Goal: Task Accomplishment & Management: Manage account settings

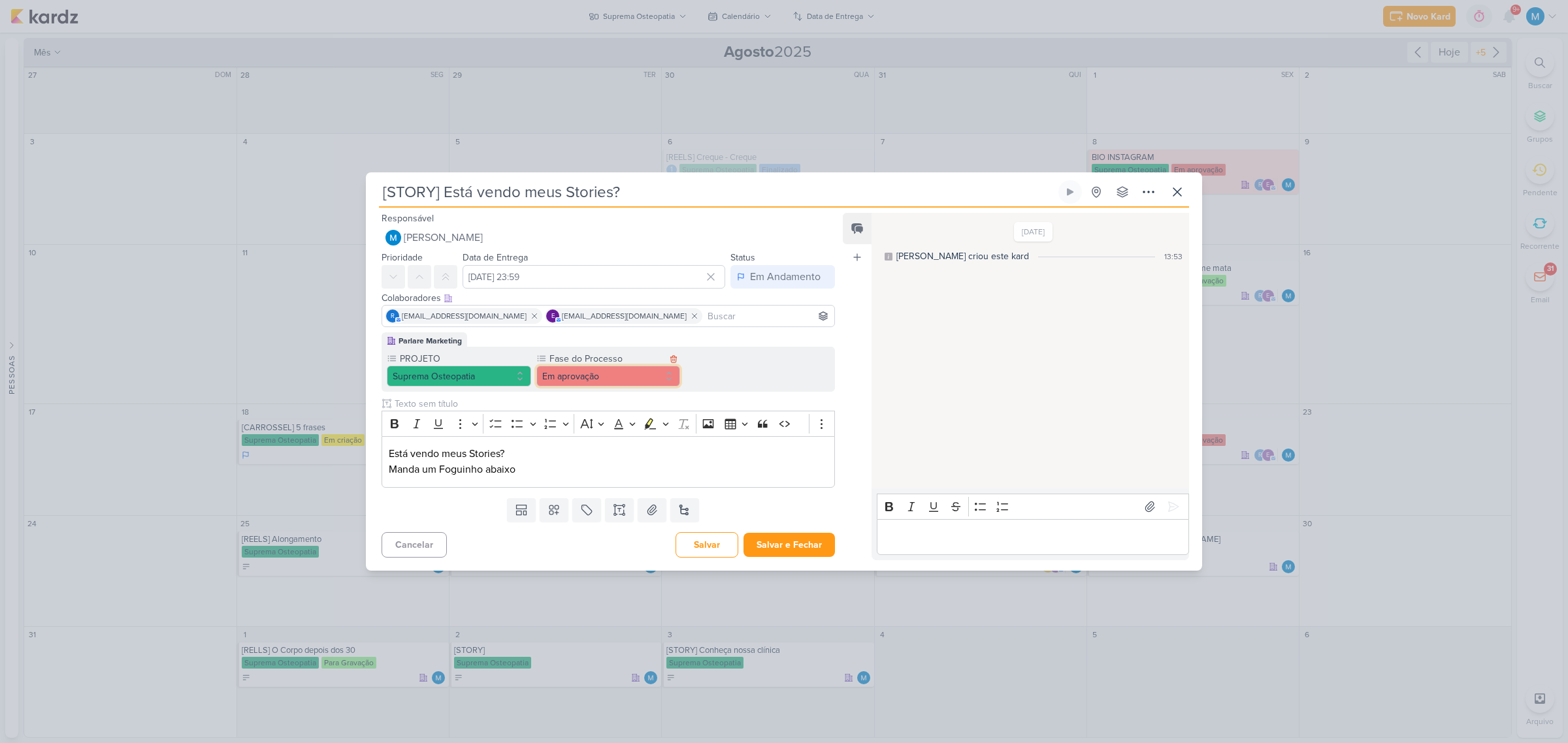
click at [618, 384] on button "Em aprovação" at bounding box center [608, 376] width 144 height 21
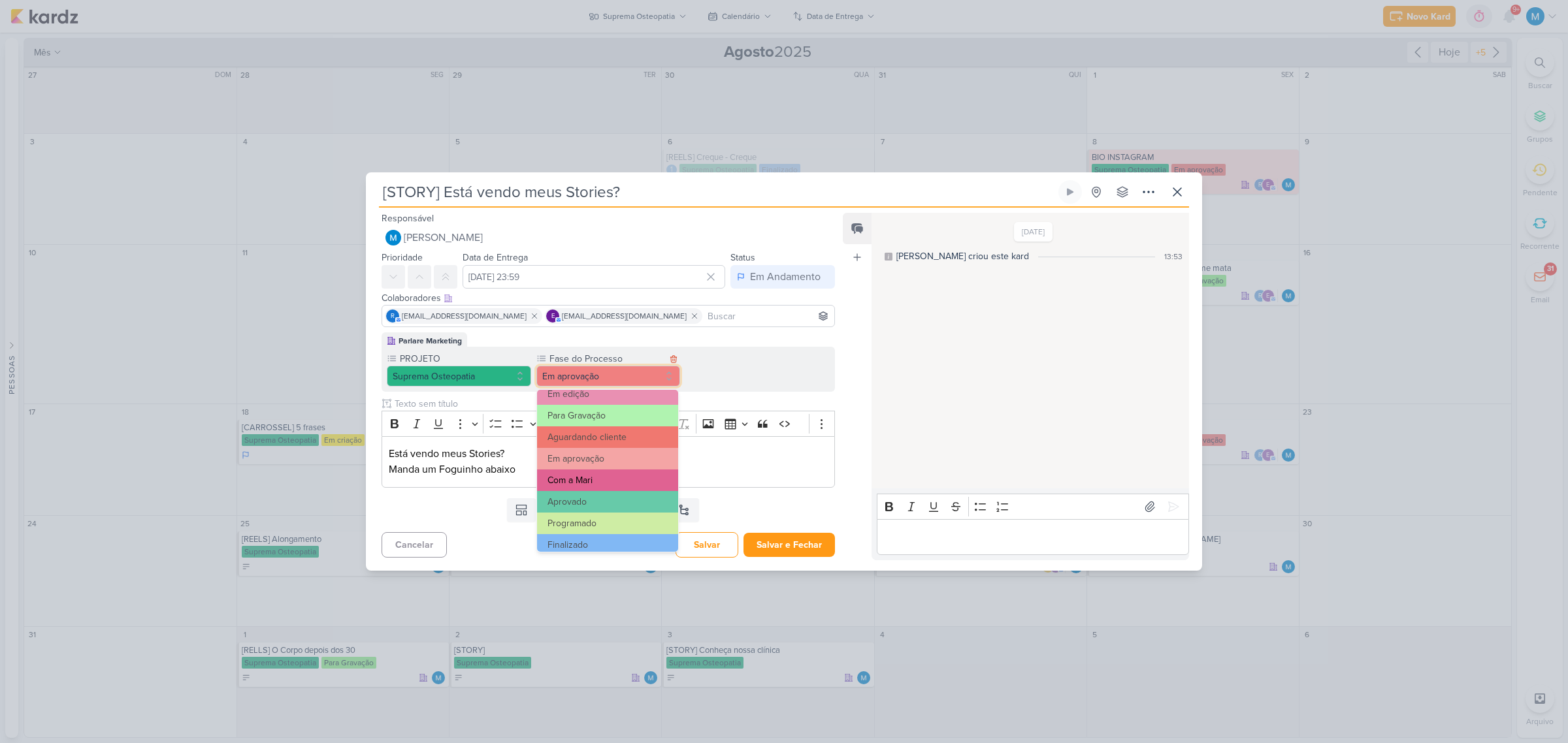
scroll to position [126, 0]
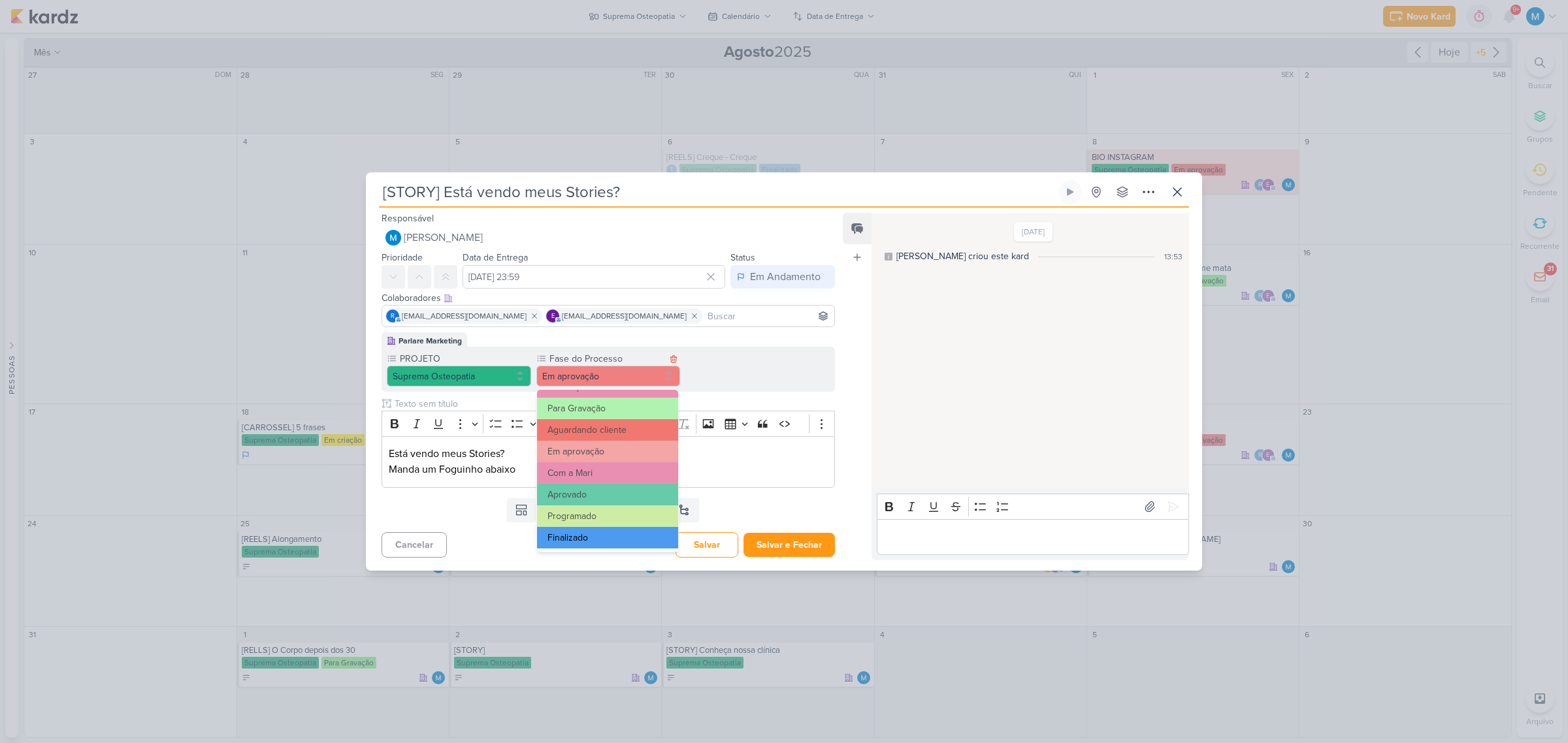
click at [604, 537] on button "Finalizado" at bounding box center [607, 538] width 141 height 22
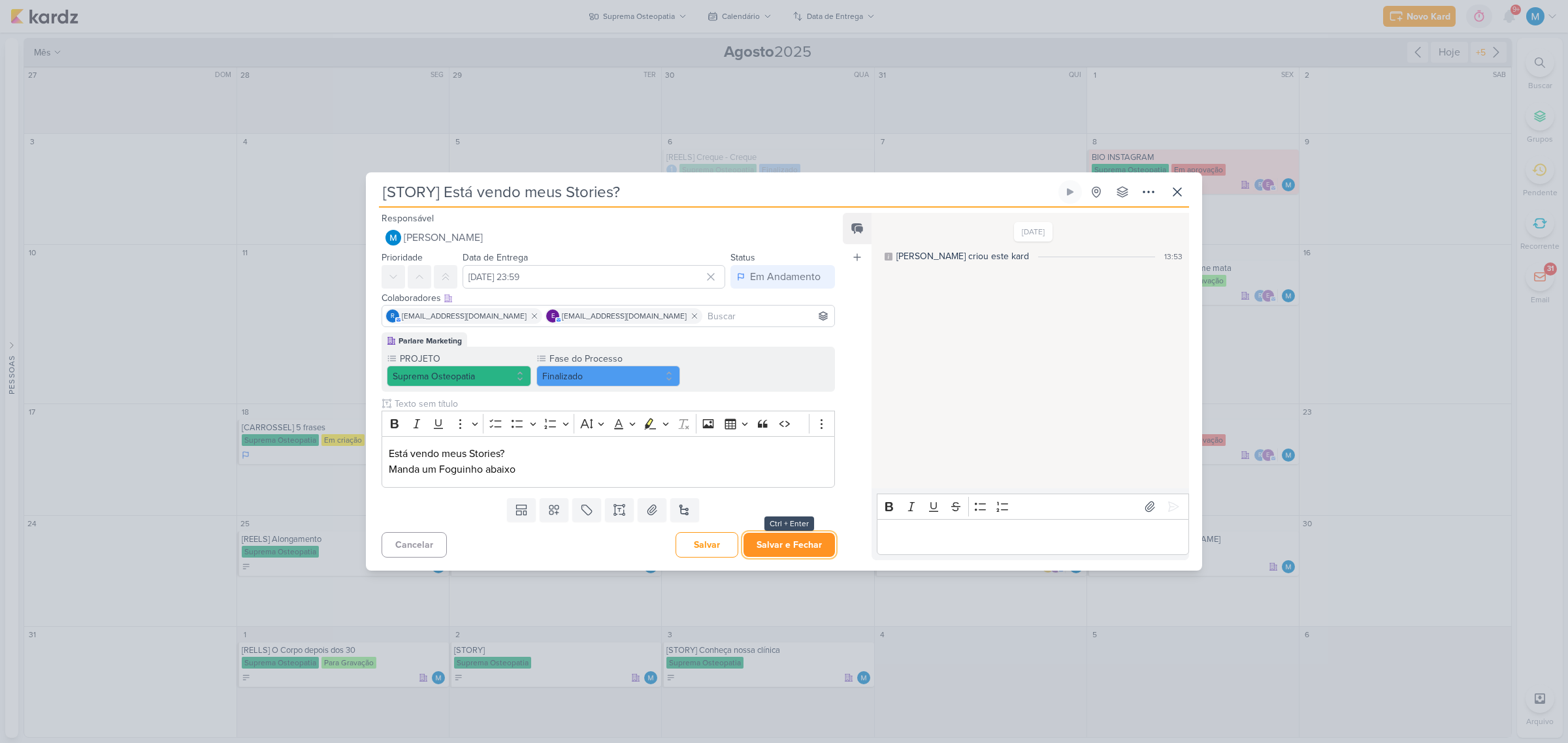
click at [799, 543] on button "Salvar e Fechar" at bounding box center [788, 545] width 91 height 24
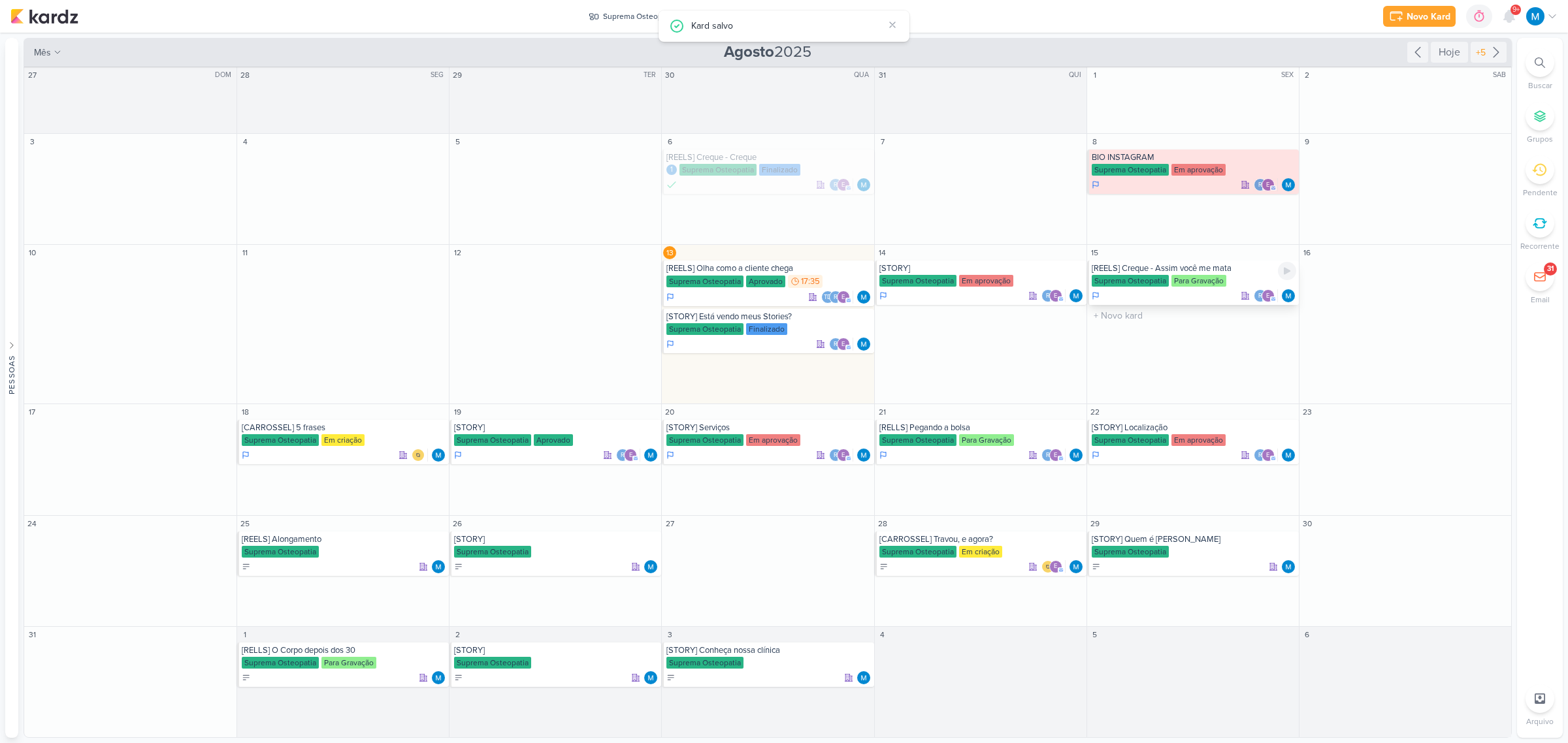
click at [1235, 272] on div "[REELS] Creque - Assim você me mata" at bounding box center [1194, 268] width 205 height 10
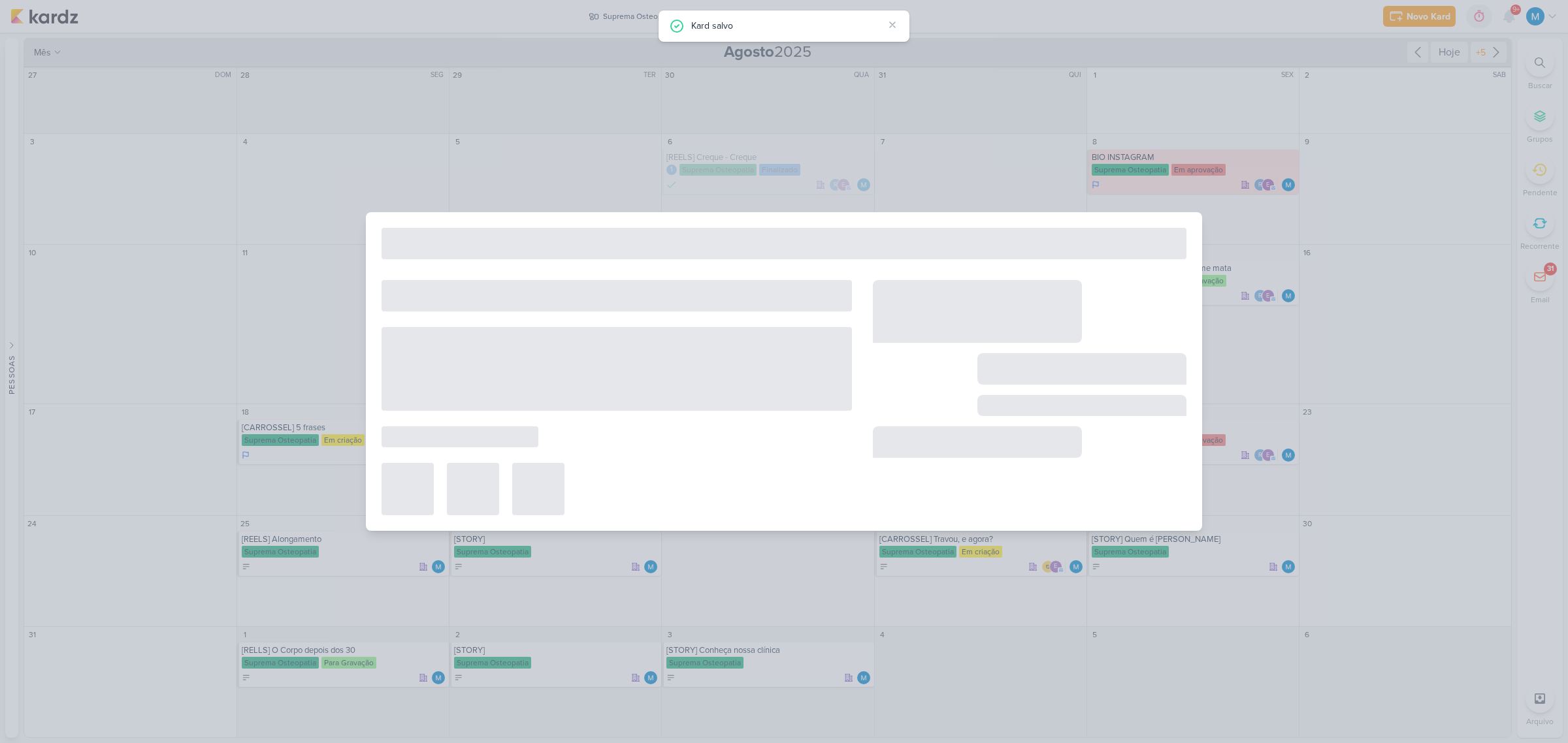
type input "[REELS] Creque - Assim você me mata"
type input "15 de agosto de 2025 às 23:59"
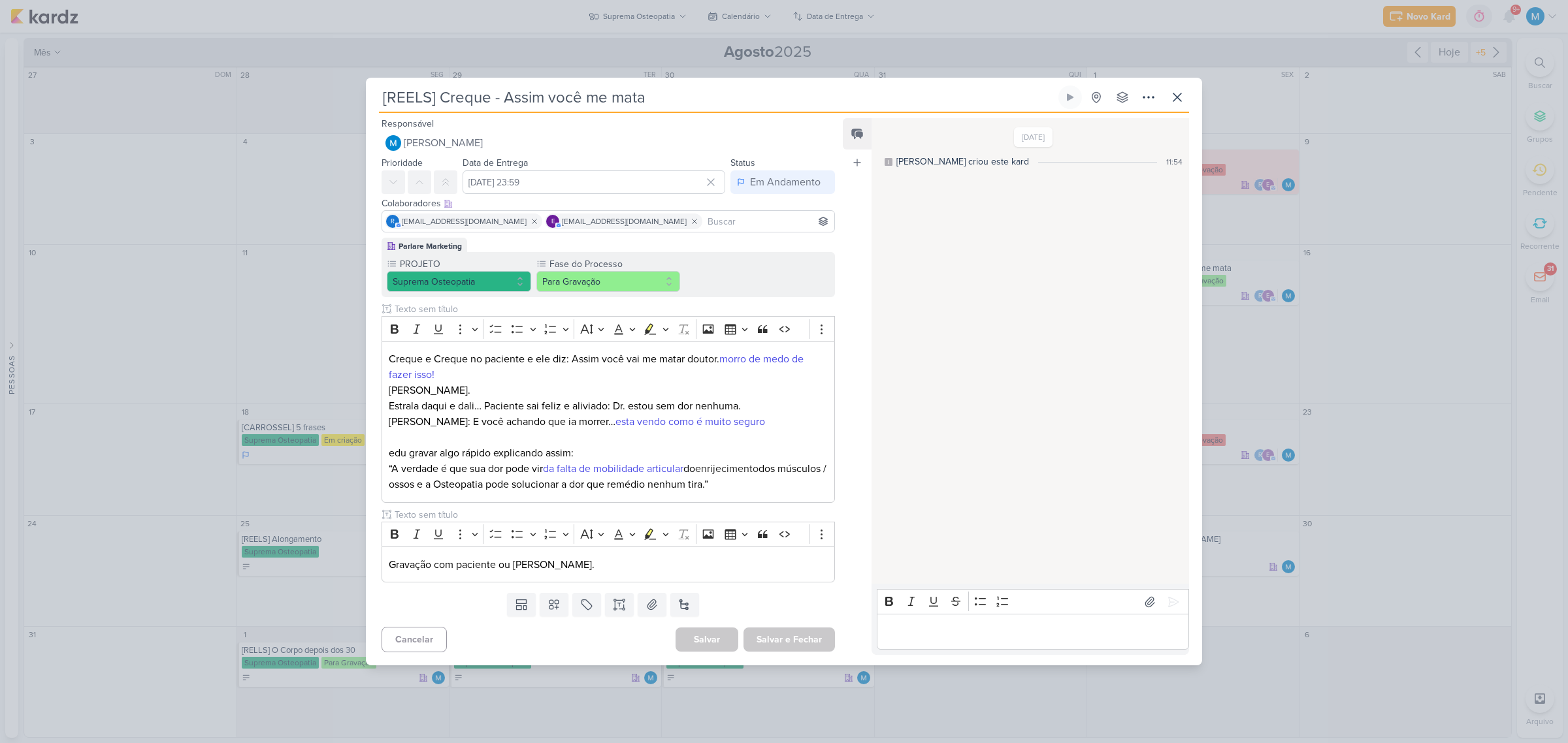
click at [712, 218] on input at bounding box center [767, 221] width 127 height 15
type input "sara"
click at [583, 243] on button "[PERSON_NAME]" at bounding box center [608, 246] width 452 height 23
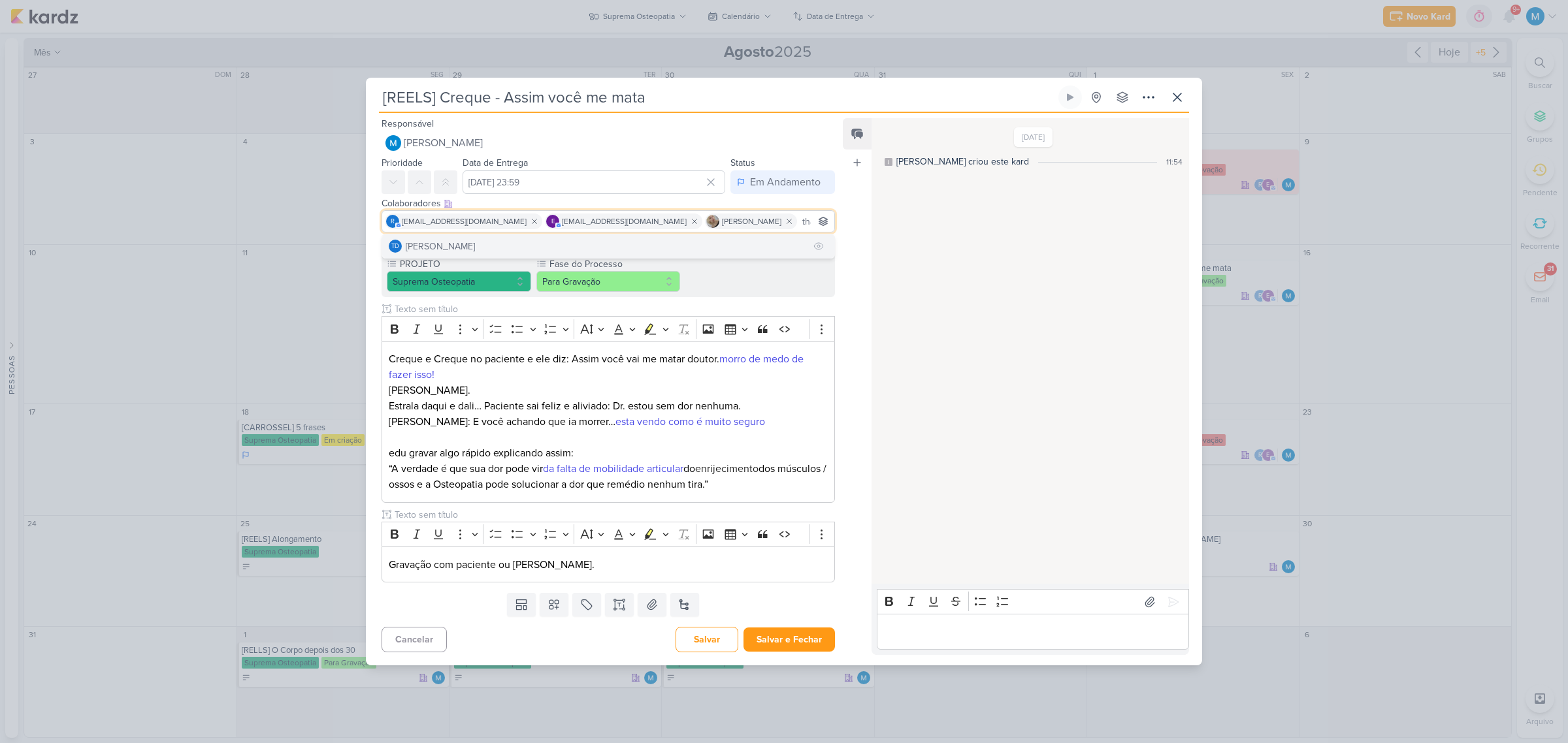
type input "tha"
click at [528, 242] on button "Td Thais de carvalho" at bounding box center [608, 246] width 452 height 23
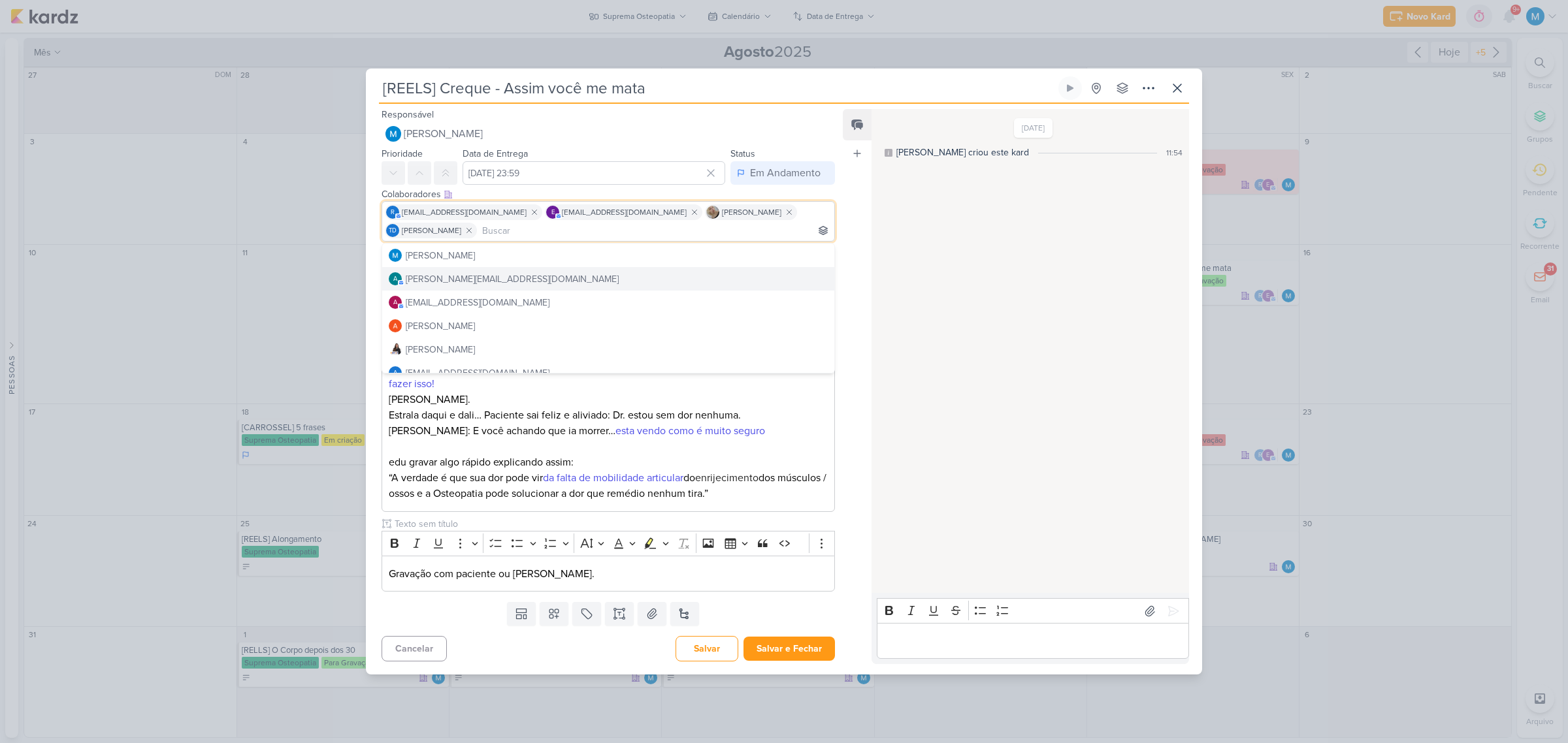
click at [850, 263] on div "Feed Atrelar email Solte o email para atrelar ao kard" at bounding box center [857, 386] width 29 height 555
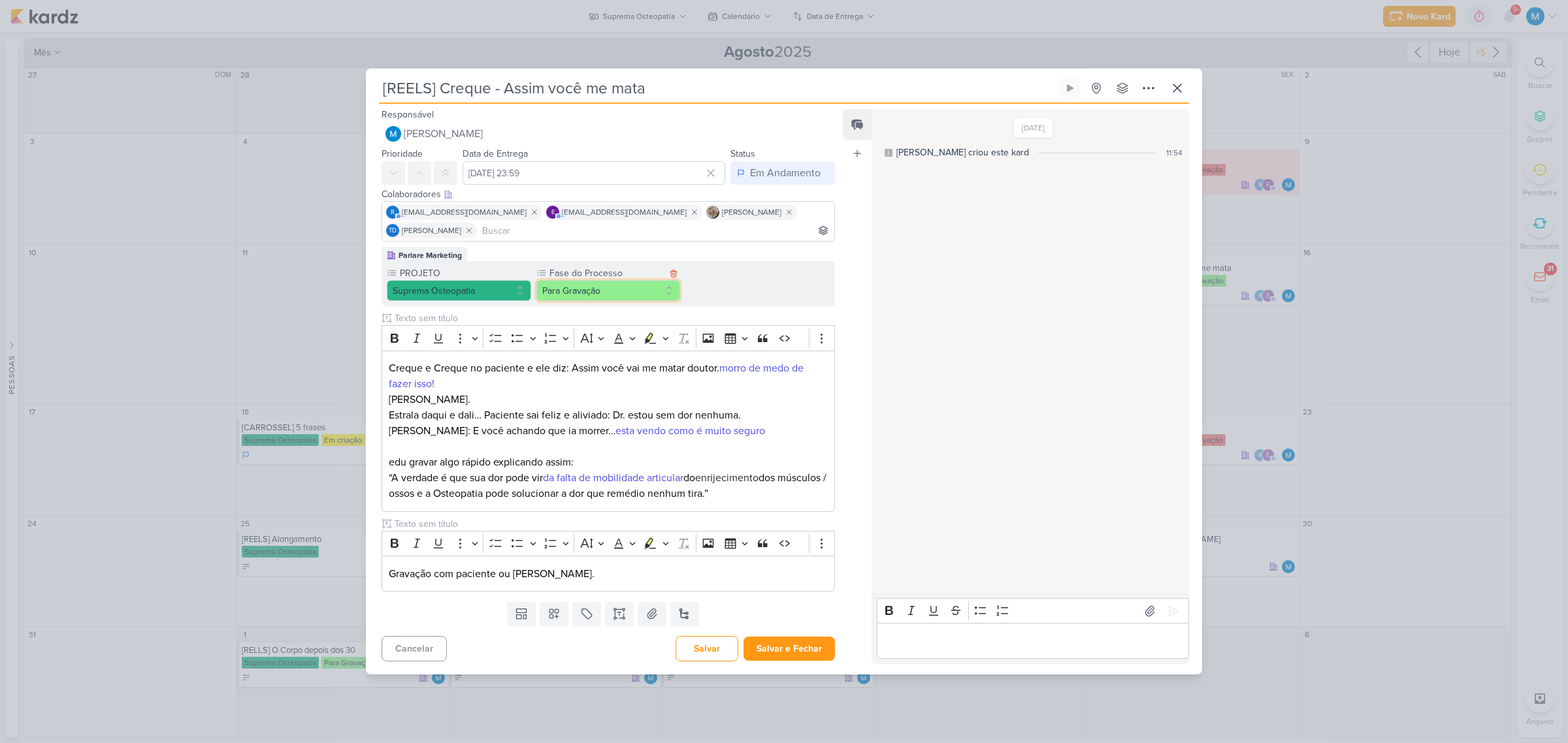
click at [621, 291] on button "Para Gravação" at bounding box center [608, 291] width 144 height 21
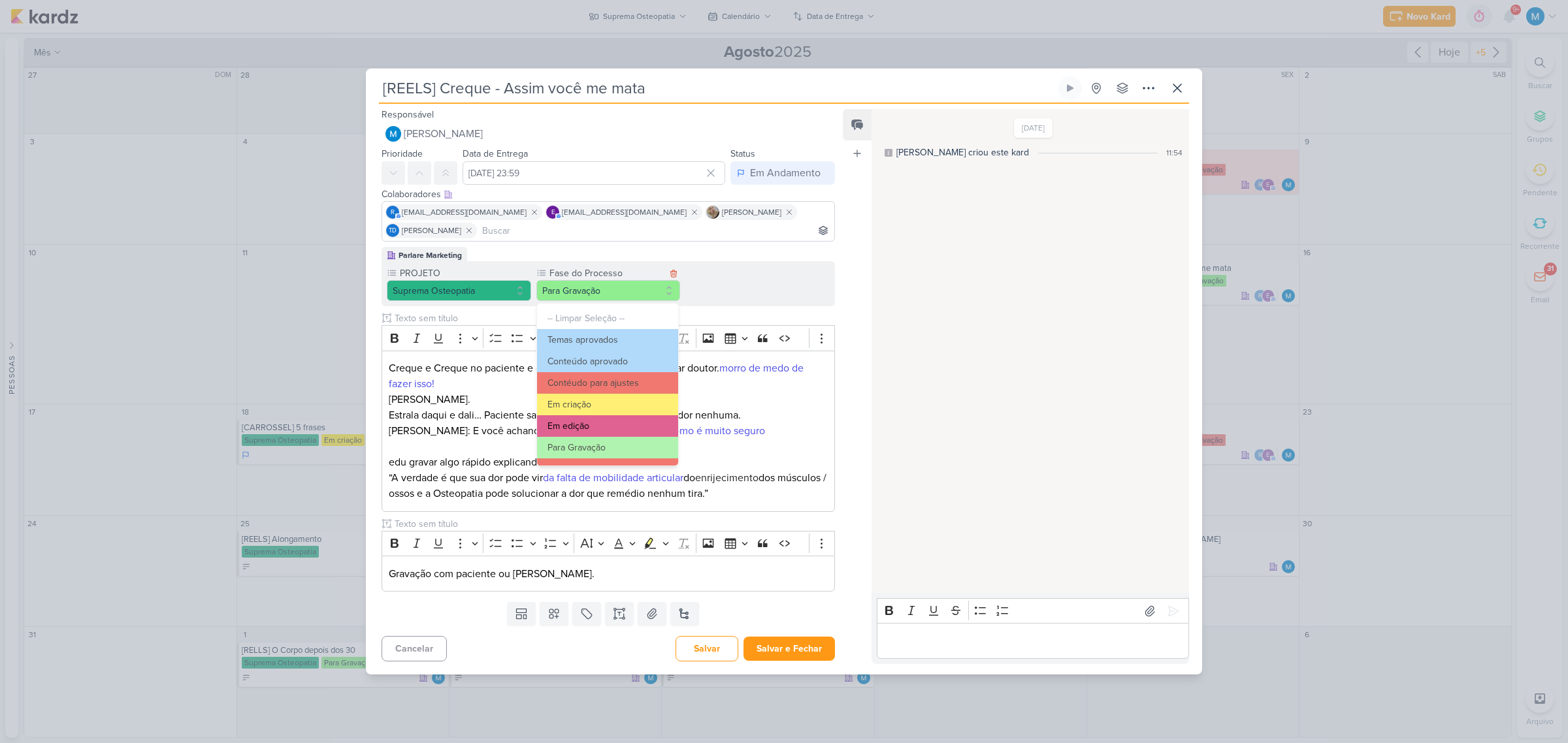
click at [601, 418] on button "Em edição" at bounding box center [607, 425] width 141 height 22
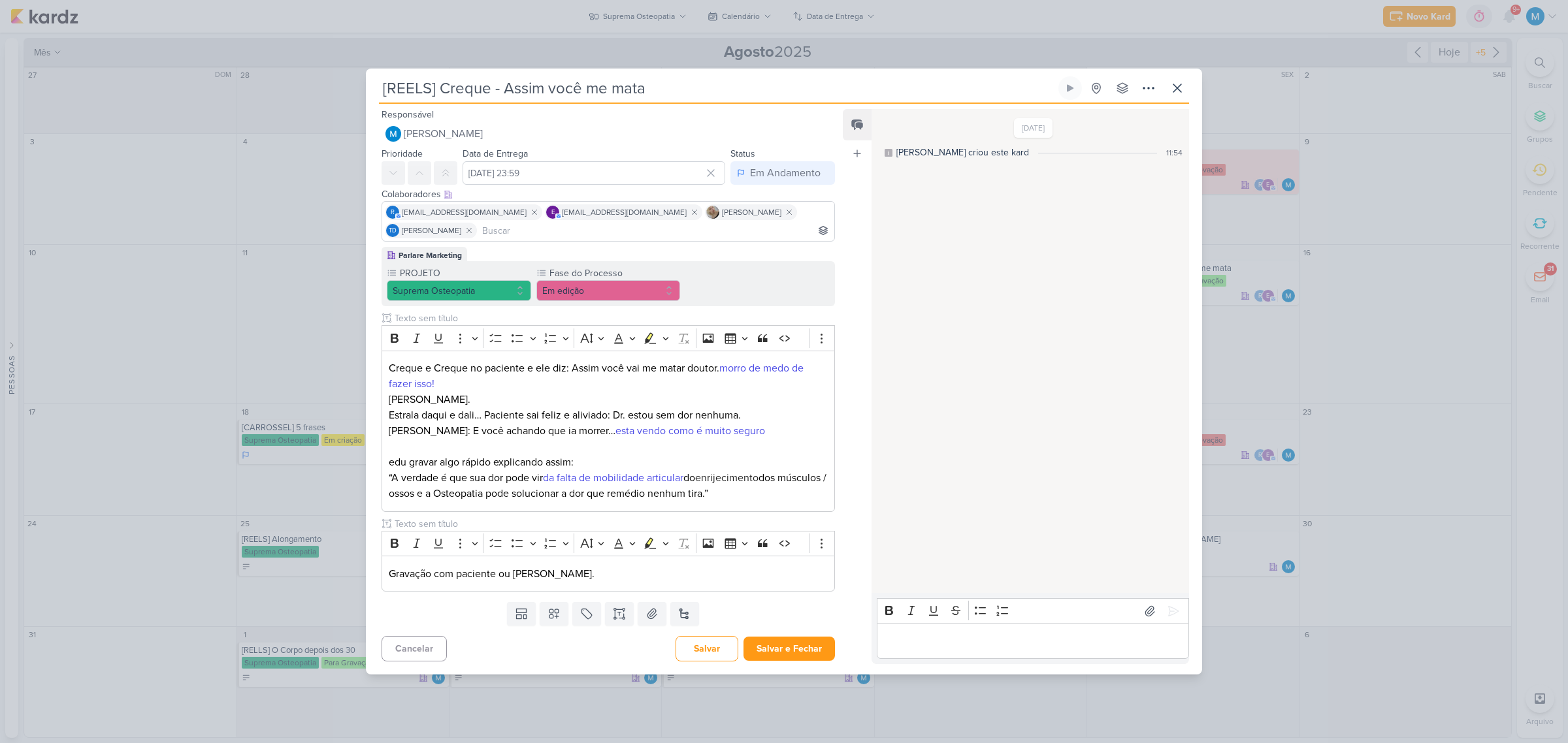
click at [846, 342] on div "Feed Atrelar email Solte o email para atrelar ao kard" at bounding box center [857, 386] width 29 height 555
click at [811, 654] on button "Salvar e Fechar" at bounding box center [788, 649] width 91 height 24
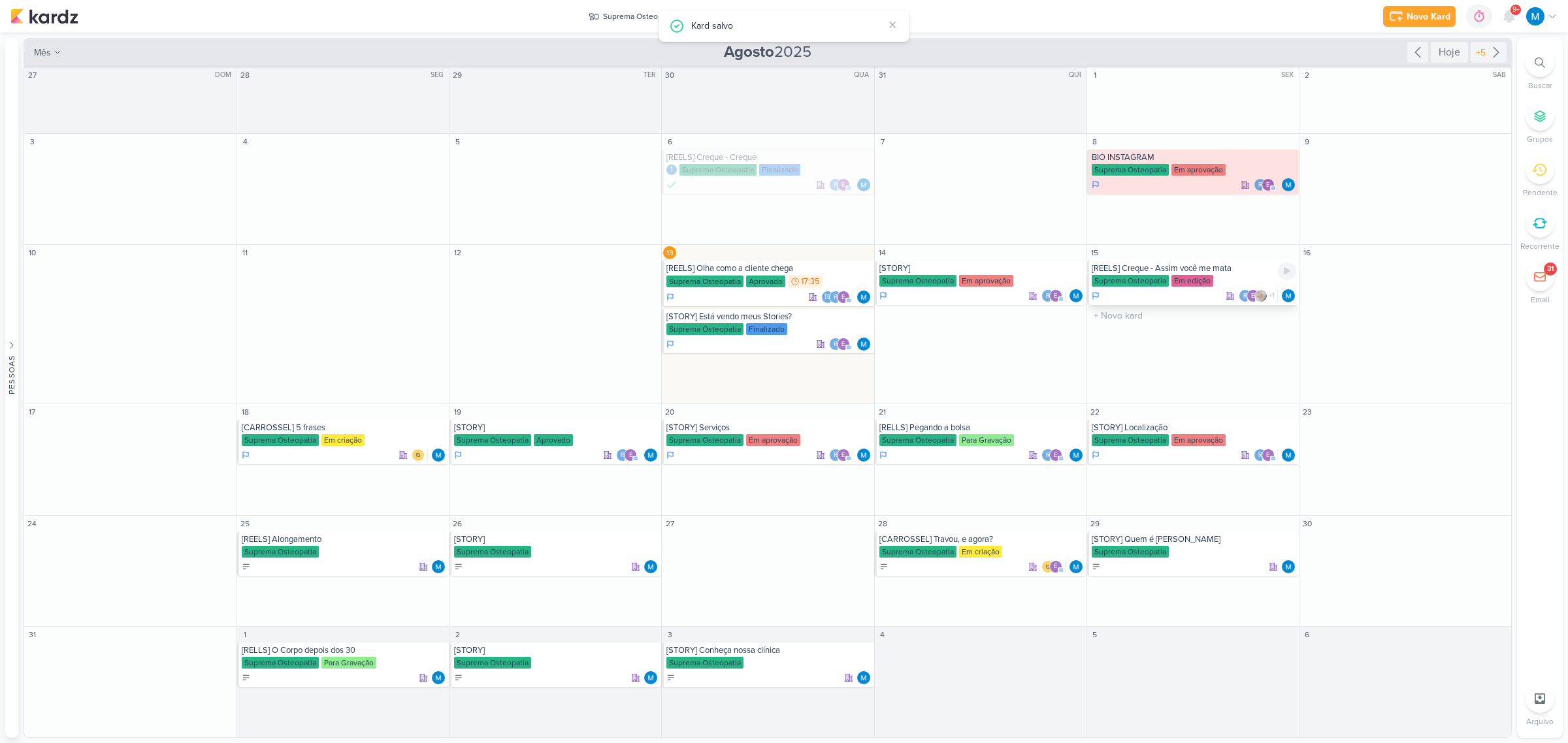
click at [1218, 273] on div "[REELS] Creque - Assim você me mata" at bounding box center [1194, 268] width 205 height 10
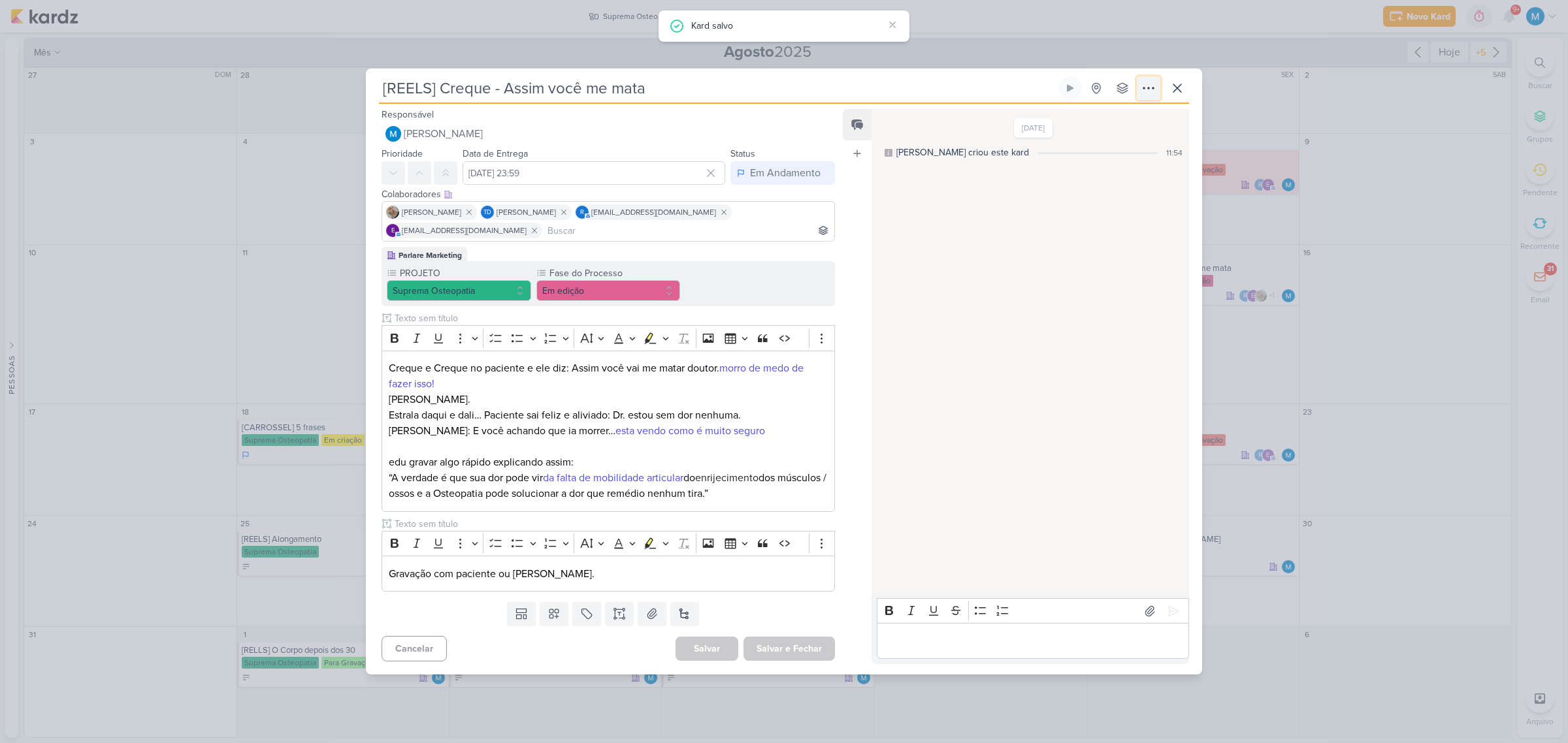
click at [1154, 81] on icon at bounding box center [1148, 88] width 15 height 15
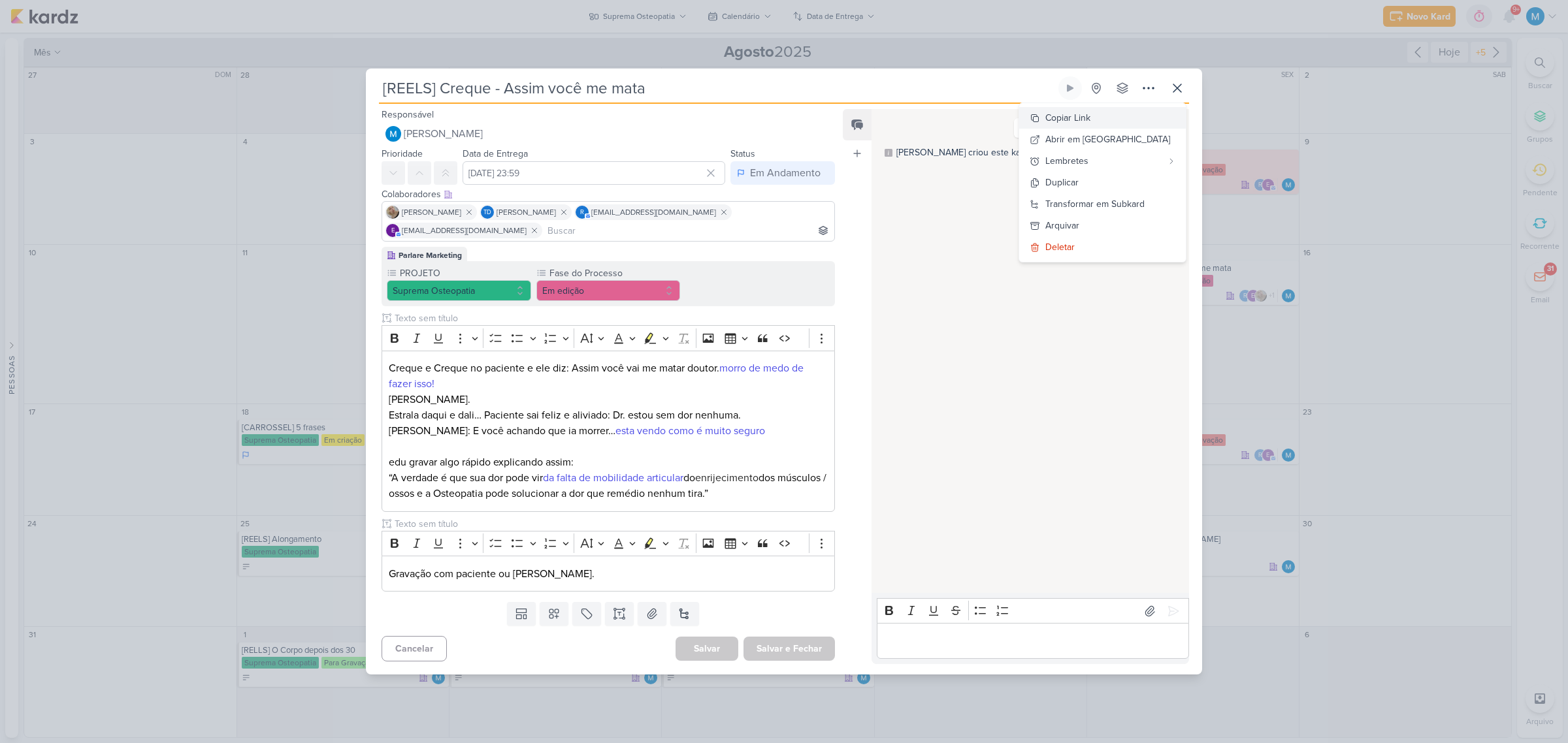
click at [1090, 115] on div "Copiar Link" at bounding box center [1067, 118] width 45 height 14
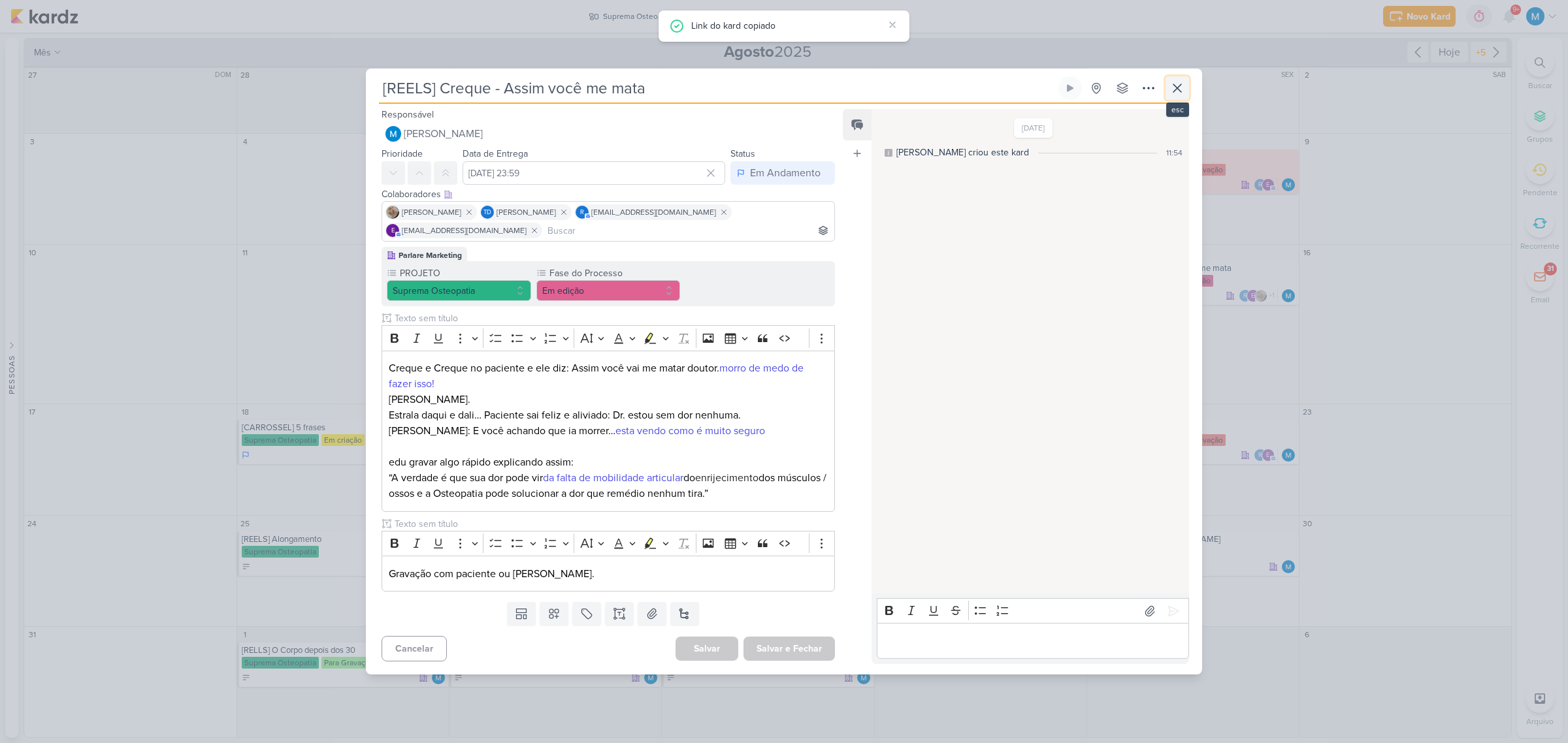
click at [1177, 93] on icon at bounding box center [1176, 88] width 15 height 15
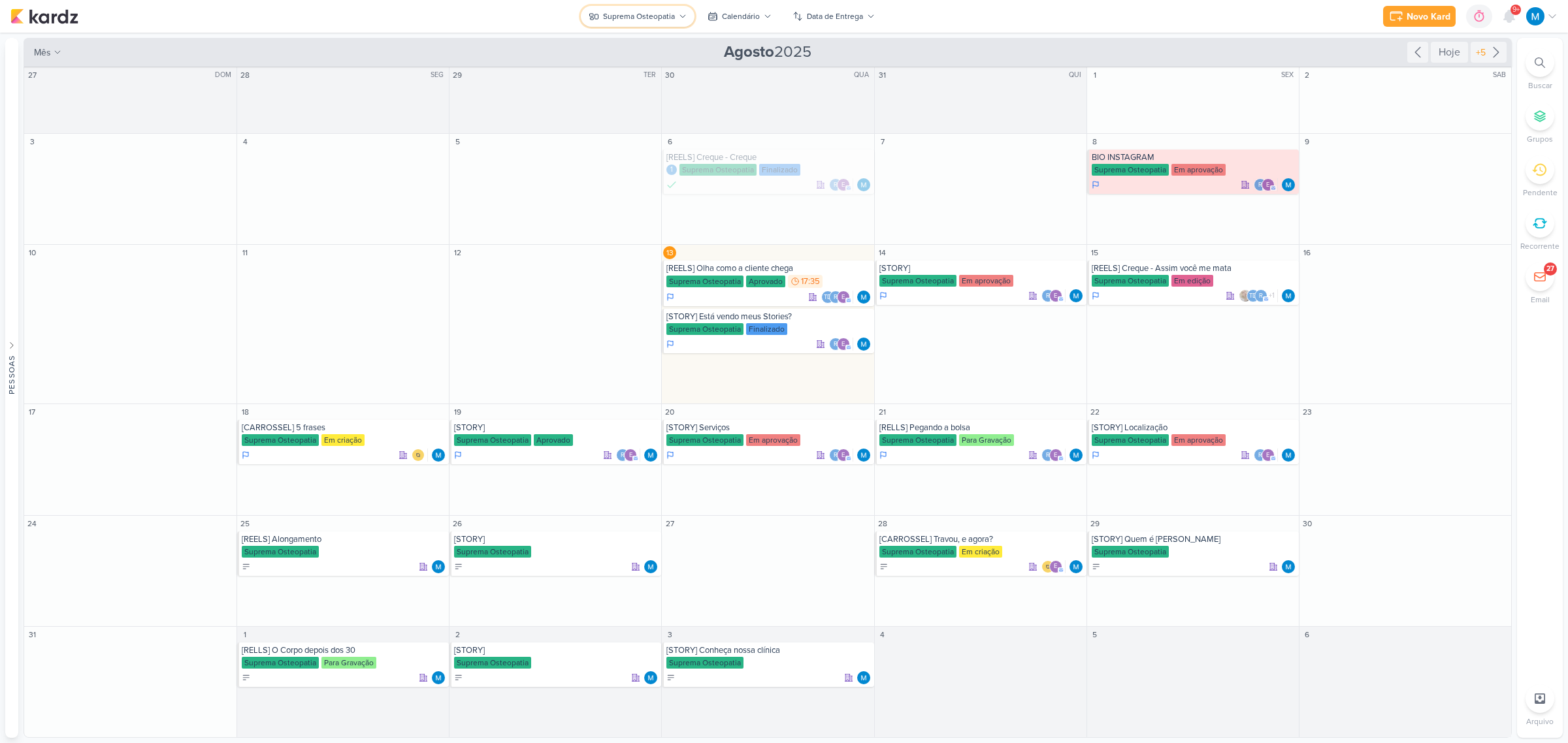
click at [683, 15] on icon at bounding box center [683, 16] width 8 height 8
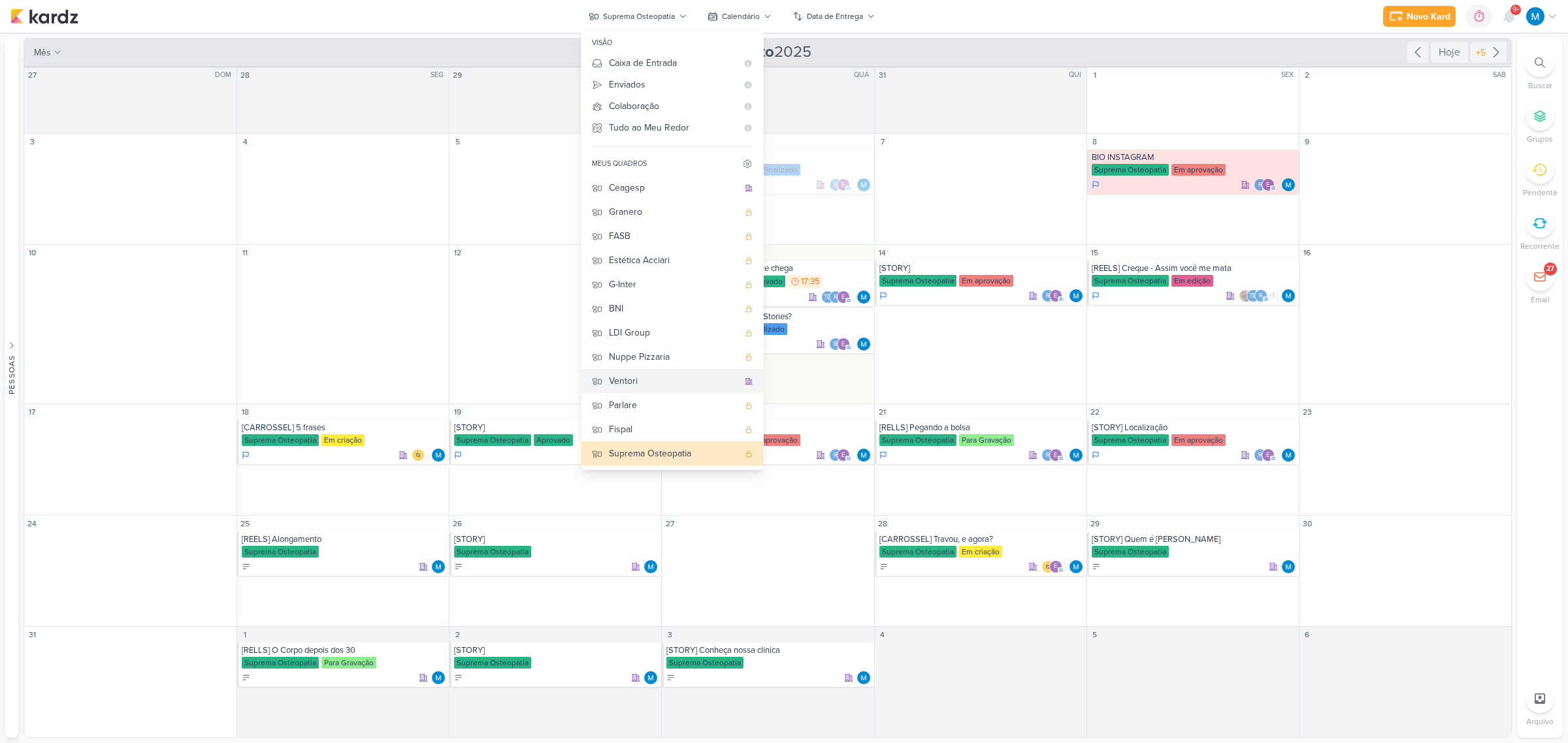
click at [652, 376] on div "Ventori" at bounding box center [673, 380] width 129 height 14
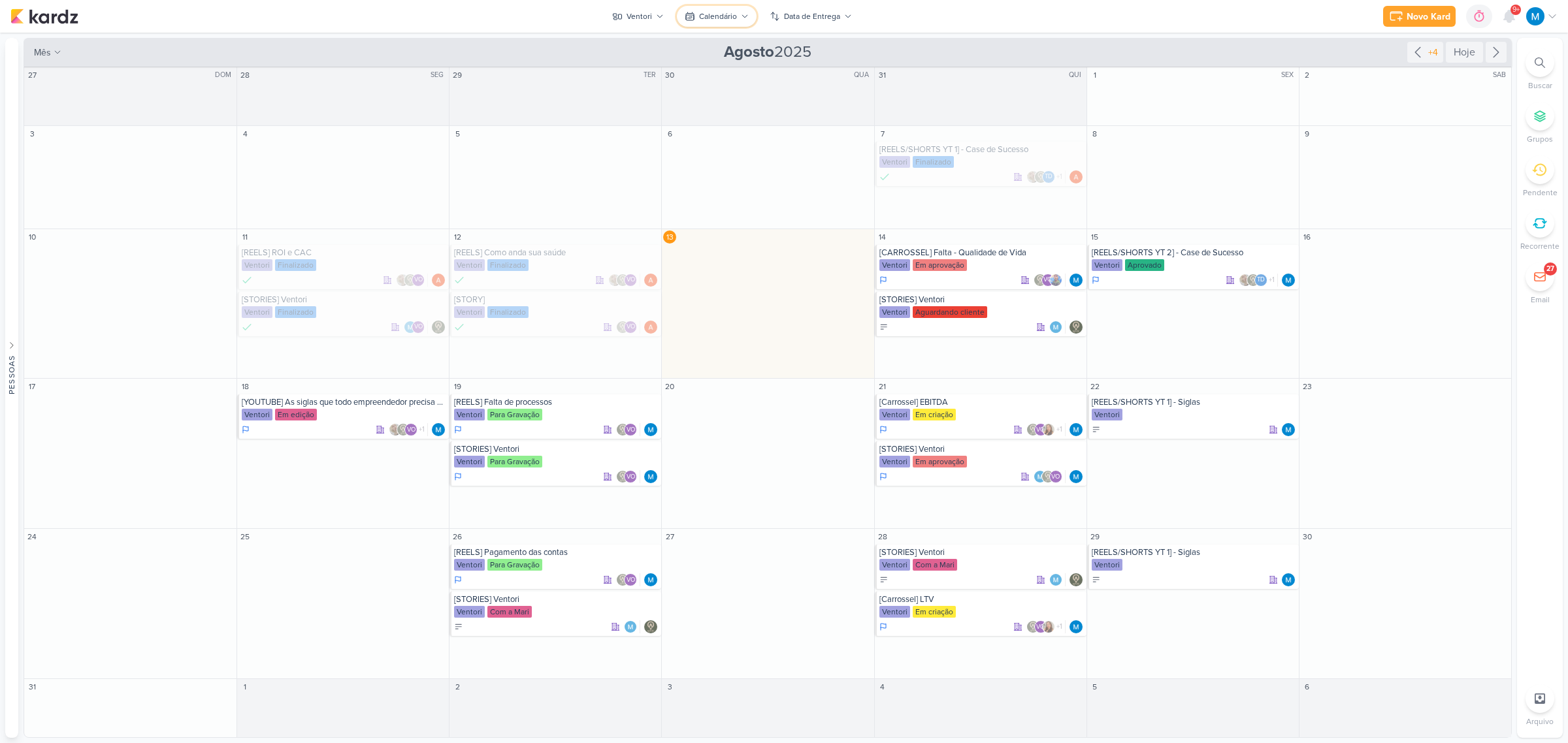
click at [733, 16] on div "Calendário" at bounding box center [717, 16] width 38 height 12
click at [738, 64] on button "Kanban" at bounding box center [742, 64] width 129 height 24
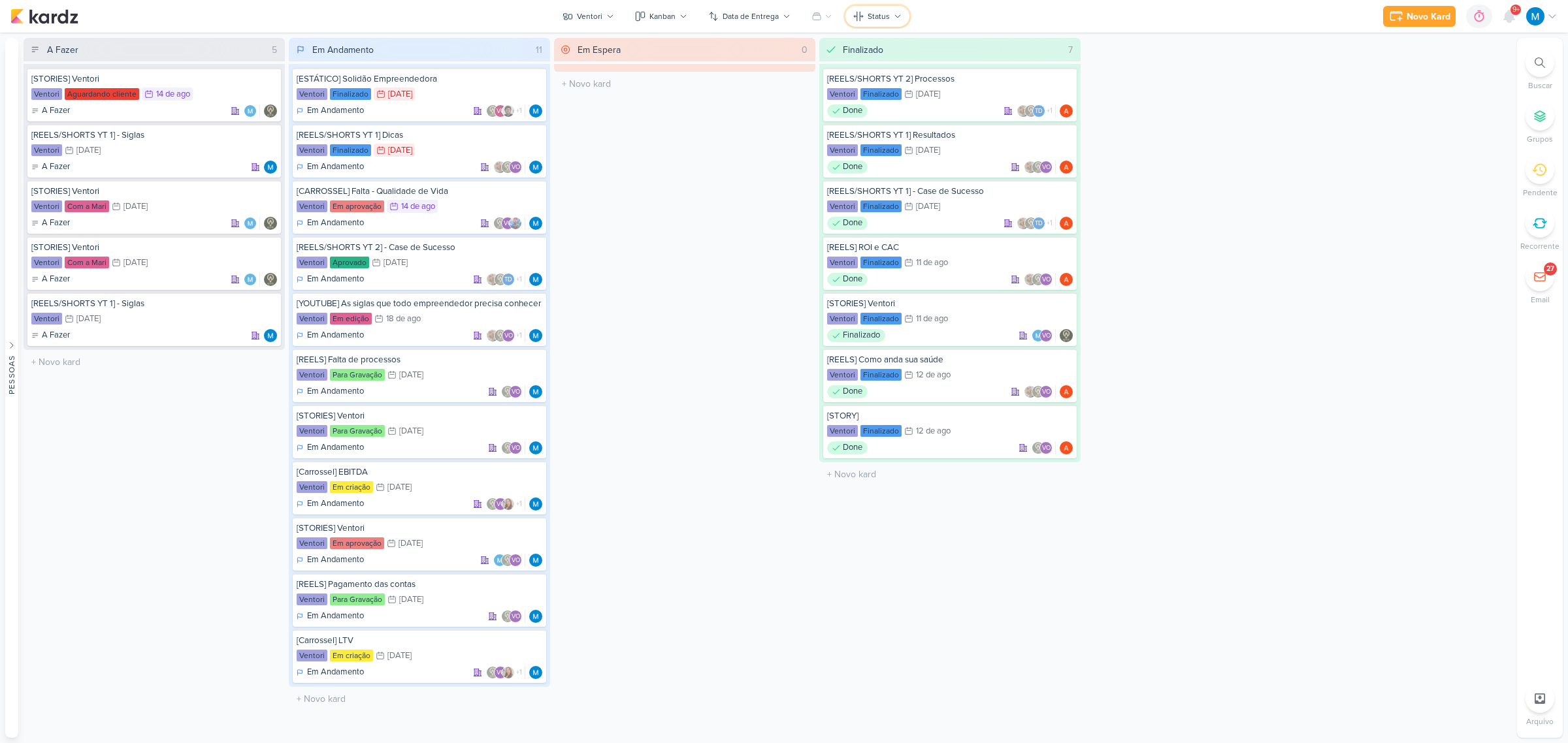
click at [895, 15] on icon at bounding box center [897, 16] width 5 height 2
click at [1072, 118] on div "Fase do Processo" at bounding box center [1054, 113] width 73 height 14
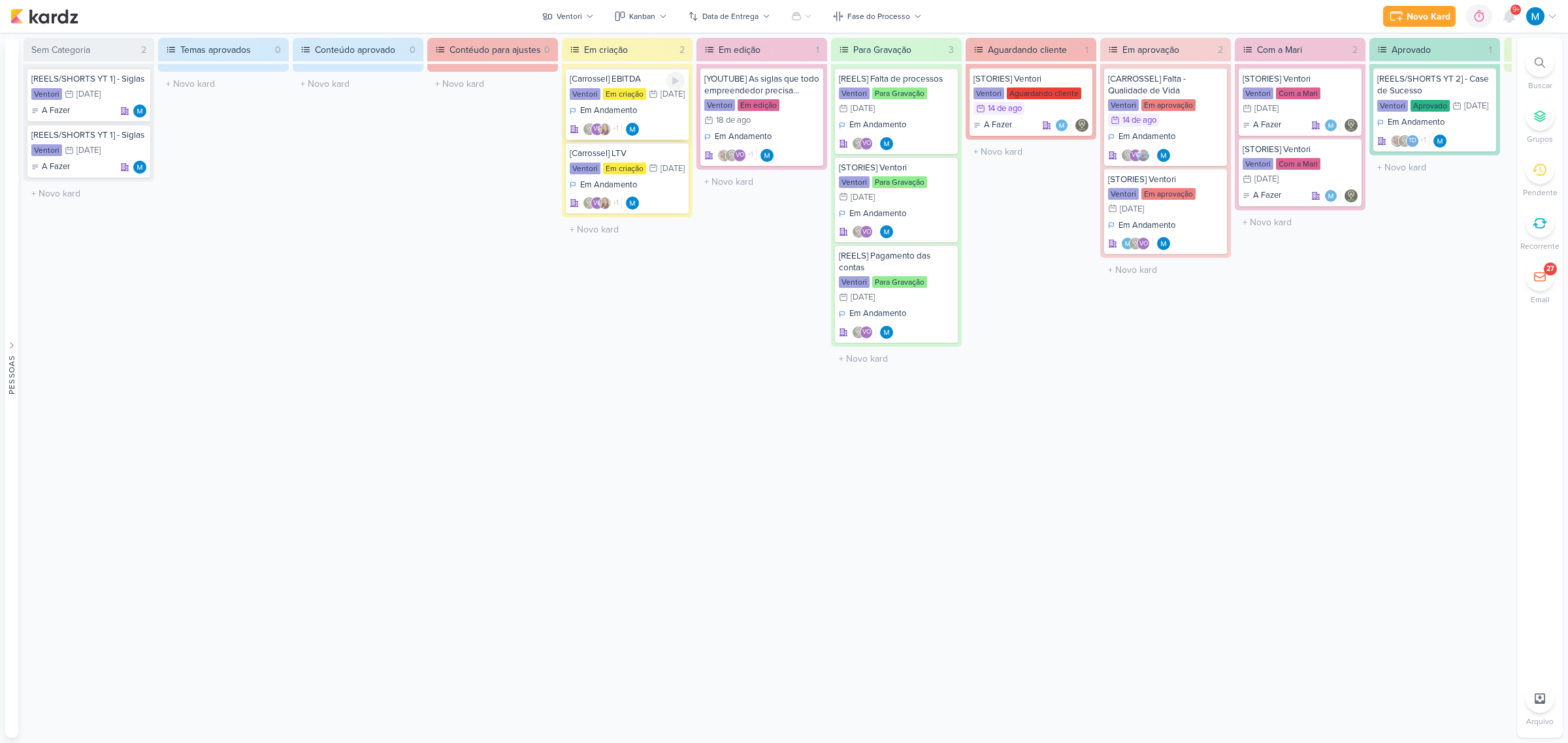
click at [614, 80] on div "[Carrossel] EBITDA" at bounding box center [627, 79] width 115 height 12
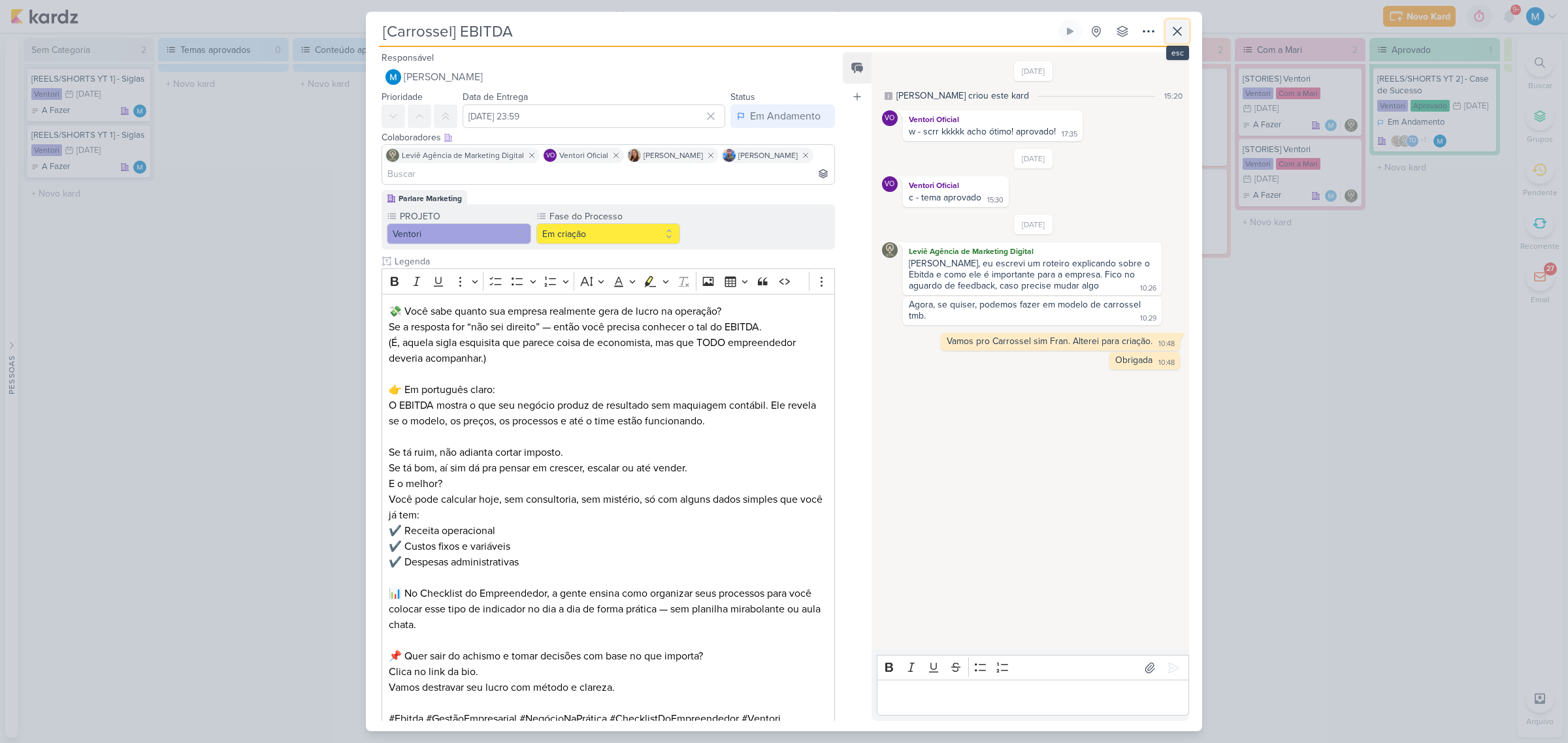
click at [1183, 30] on icon at bounding box center [1176, 31] width 15 height 15
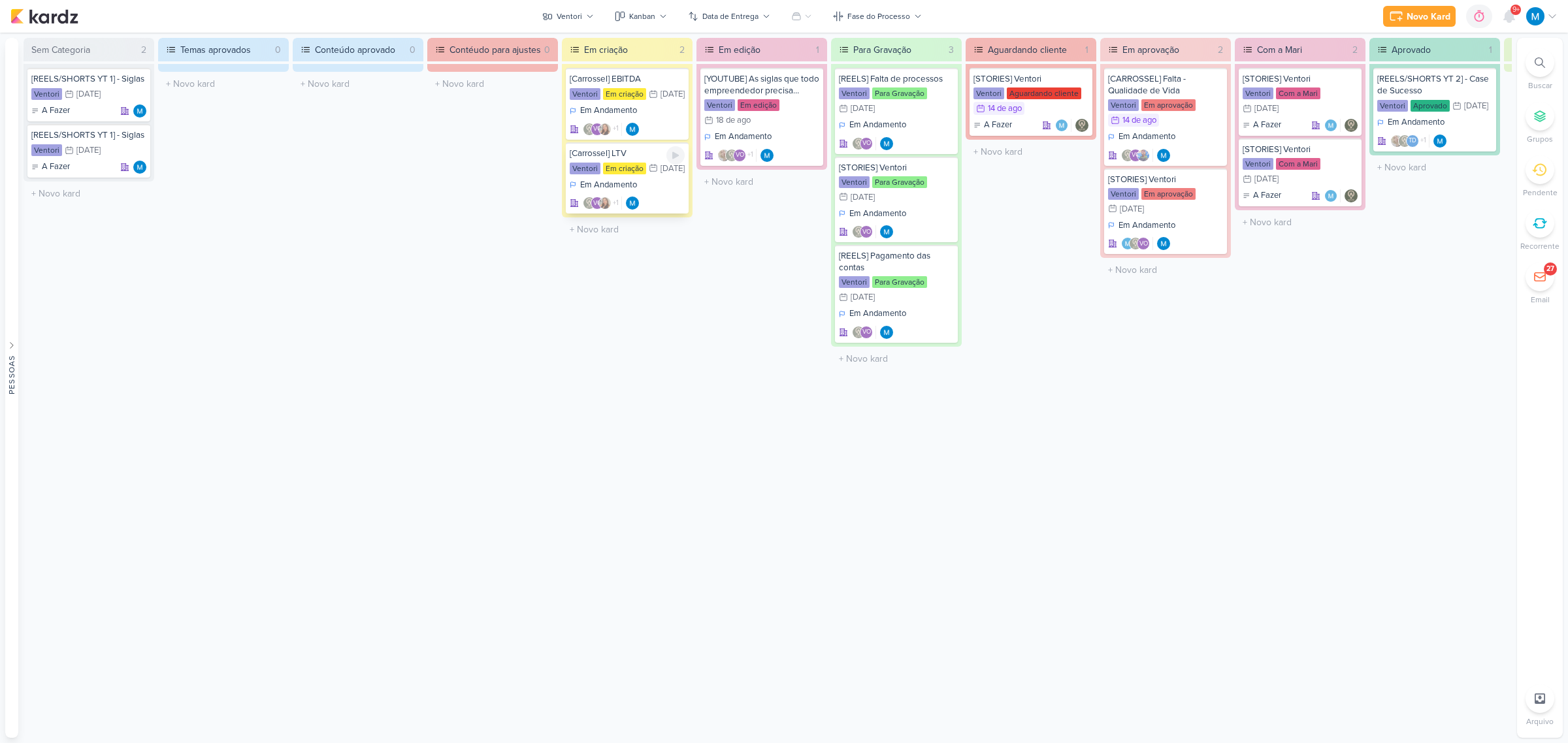
click at [625, 160] on div "[Carrossel] LTV" at bounding box center [627, 153] width 115 height 12
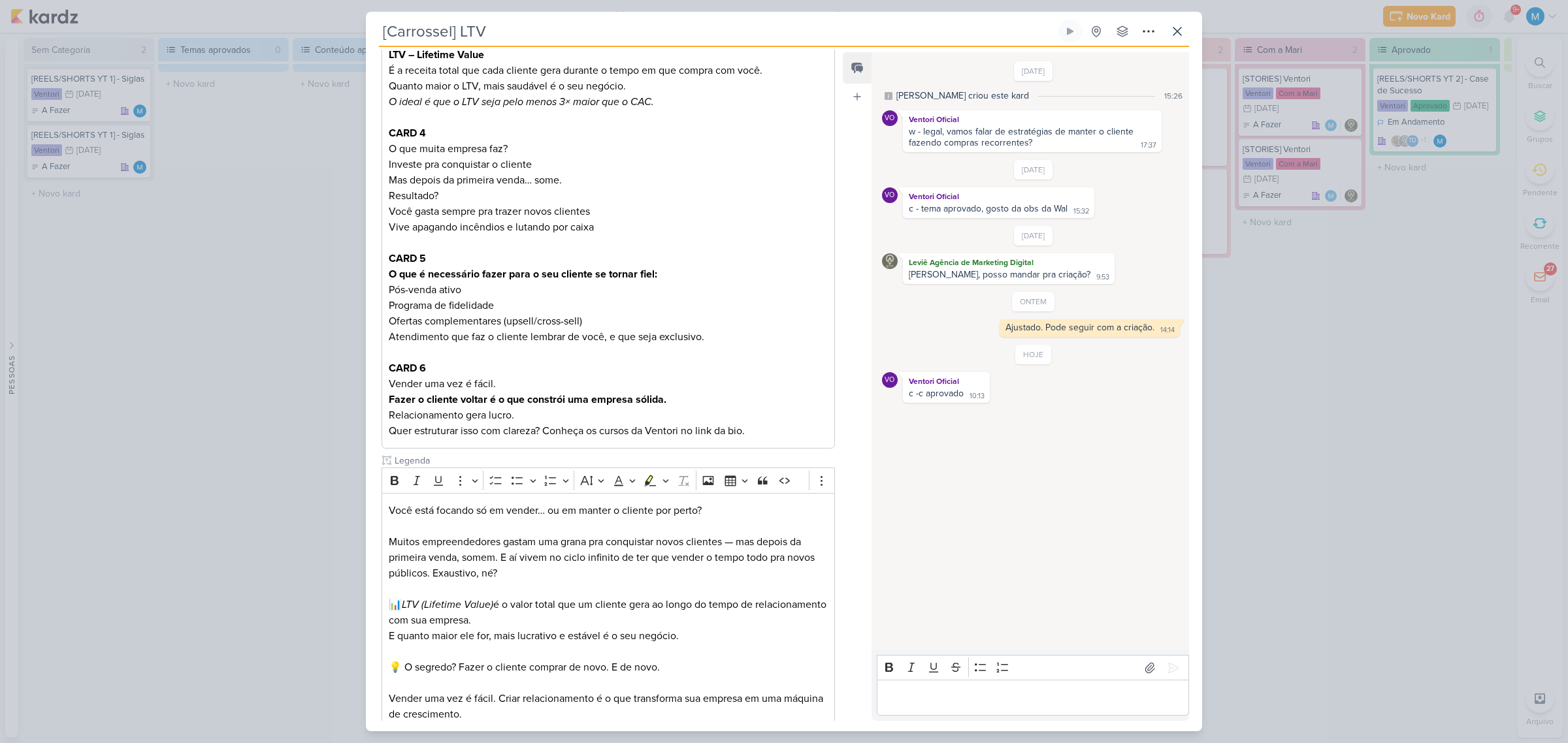
scroll to position [735, 0]
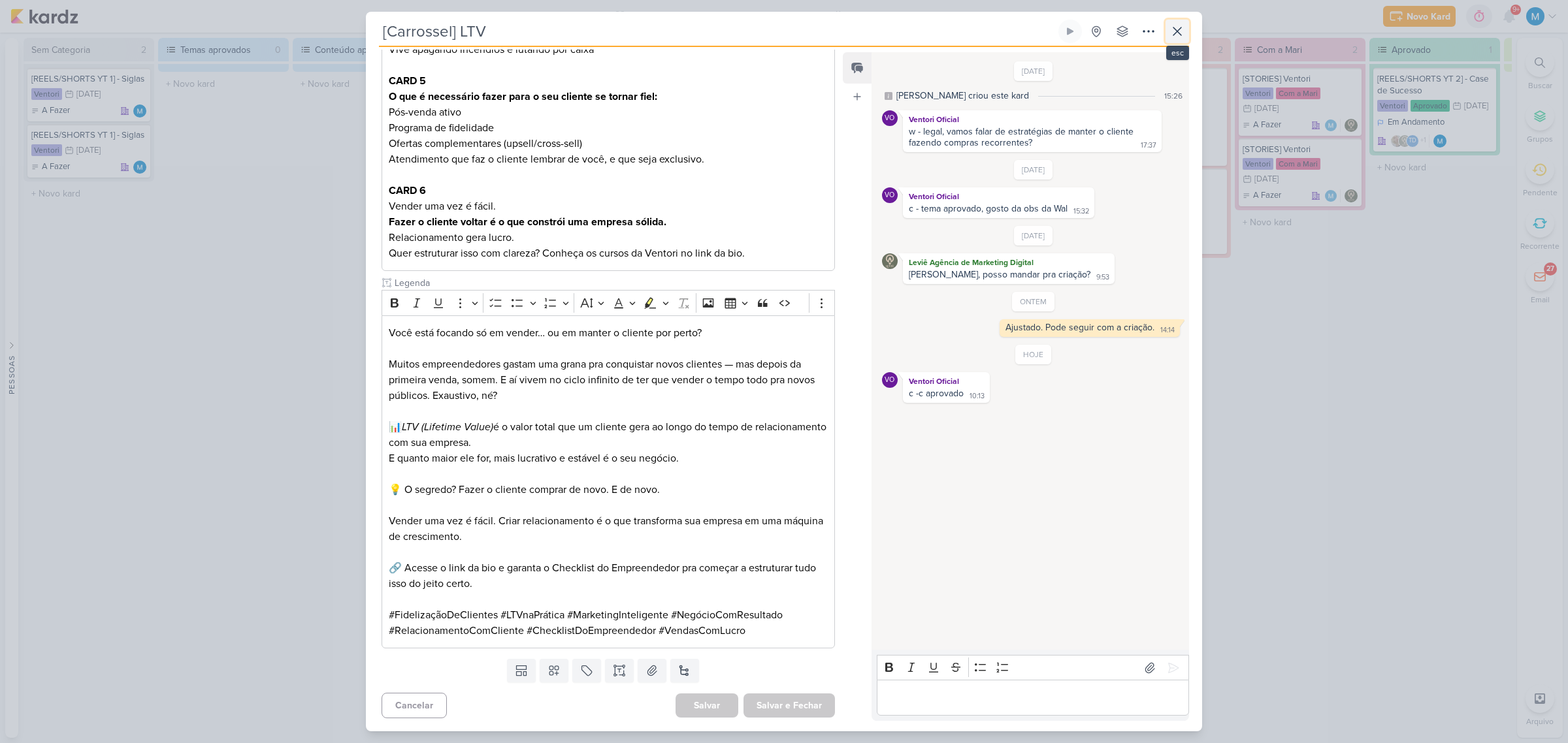
click at [1178, 28] on icon at bounding box center [1176, 31] width 15 height 15
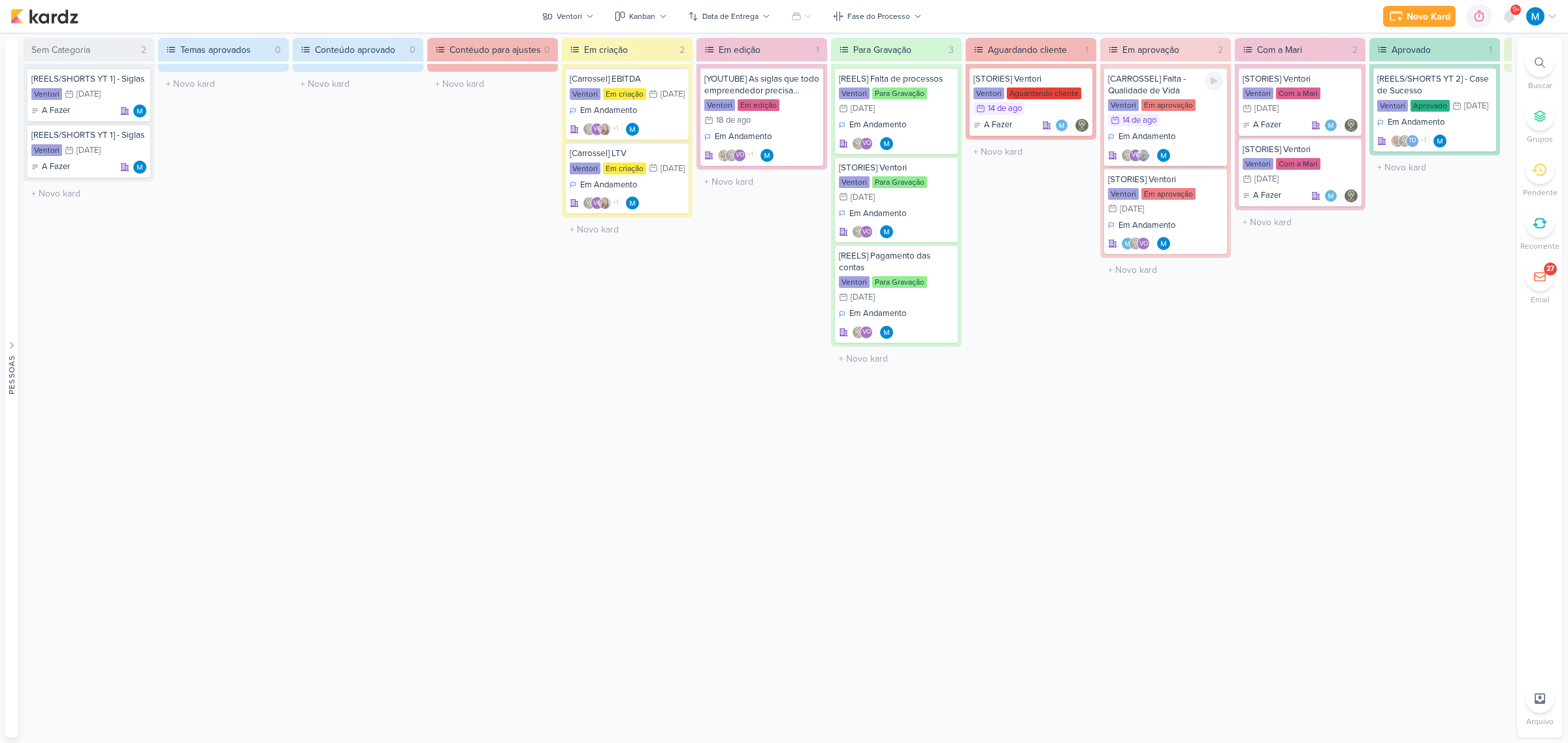
click at [1157, 86] on div "[CARROSSEL] Falta - Qualidade de Vida" at bounding box center [1165, 85] width 115 height 23
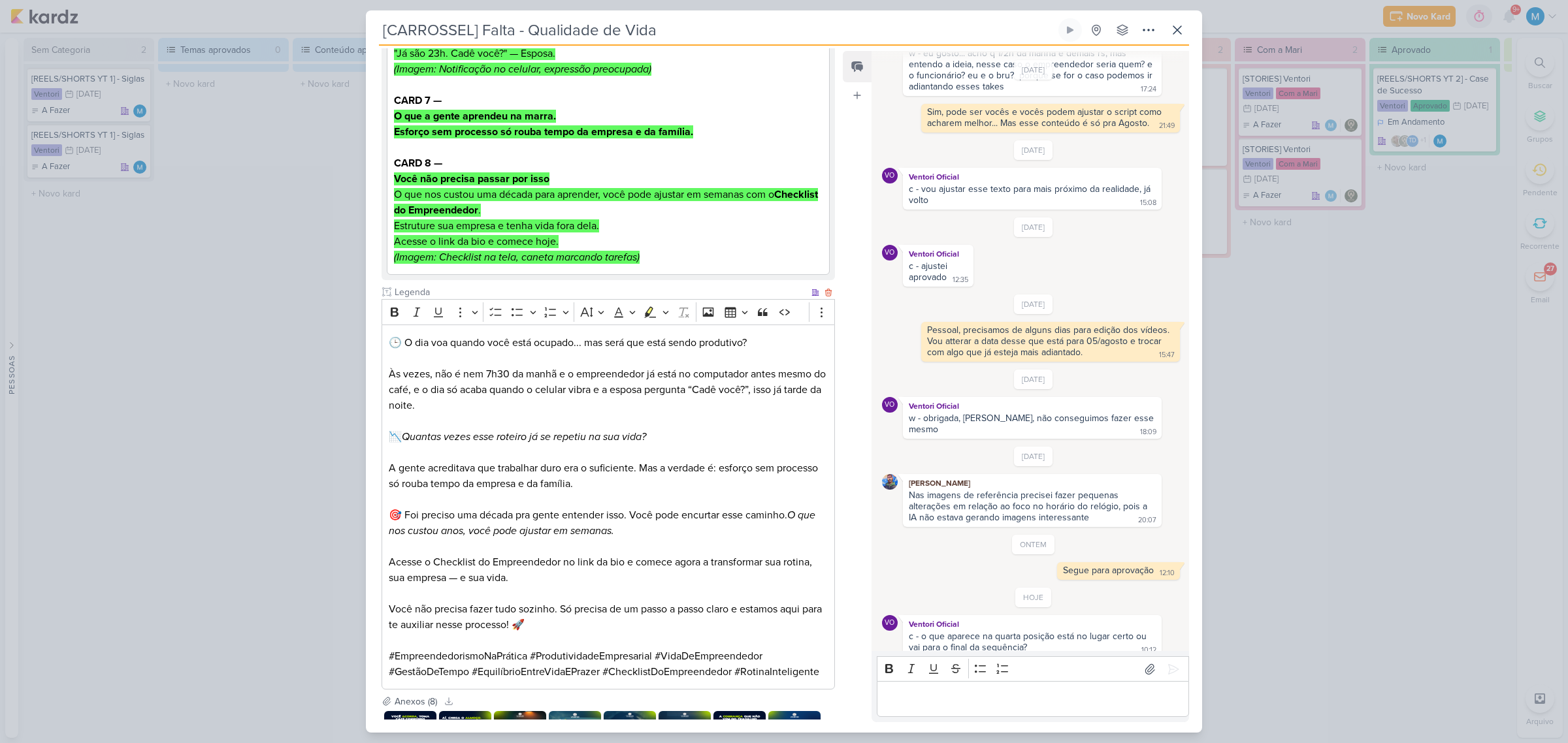
scroll to position [853, 0]
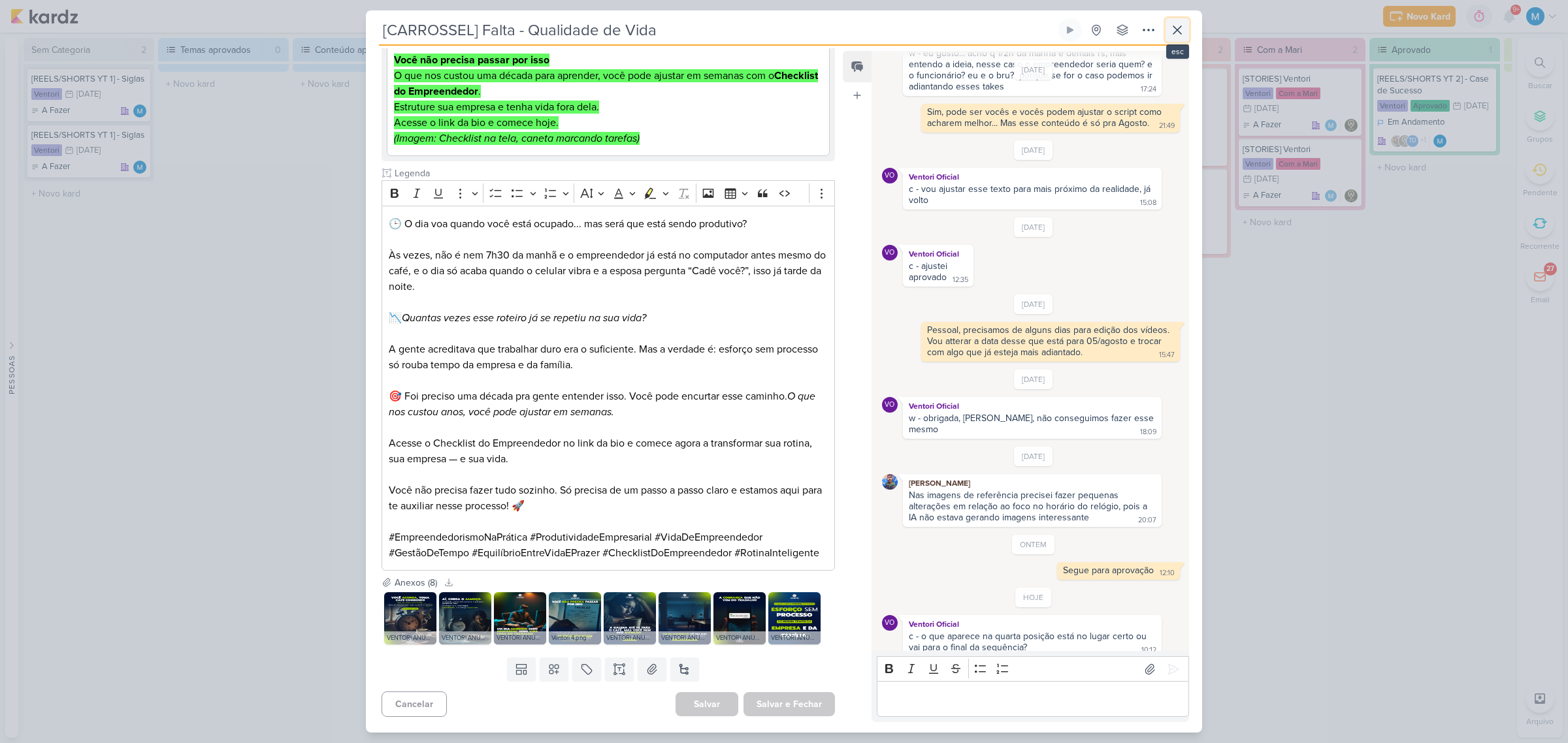
click at [1181, 30] on icon at bounding box center [1176, 30] width 15 height 15
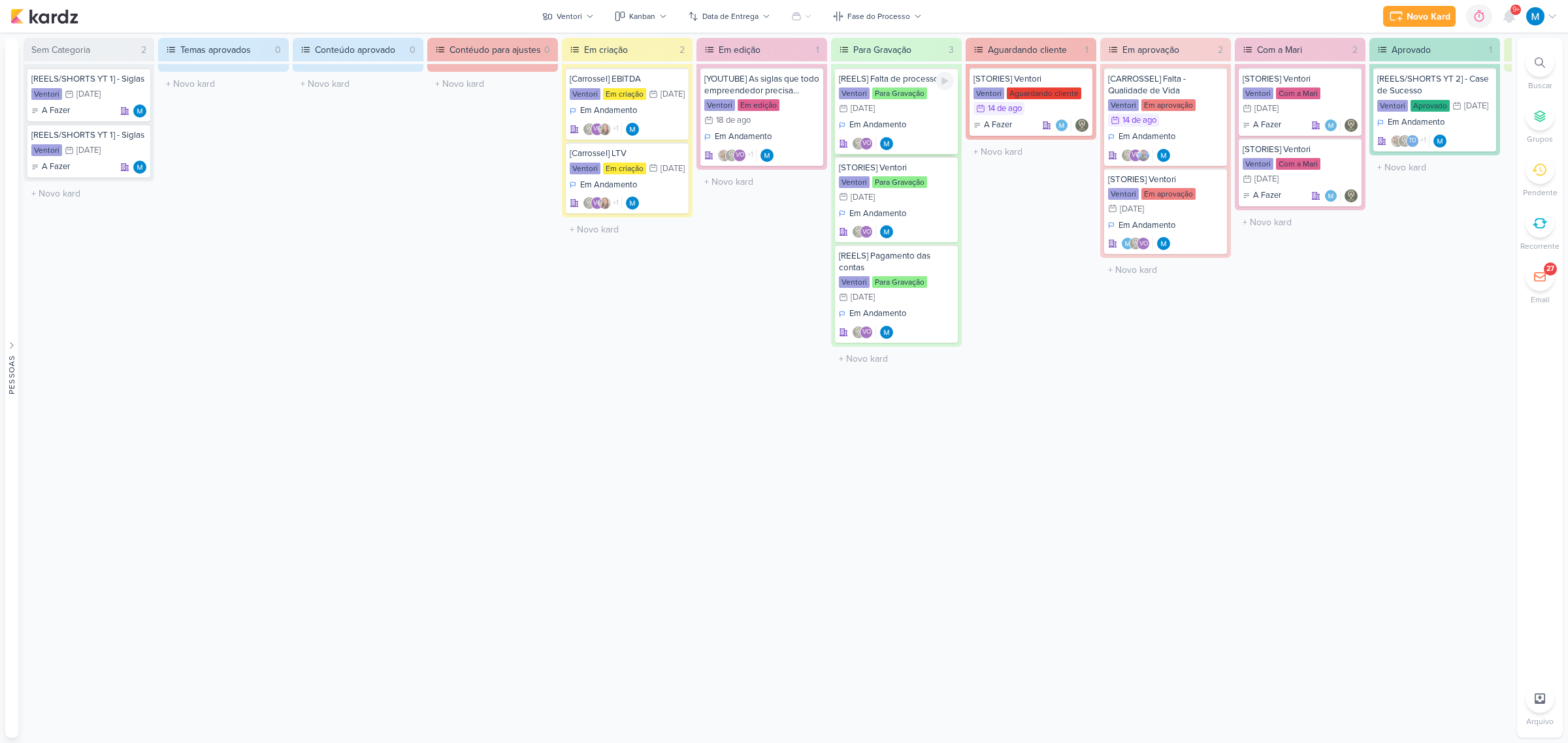
click at [910, 82] on div "[REELS] Falta de processos" at bounding box center [896, 79] width 115 height 12
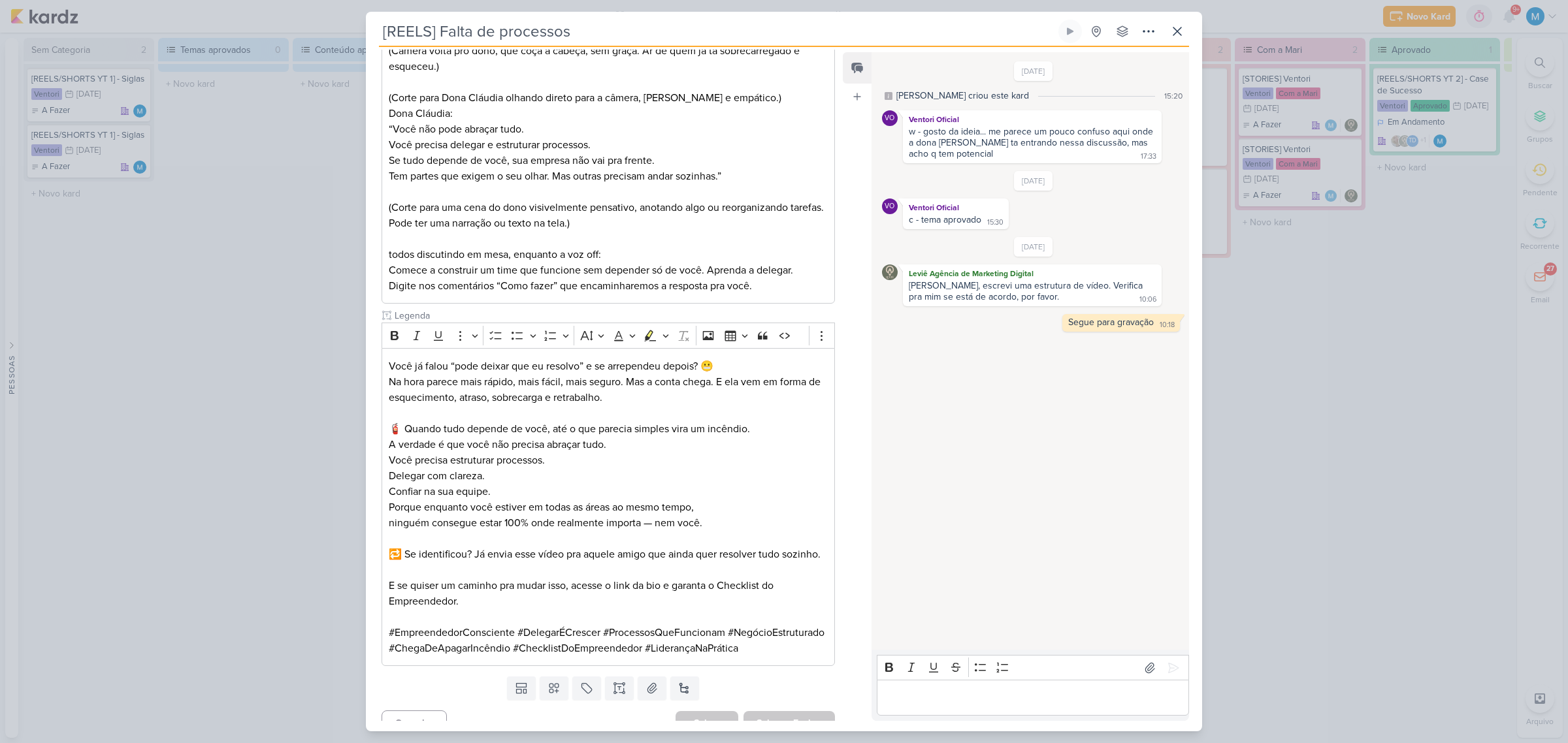
scroll to position [511, 0]
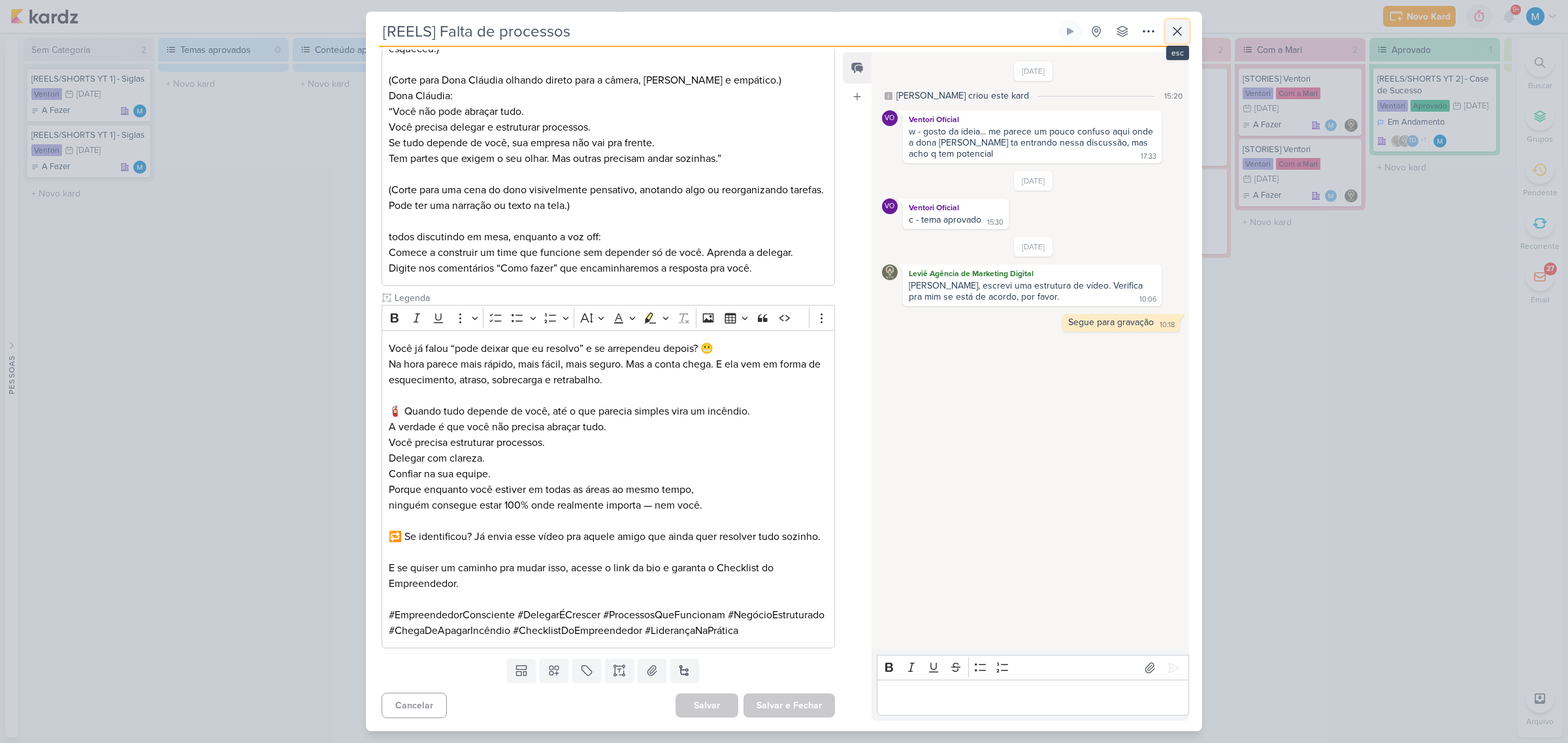
click at [1177, 37] on icon at bounding box center [1176, 31] width 15 height 15
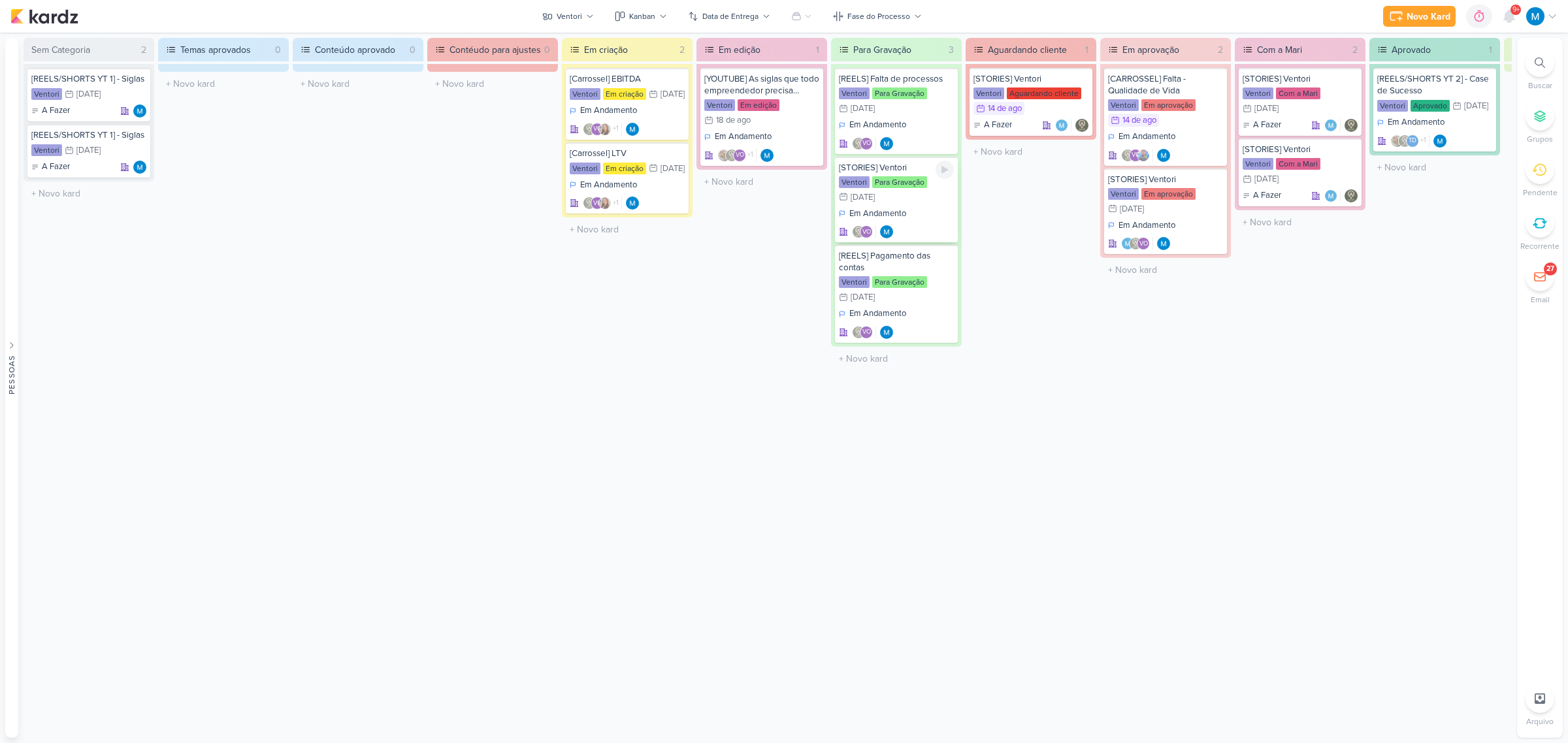
click at [884, 167] on div "[STORIES] Ventori" at bounding box center [896, 168] width 115 height 12
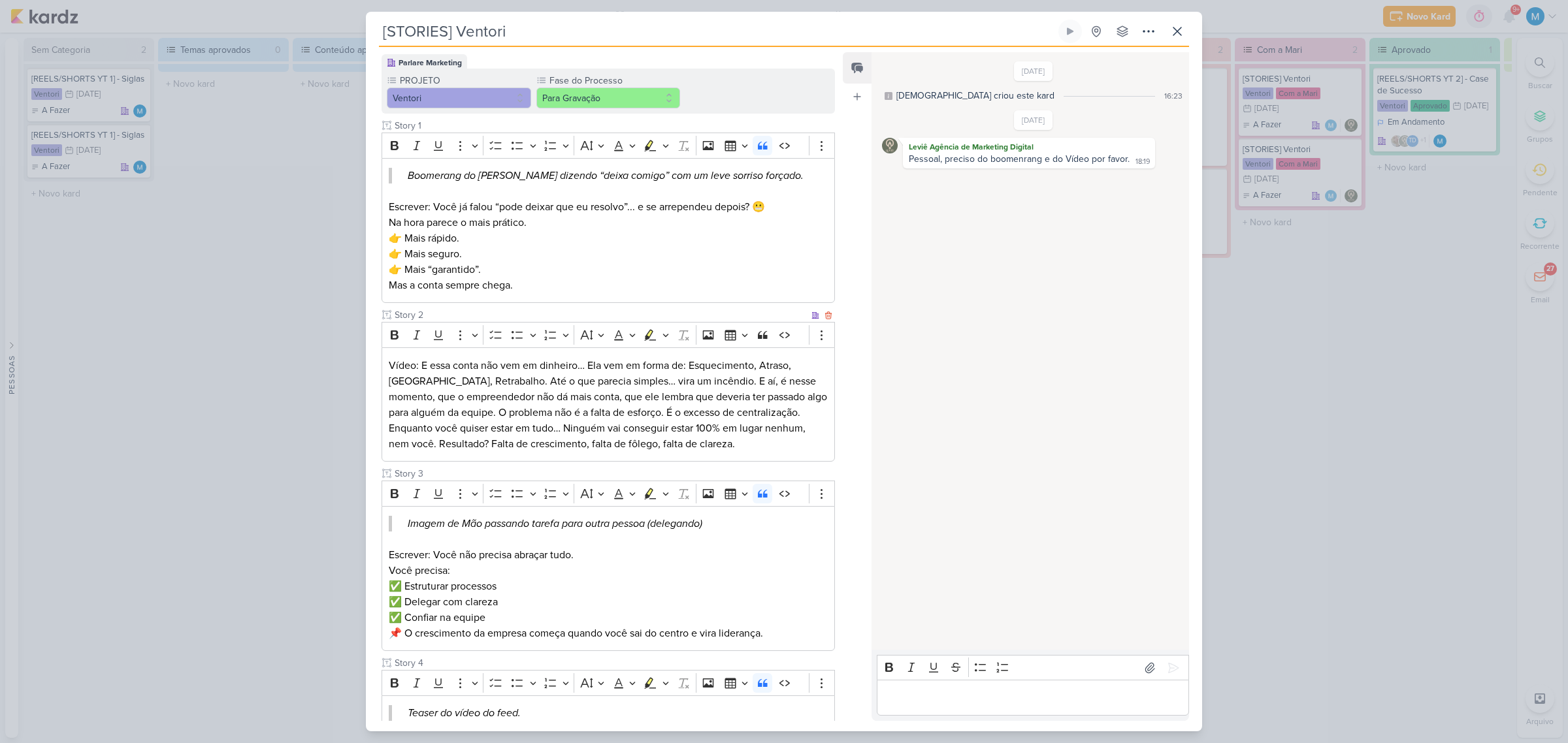
scroll to position [249, 0]
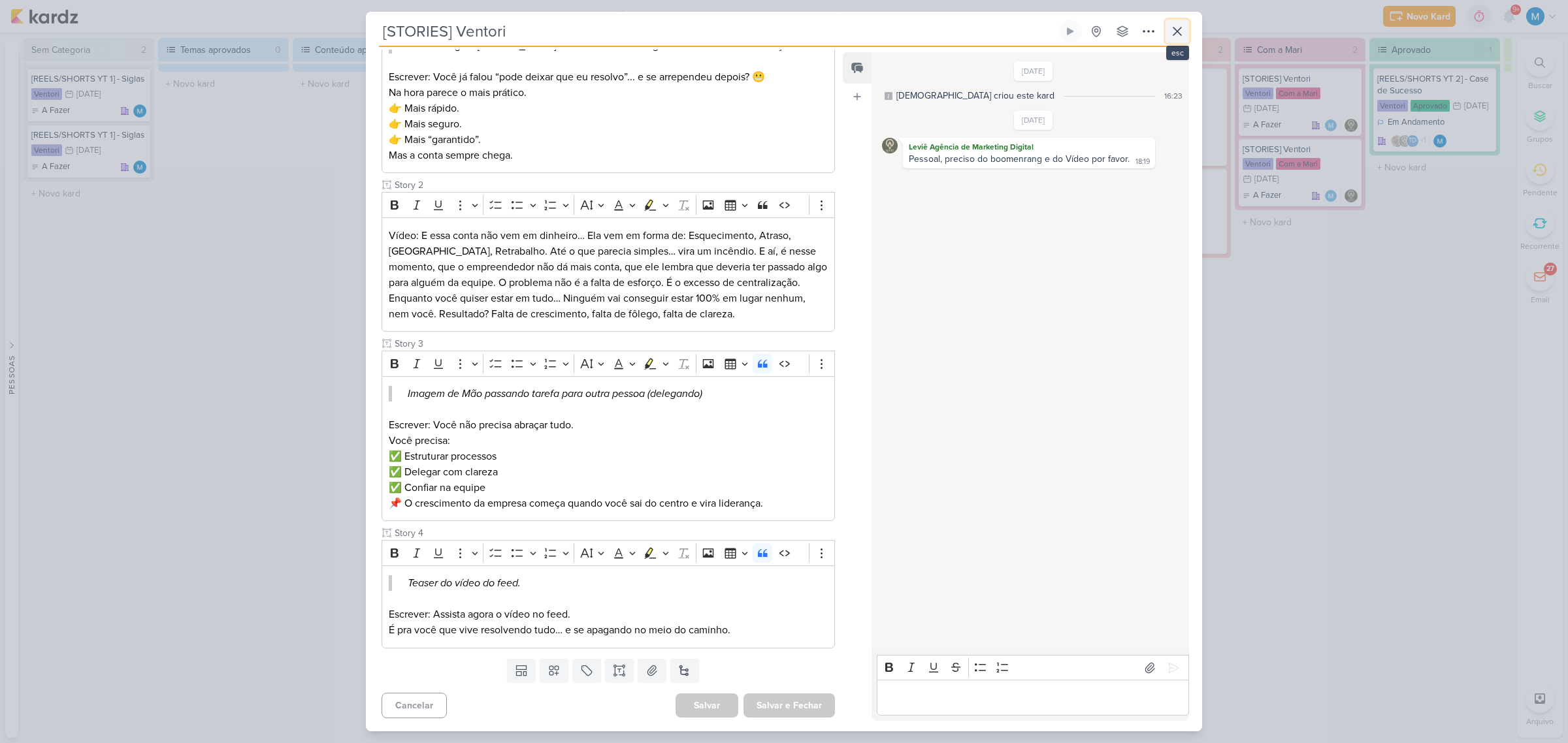
click at [1176, 30] on icon at bounding box center [1176, 31] width 15 height 15
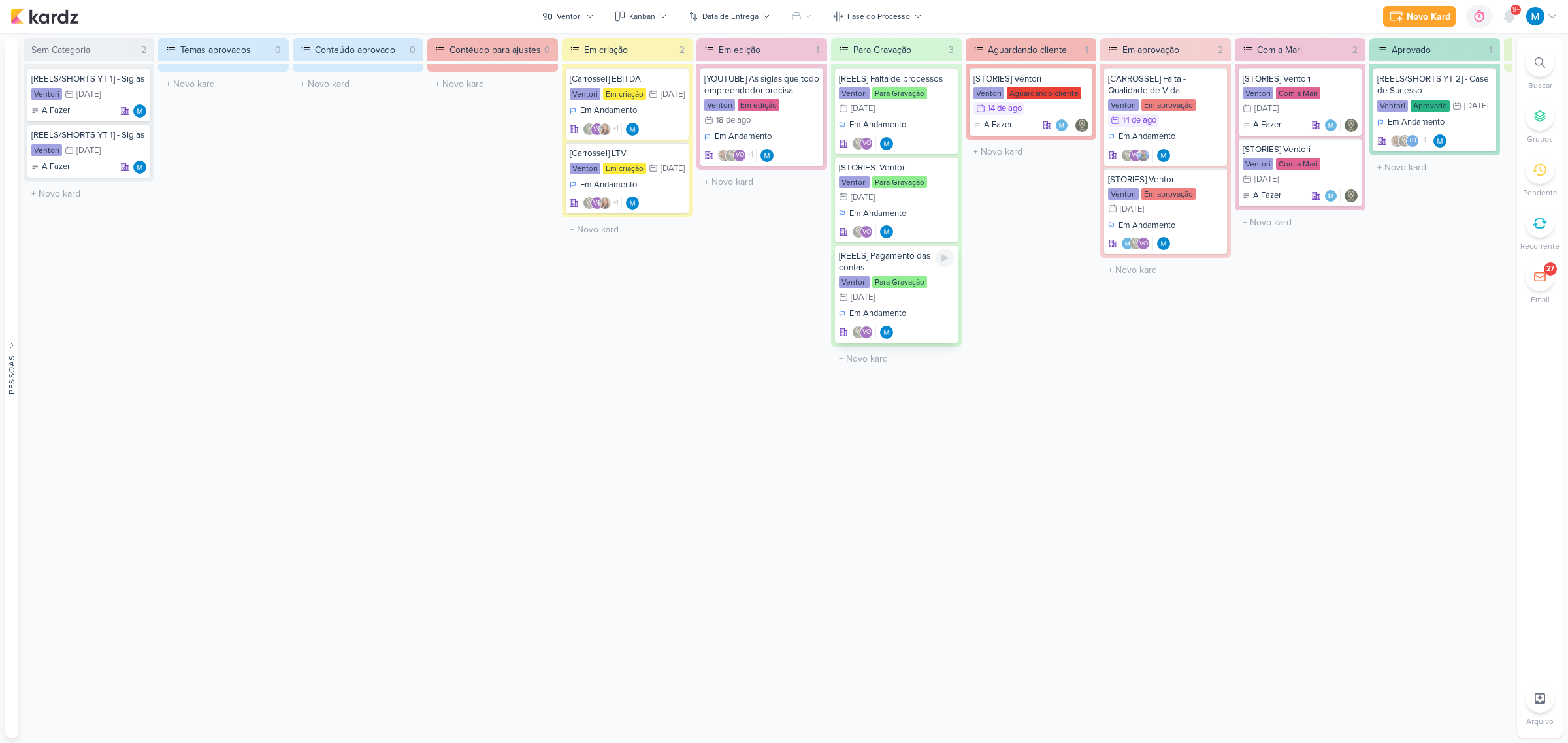
click at [890, 259] on div "[REELS] Pagamento das contas" at bounding box center [896, 261] width 115 height 23
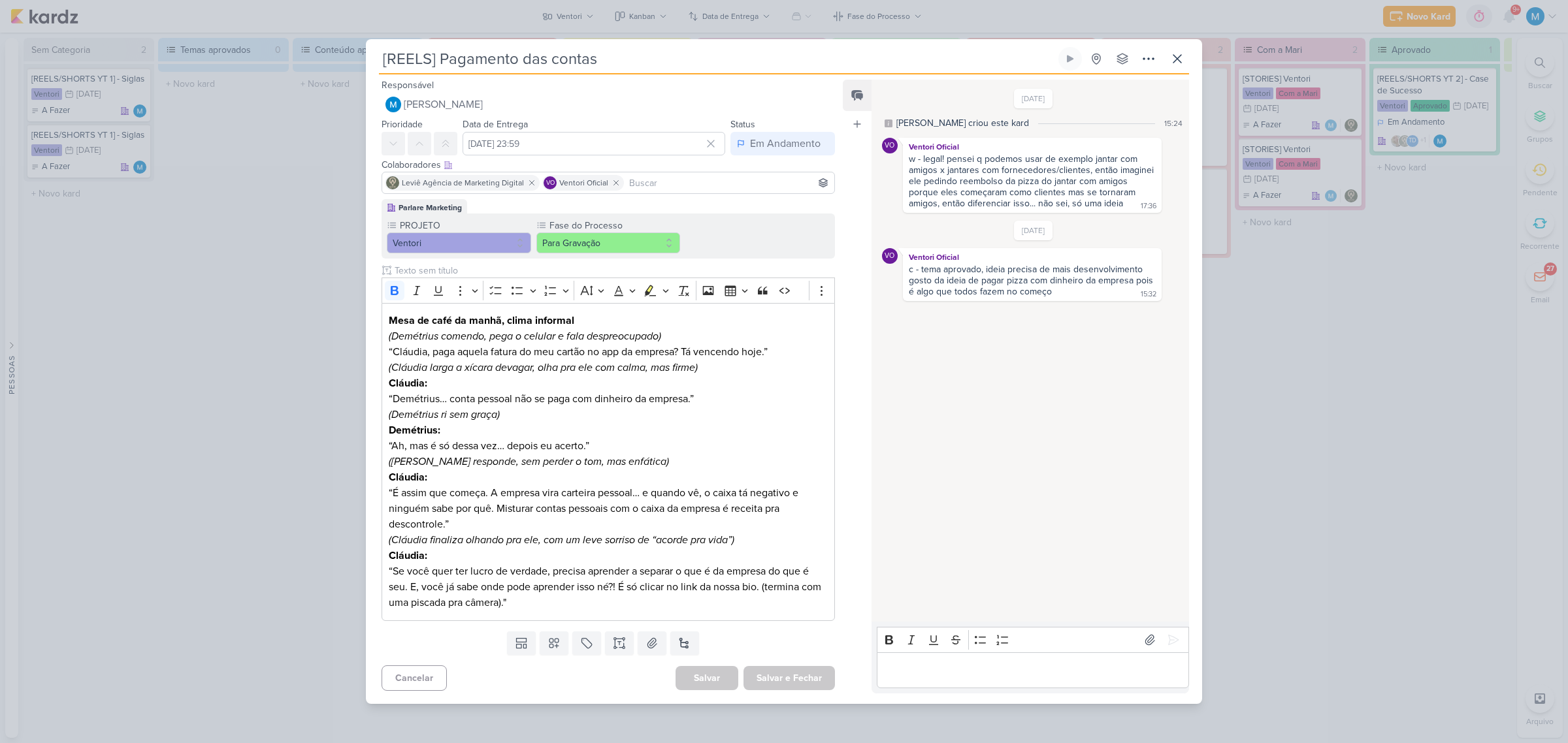
click at [1291, 364] on div "[REELS] Pagamento das contas Criado por mim" at bounding box center [784, 372] width 1568 height 743
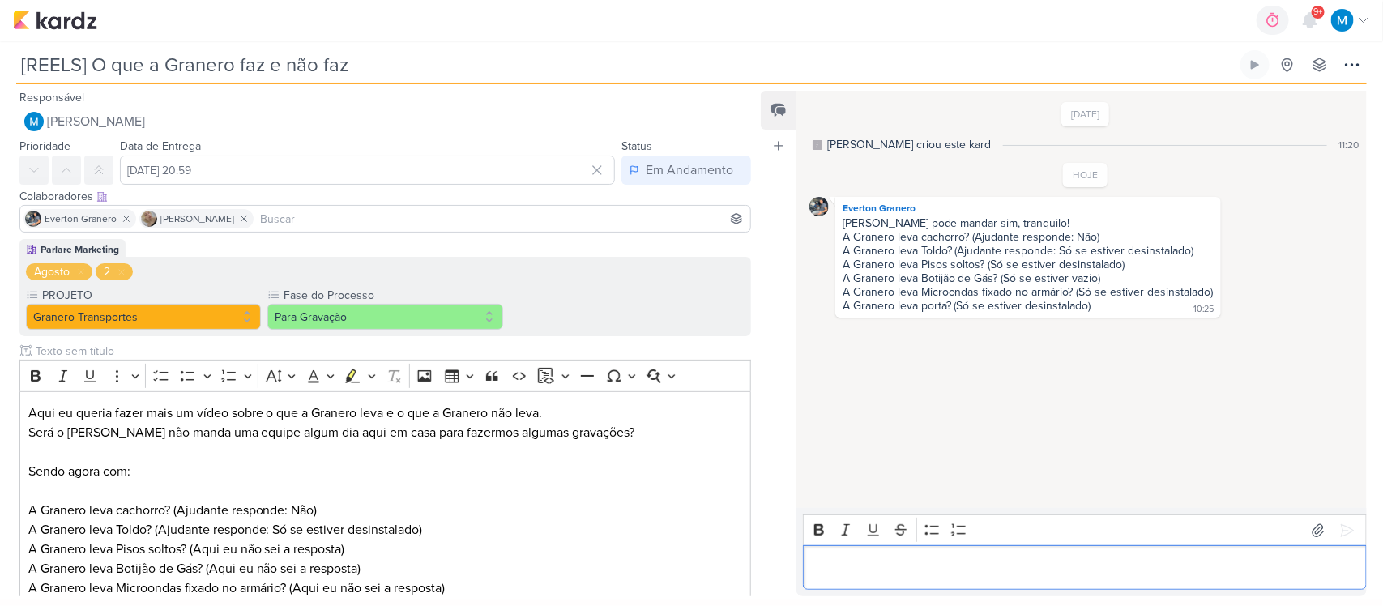
click at [993, 579] on div "Editor editing area: main" at bounding box center [1085, 567] width 564 height 45
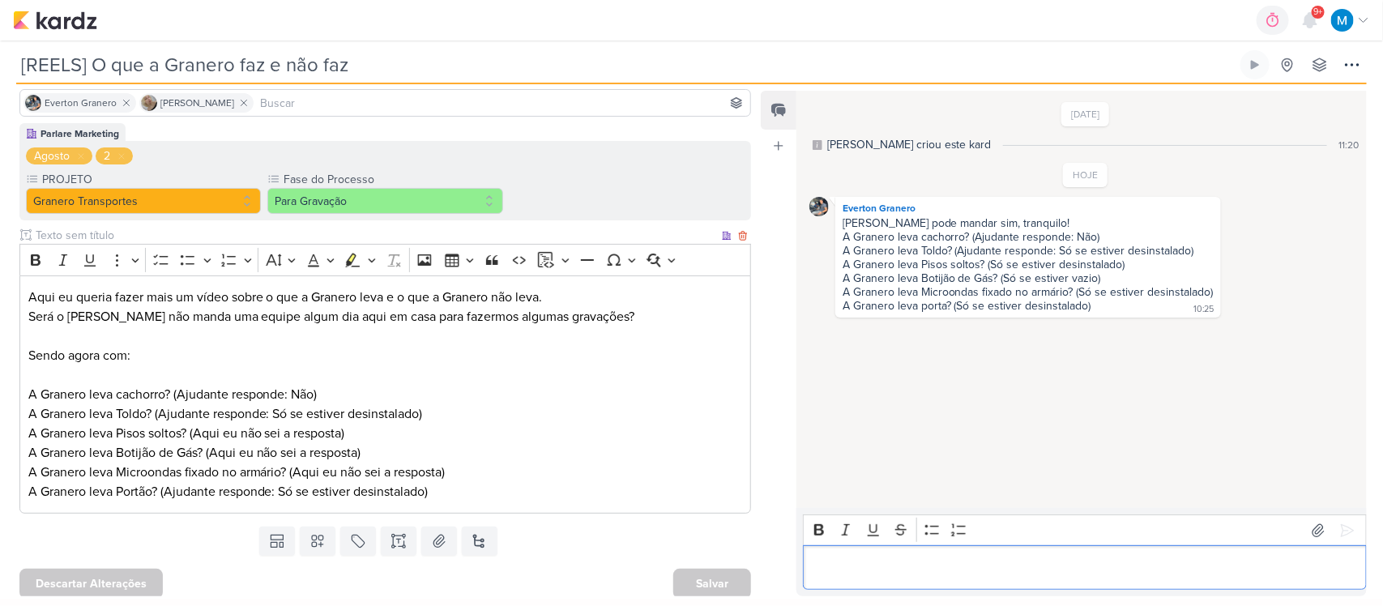
scroll to position [122, 0]
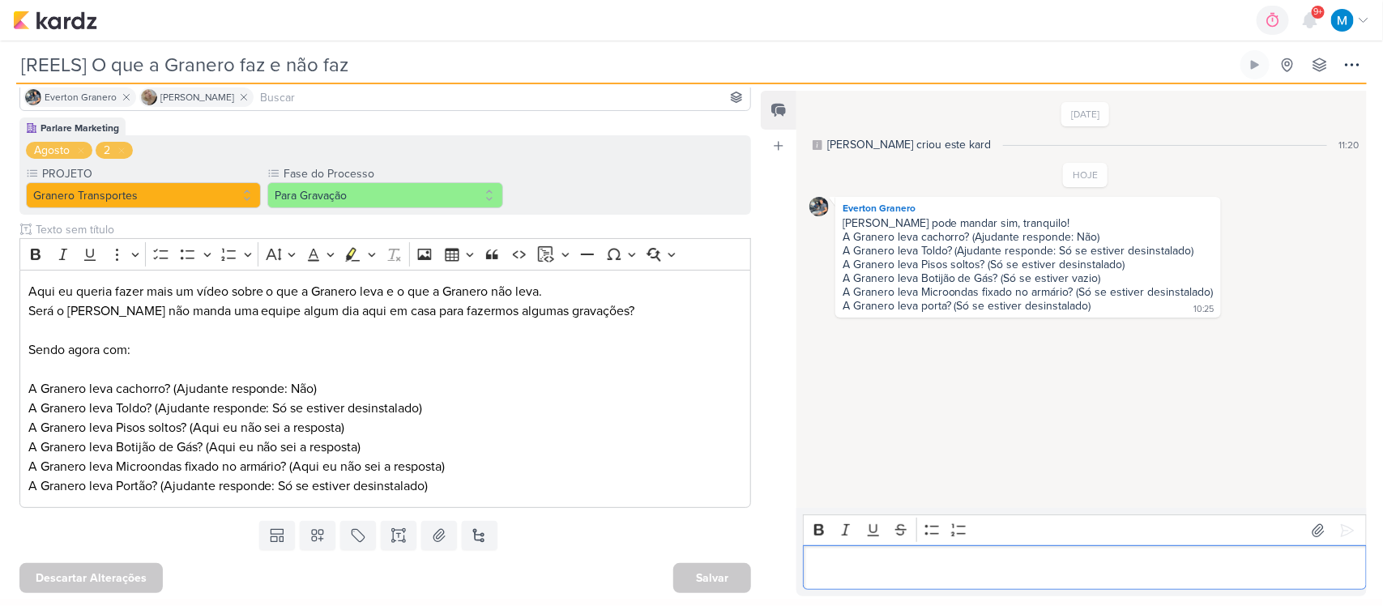
click at [950, 570] on p "Editor editing area: main" at bounding box center [1084, 567] width 547 height 19
click at [1346, 531] on icon at bounding box center [1348, 530] width 12 height 12
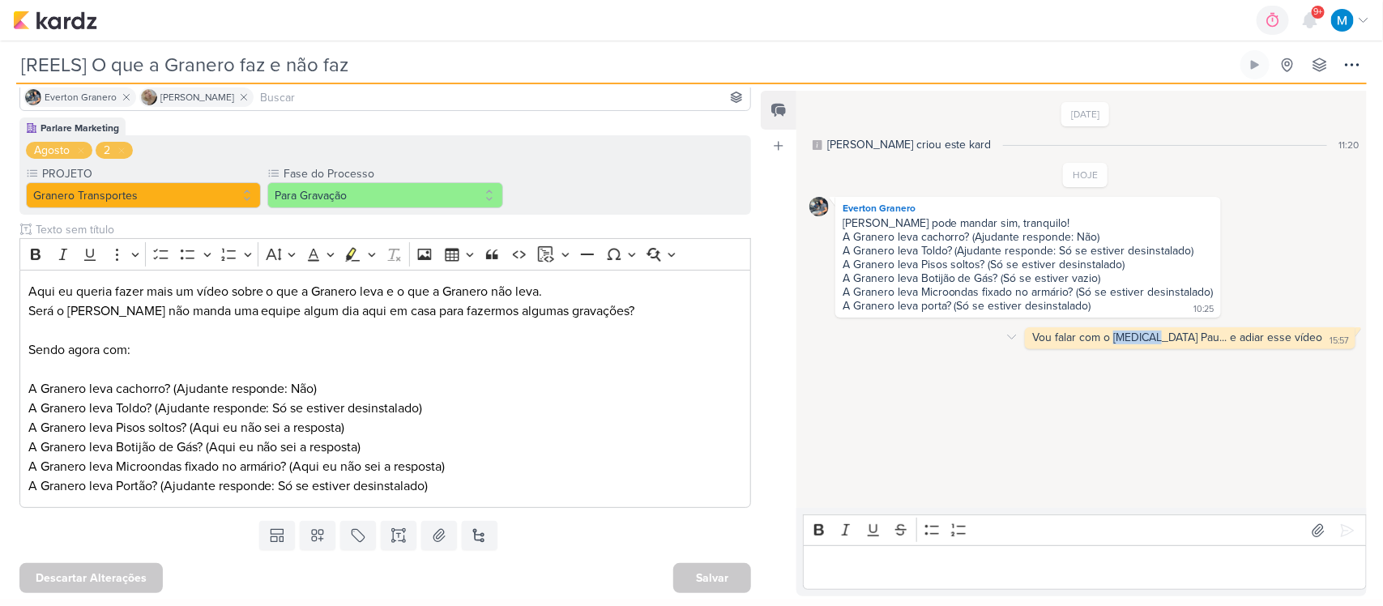
drag, startPoint x: 1175, startPoint y: 329, endPoint x: 1215, endPoint y: 334, distance: 40.8
click at [1215, 334] on div "Vou falar com o Pica Pau... e adiar esse vídeo" at bounding box center [1177, 338] width 290 height 14
copy div "Pica Pau"
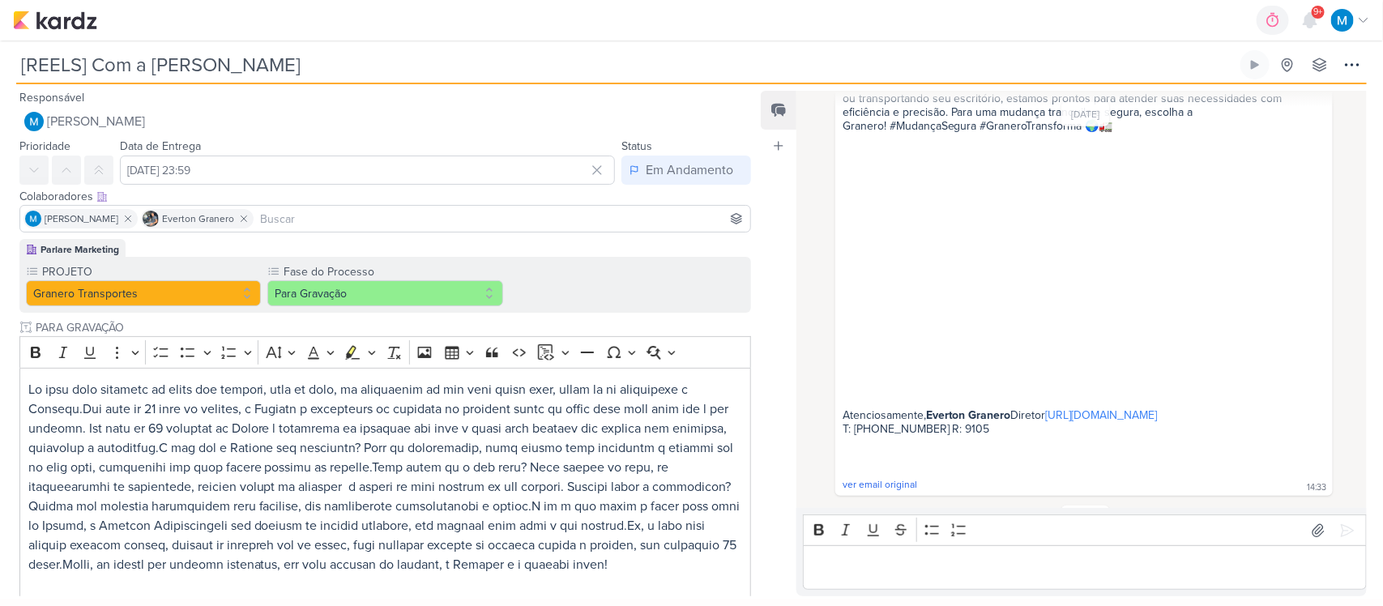
click at [1130, 571] on p "Editor editing area: main" at bounding box center [1084, 567] width 547 height 19
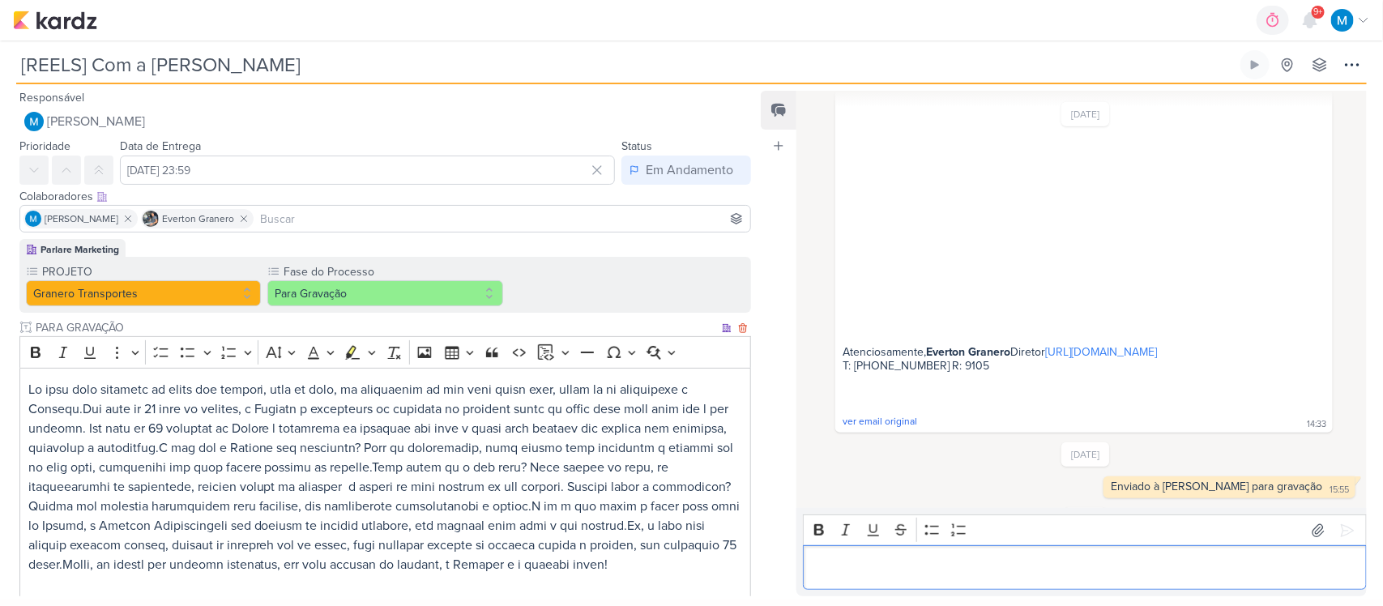
scroll to position [575, 0]
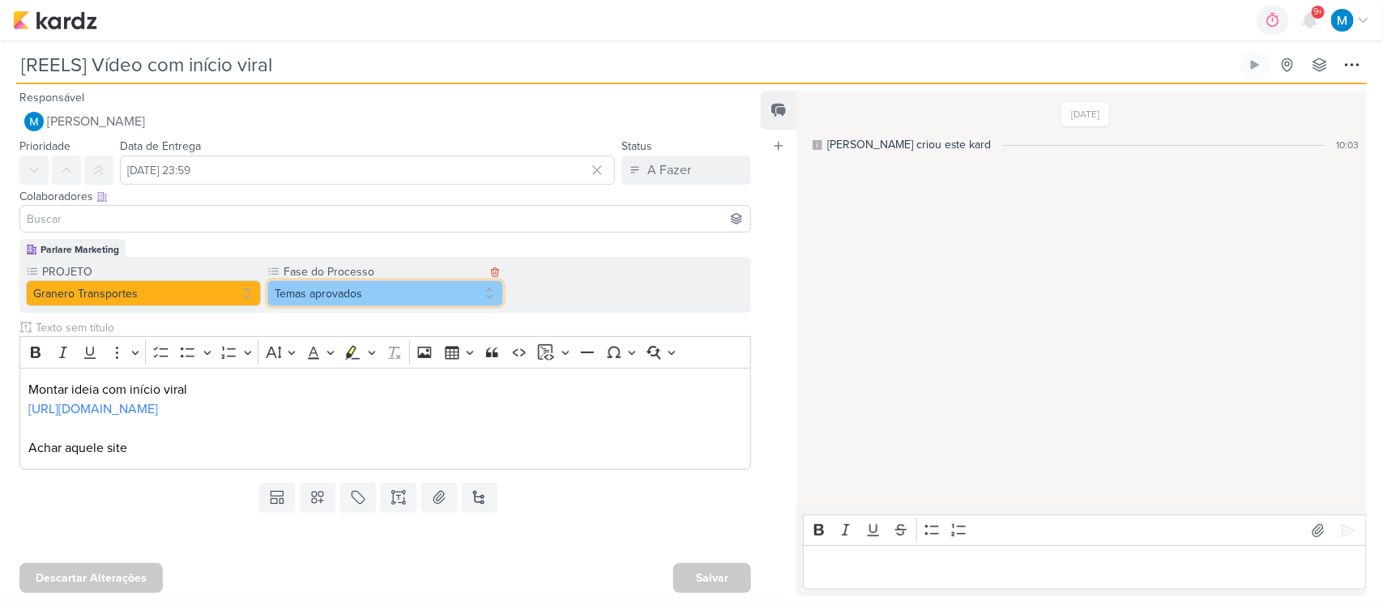
click at [411, 293] on button "Temas aprovados" at bounding box center [384, 293] width 235 height 26
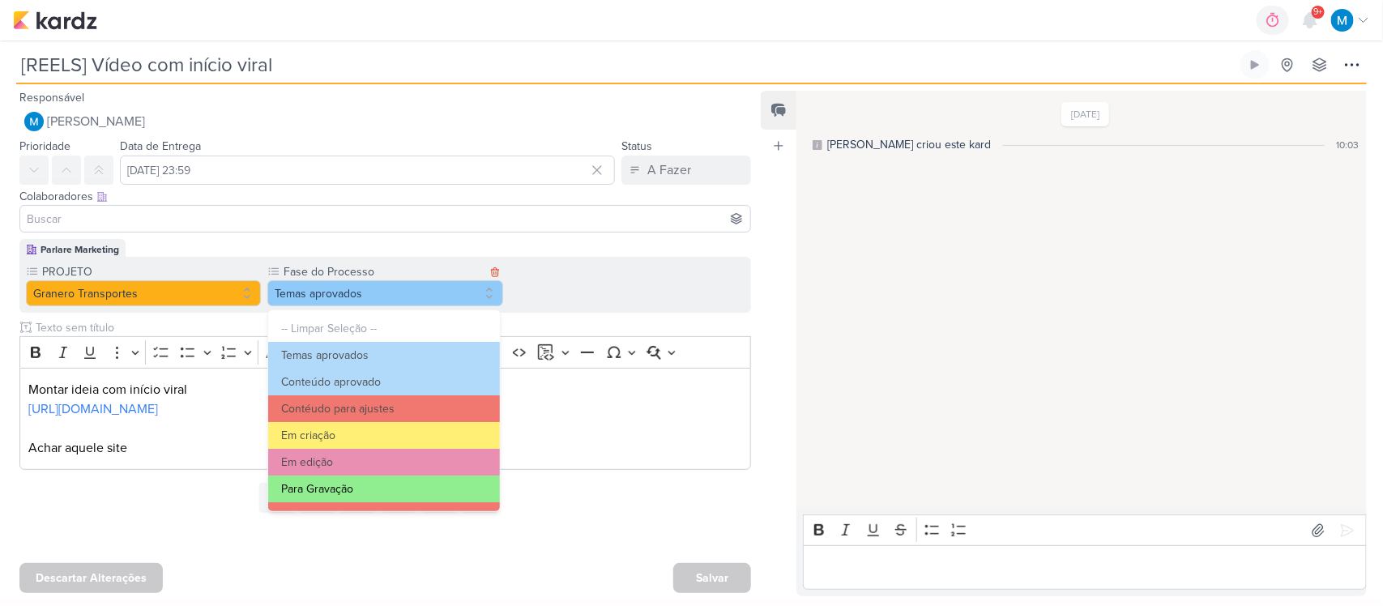
click at [341, 487] on button "Para Gravação" at bounding box center [384, 489] width 232 height 27
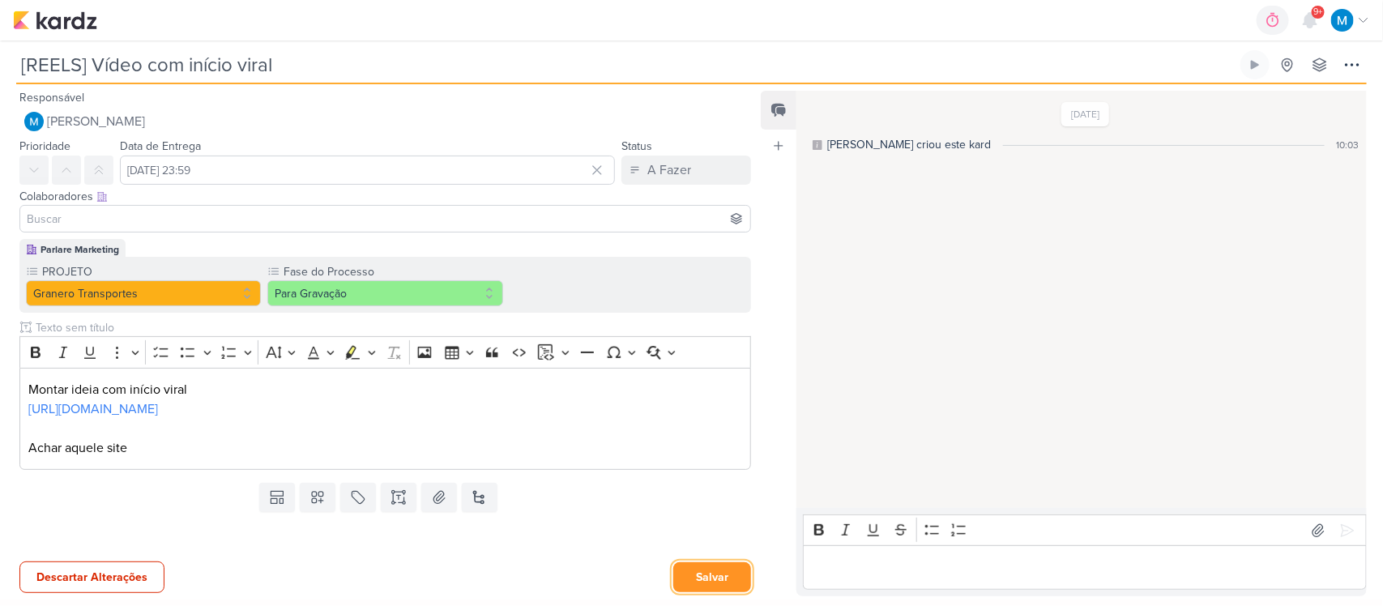
click at [726, 585] on button "Salvar" at bounding box center [712, 577] width 78 height 30
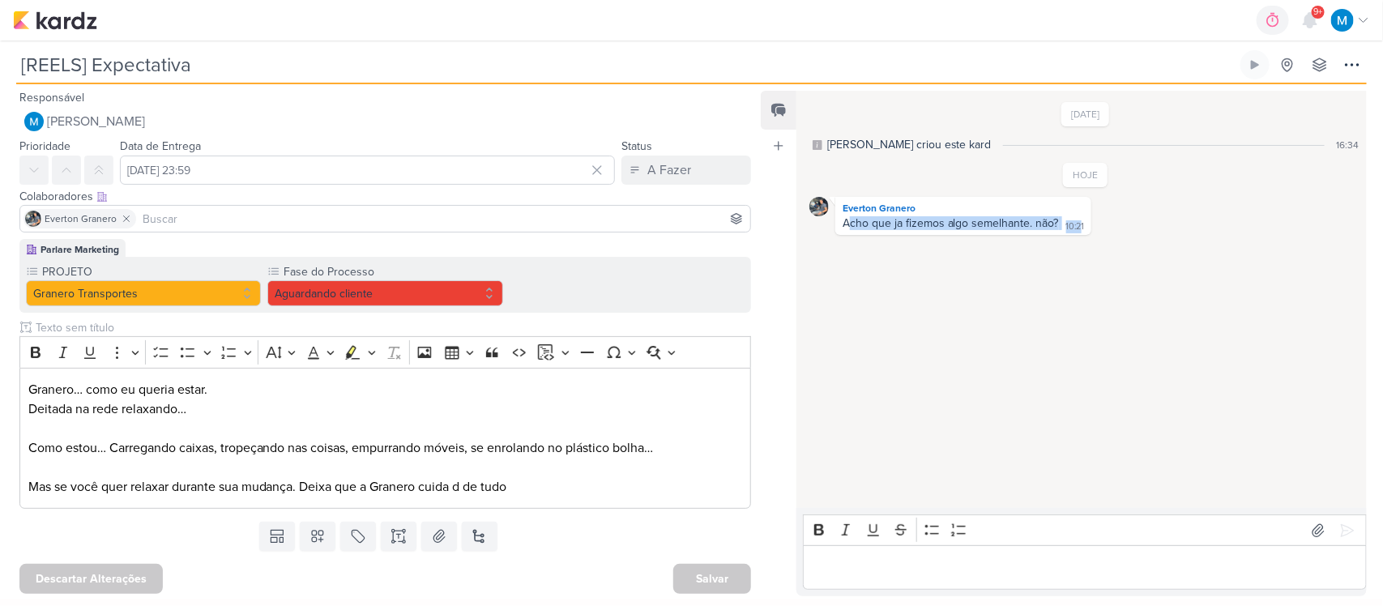
drag, startPoint x: 1010, startPoint y: 224, endPoint x: 1080, endPoint y: 220, distance: 69.8
click at [1080, 220] on div "Everton Granero Acho que ja fizemos algo semelhante. não? 10:21 10:21" at bounding box center [963, 216] width 256 height 38
click at [1060, 357] on div "27/7/25 MARIANA criou este kard 16:34 HOJE Everton Granero 10:21 10:21" at bounding box center [1080, 300] width 569 height 416
click at [937, 563] on p "Editor editing area: main" at bounding box center [1084, 567] width 547 height 19
click at [357, 294] on button "Aguardando cliente" at bounding box center [384, 293] width 235 height 26
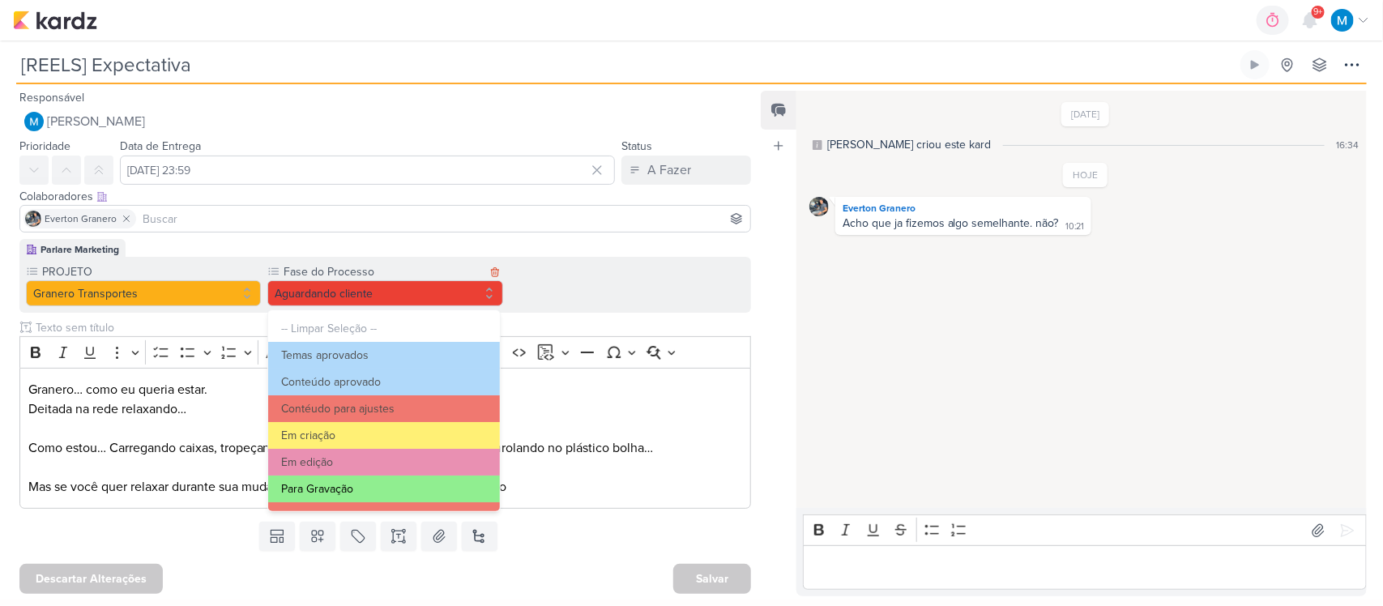
click at [350, 480] on button "Para Gravação" at bounding box center [384, 489] width 232 height 27
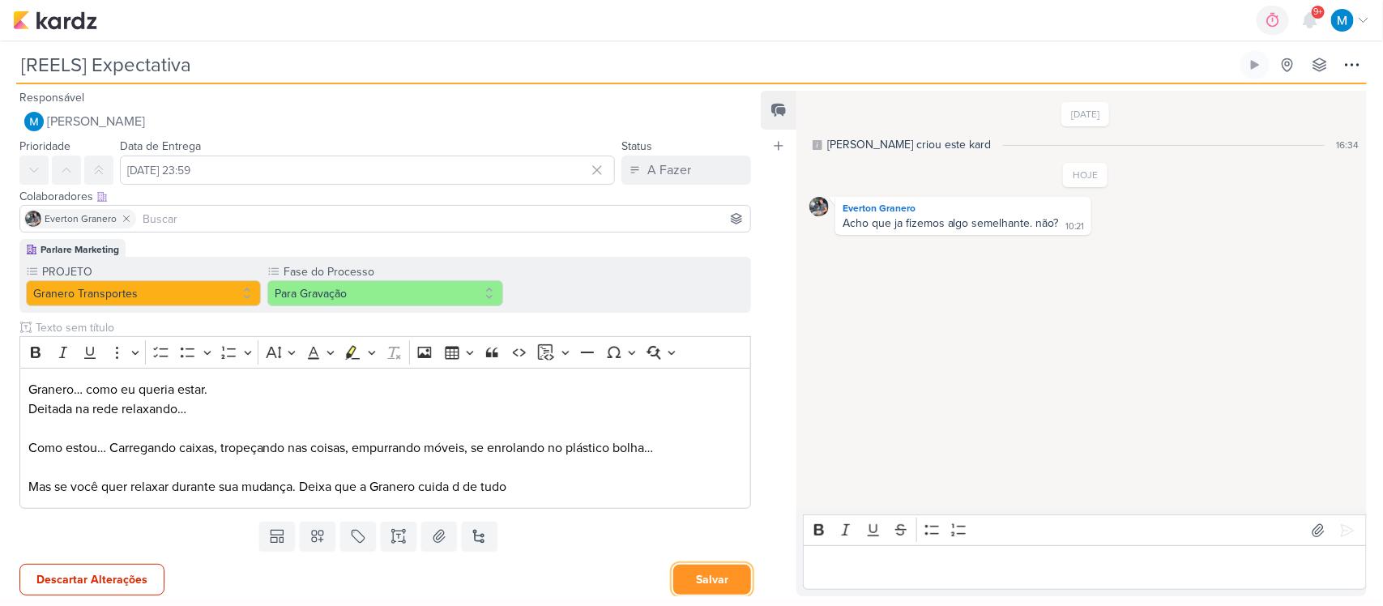
click at [727, 587] on button "Salvar" at bounding box center [712, 580] width 78 height 30
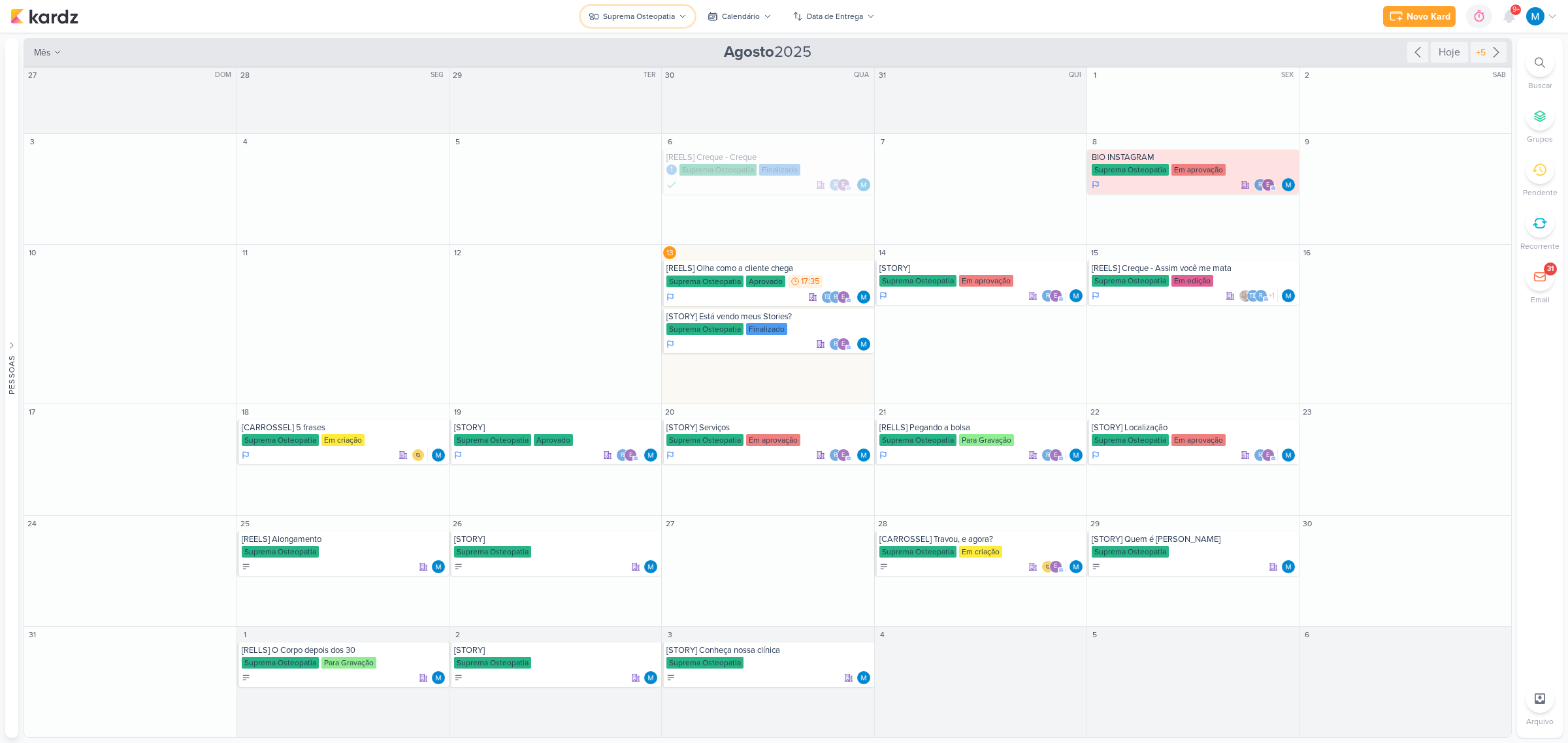
drag, startPoint x: 668, startPoint y: 17, endPoint x: 681, endPoint y: 2, distance: 19.8
click at [676, 6] on button "Suprema Osteopatia" at bounding box center [637, 16] width 114 height 21
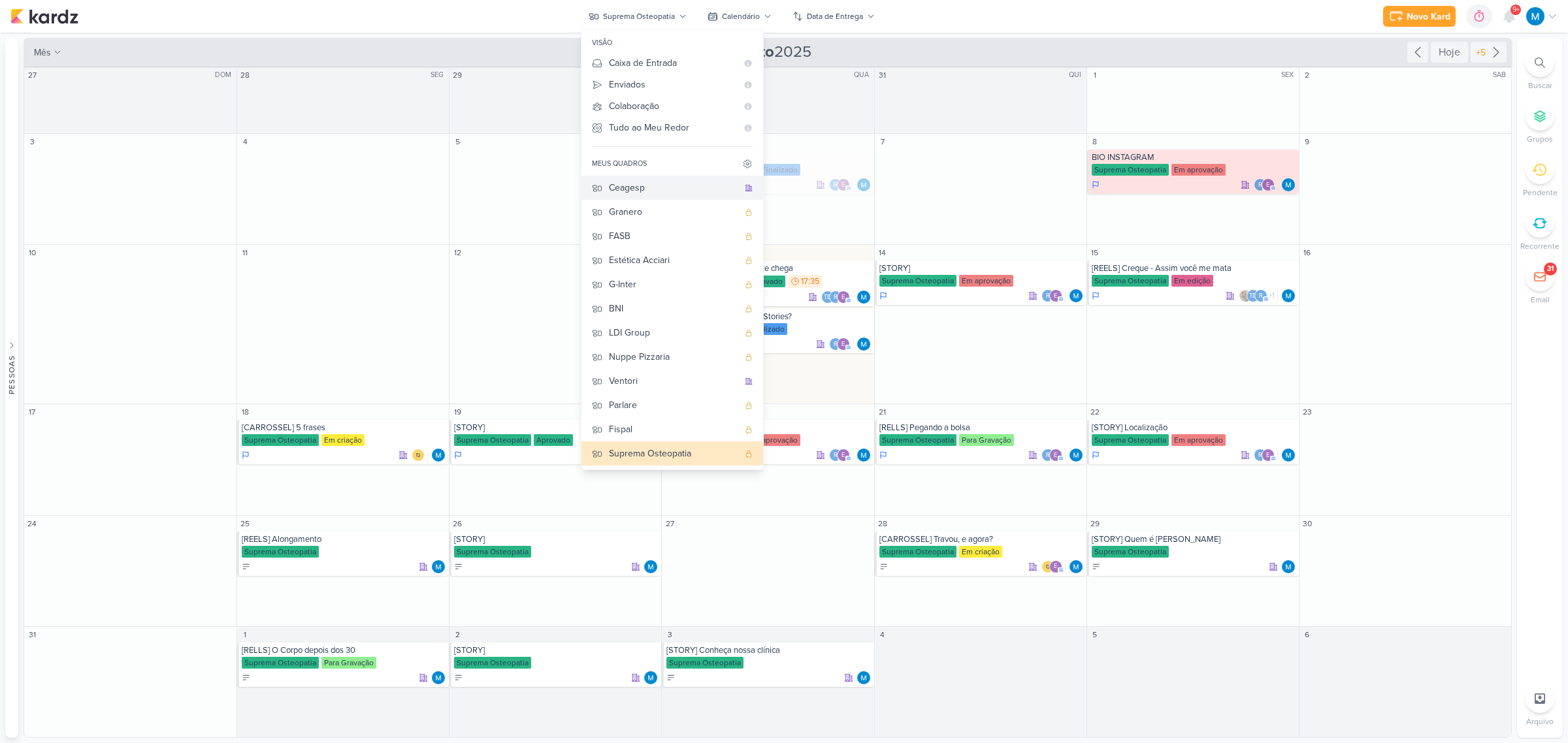
click at [661, 197] on button "Ceagesp" at bounding box center [672, 188] width 181 height 24
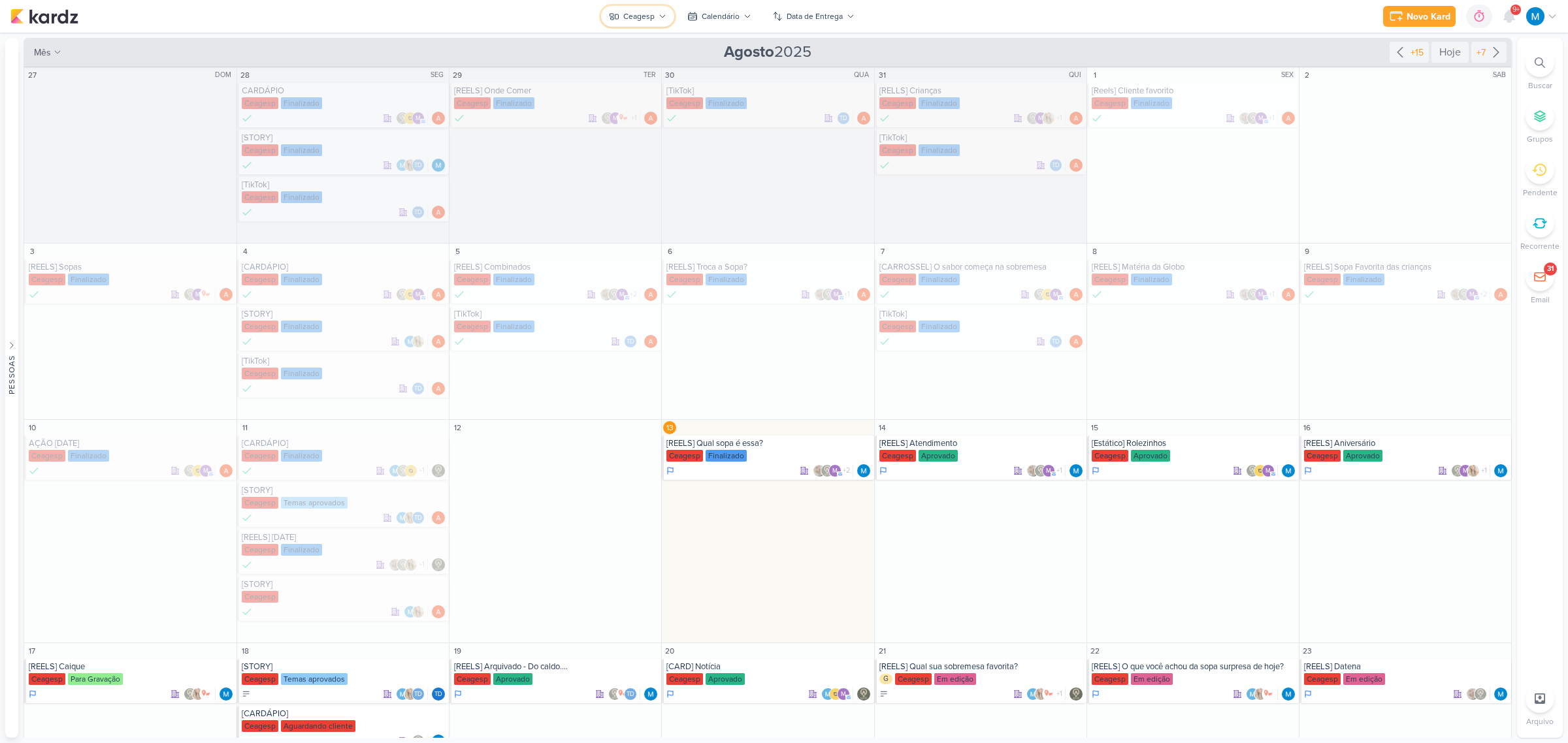
click at [638, 17] on div "Ceagesp" at bounding box center [638, 16] width 31 height 12
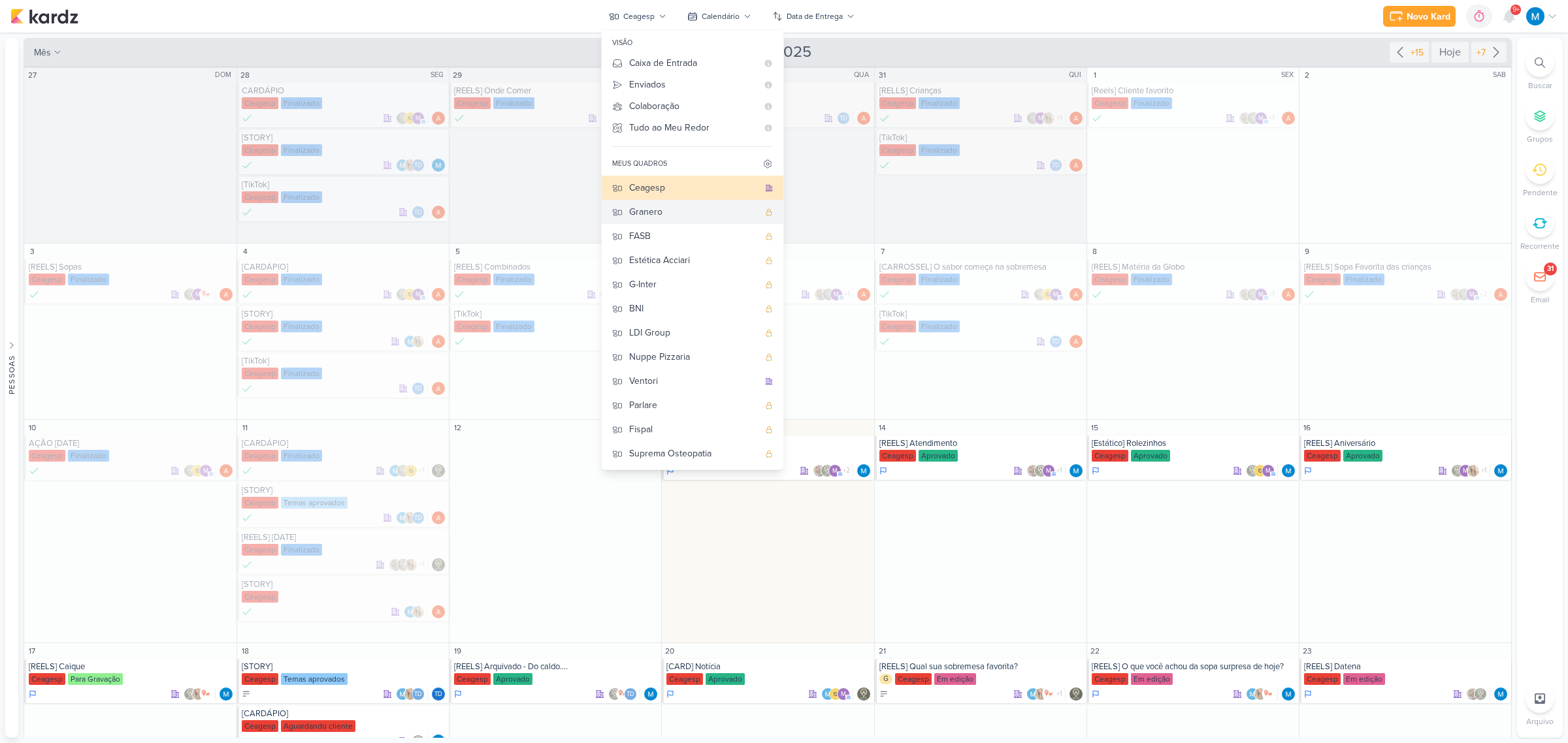
click at [665, 213] on div "Granero" at bounding box center [693, 211] width 129 height 14
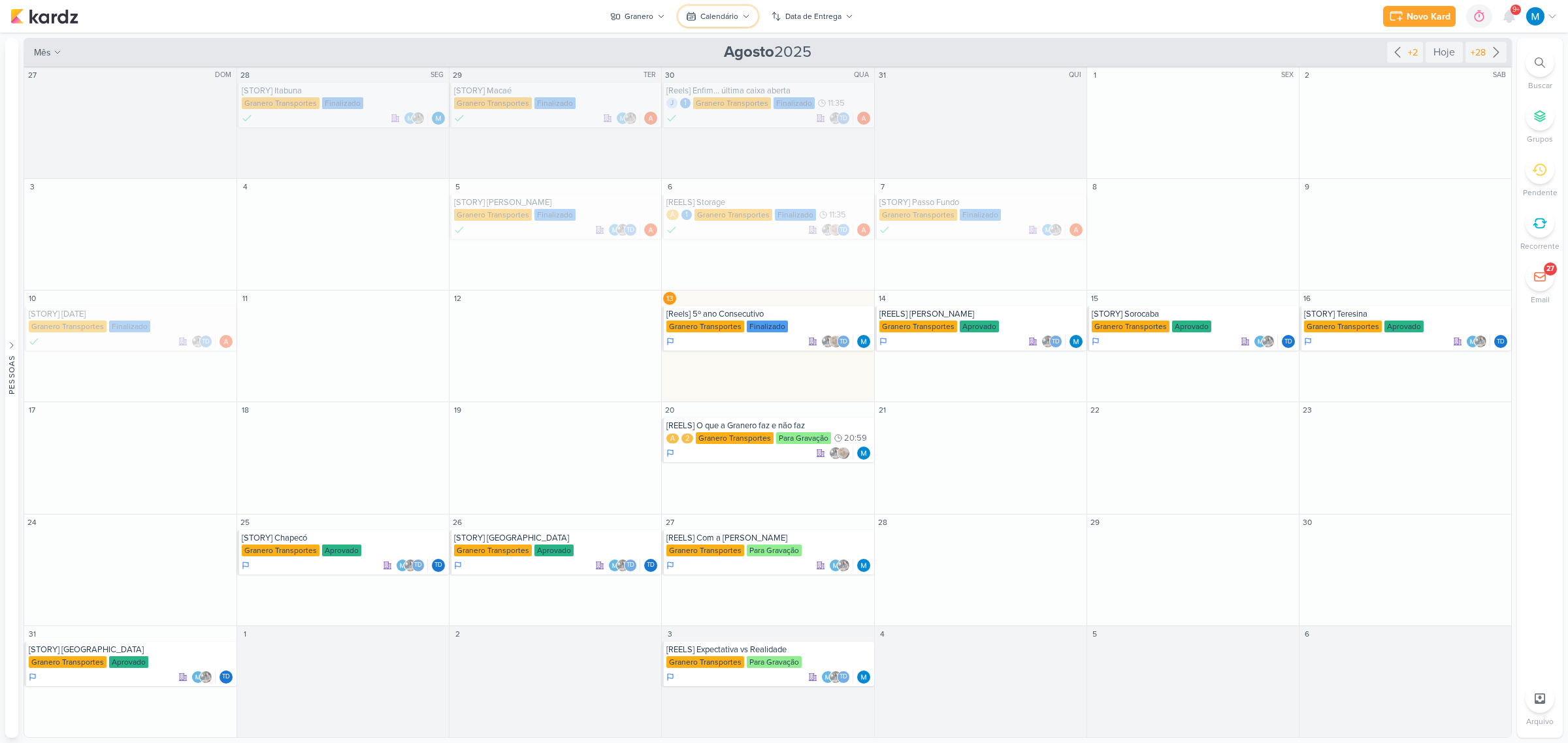
click at [742, 7] on button "Calendário" at bounding box center [717, 16] width 80 height 21
click at [736, 62] on div "Kanban" at bounding box center [721, 64] width 30 height 14
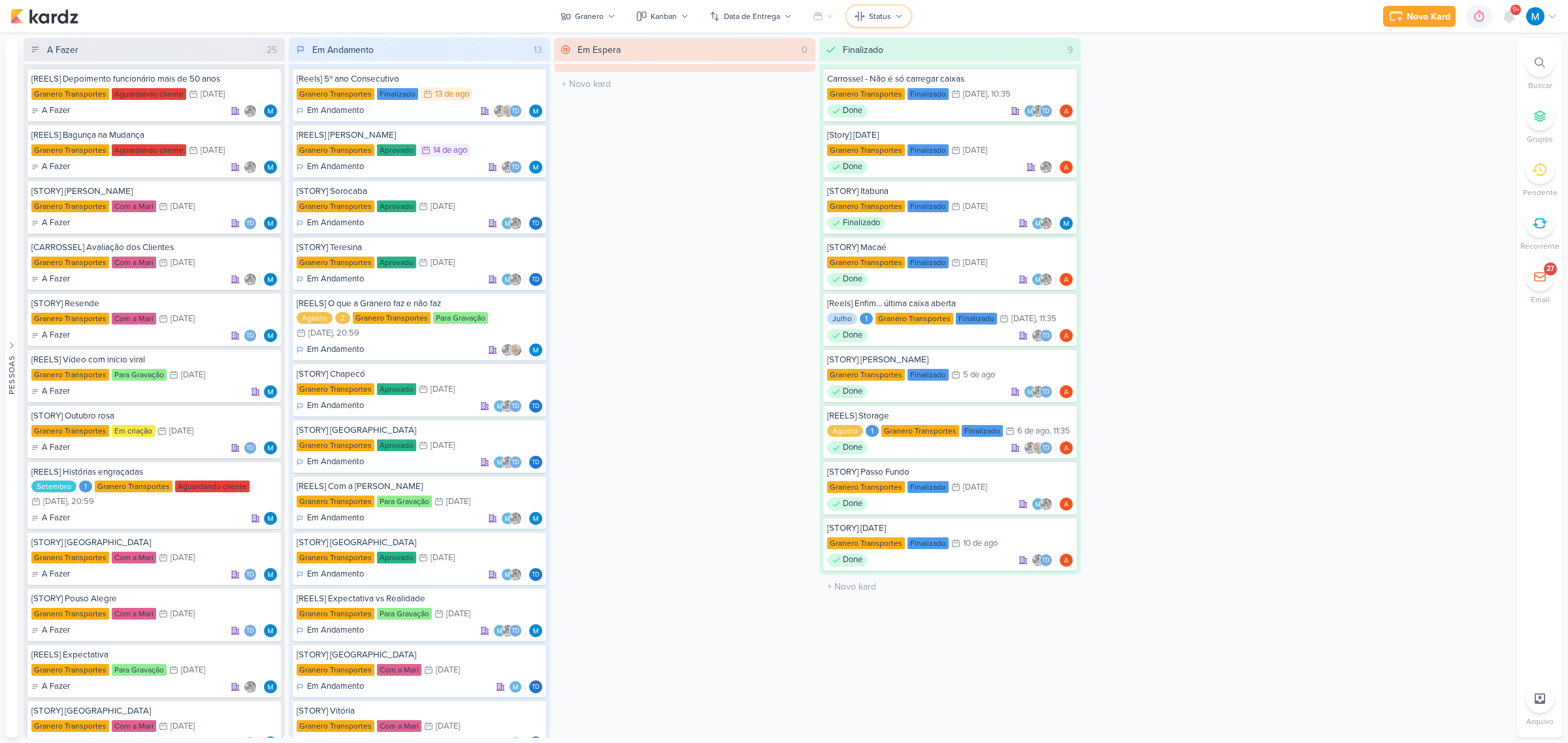
click at [899, 15] on icon at bounding box center [899, 16] width 8 height 8
click at [1037, 110] on div "Fase do Processo" at bounding box center [1055, 113] width 73 height 14
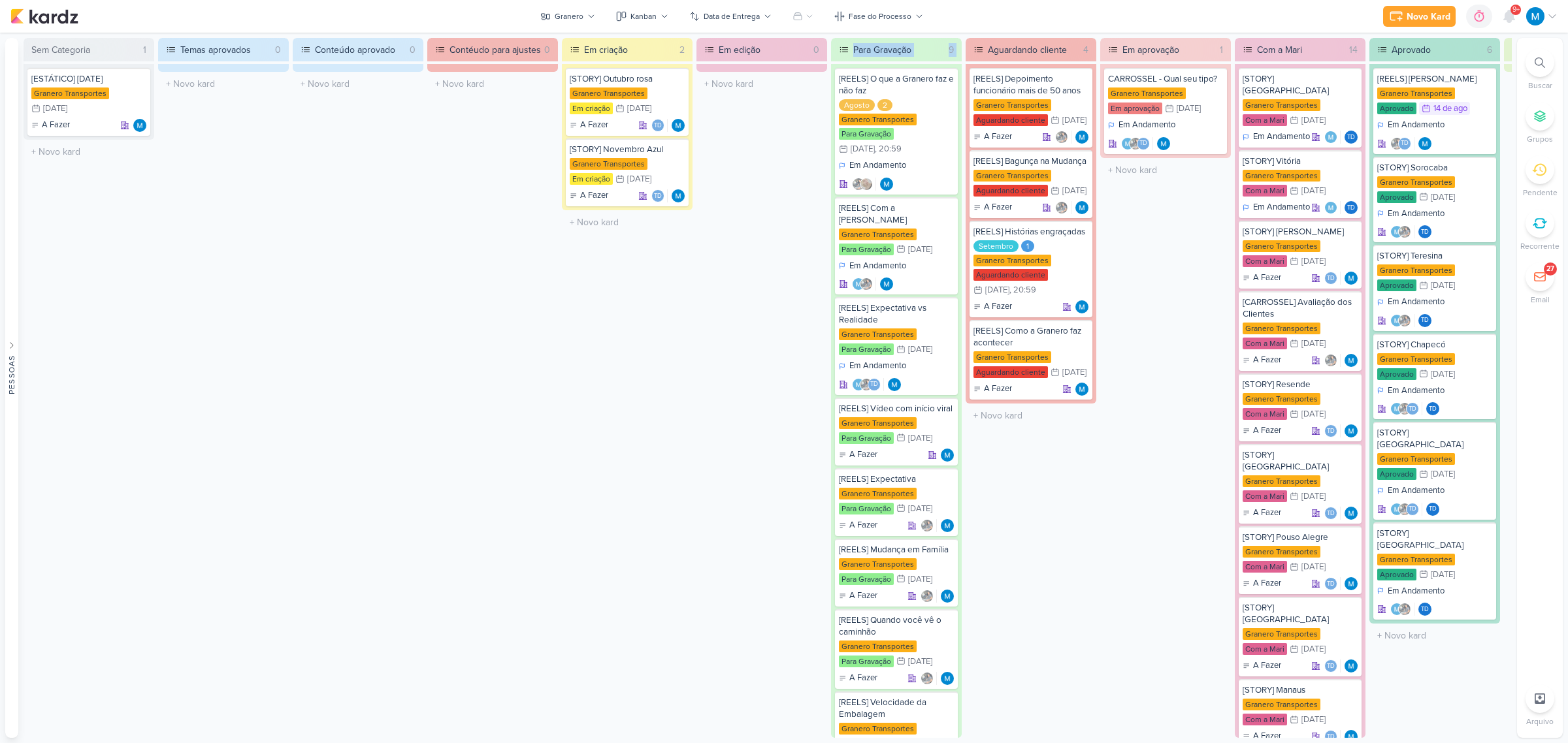
drag, startPoint x: 719, startPoint y: 738, endPoint x: 935, endPoint y: 740, distance: 216.0
click at [935, 740] on div "Preferências de Quadros Pessoal Organização Não tem nenhum quadro aqui ainda :/…" at bounding box center [784, 388] width 1568 height 711
click at [295, 475] on div "Conteúdo aprovado 0 O título do kard deve ter menos que 100 caracteres" at bounding box center [358, 388] width 131 height 700
click at [581, 15] on div "Granero" at bounding box center [569, 16] width 29 height 12
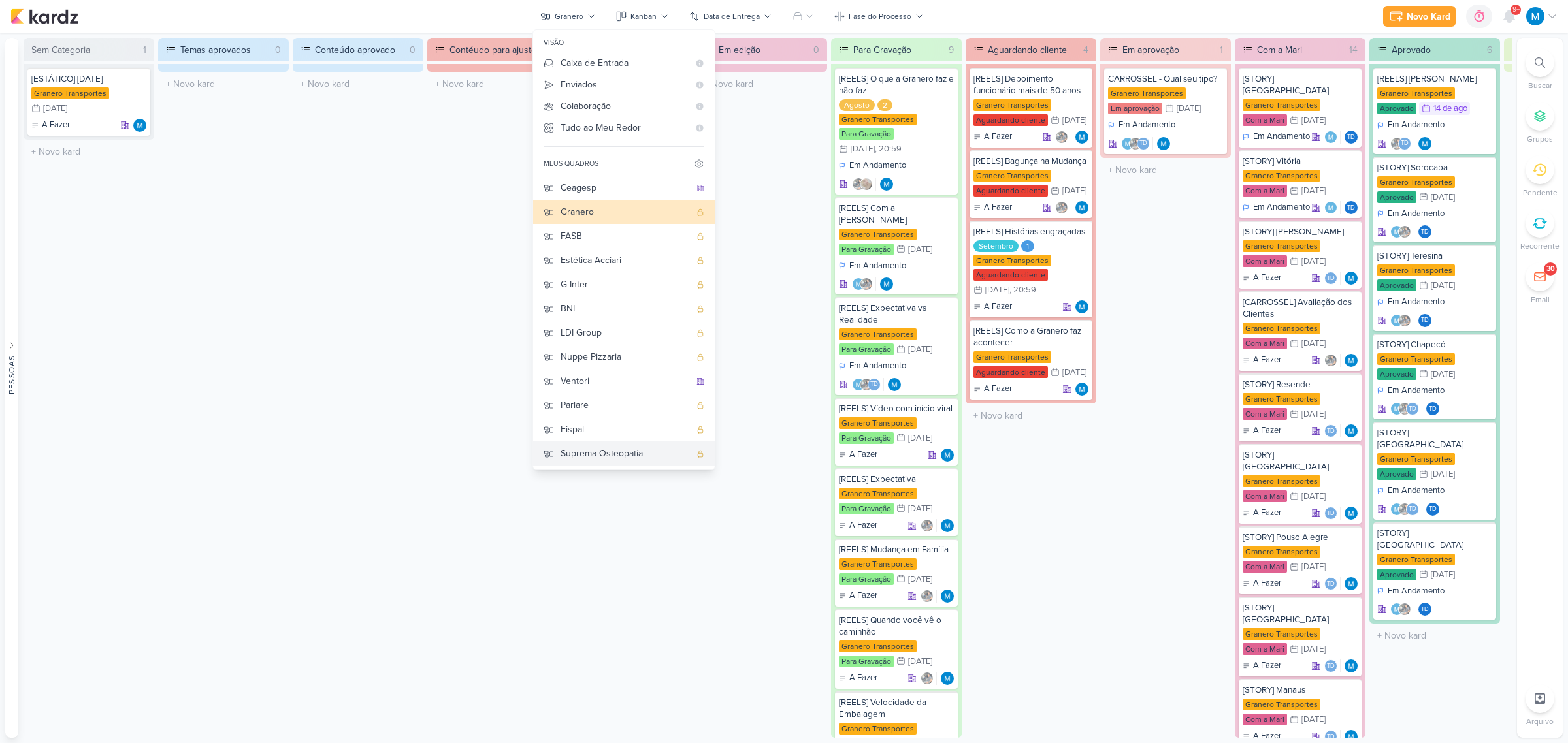
click at [625, 451] on div "Suprema Osteopatia" at bounding box center [625, 453] width 129 height 14
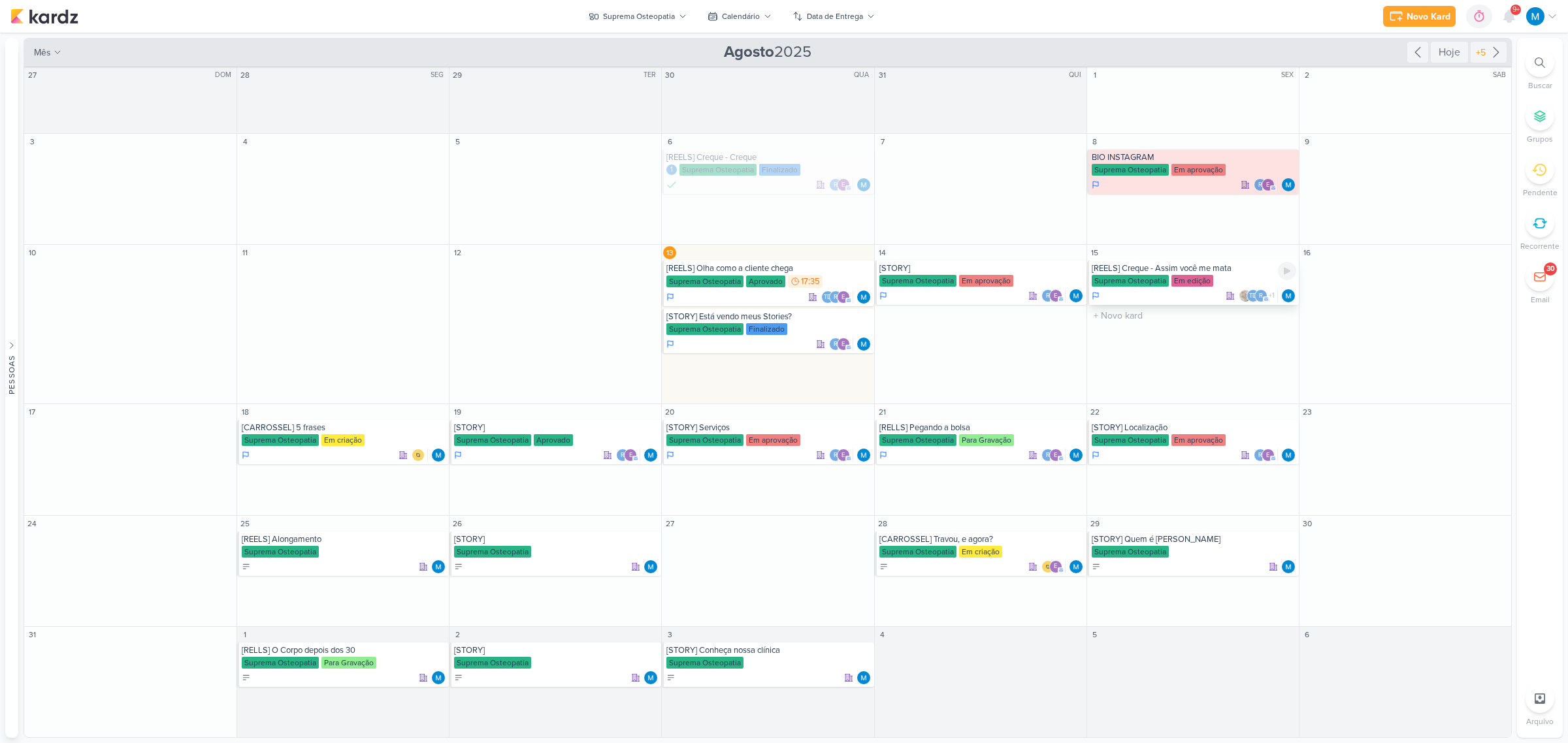
click at [1212, 272] on div "[REELS] Creque - Assim você me mata" at bounding box center [1194, 268] width 205 height 10
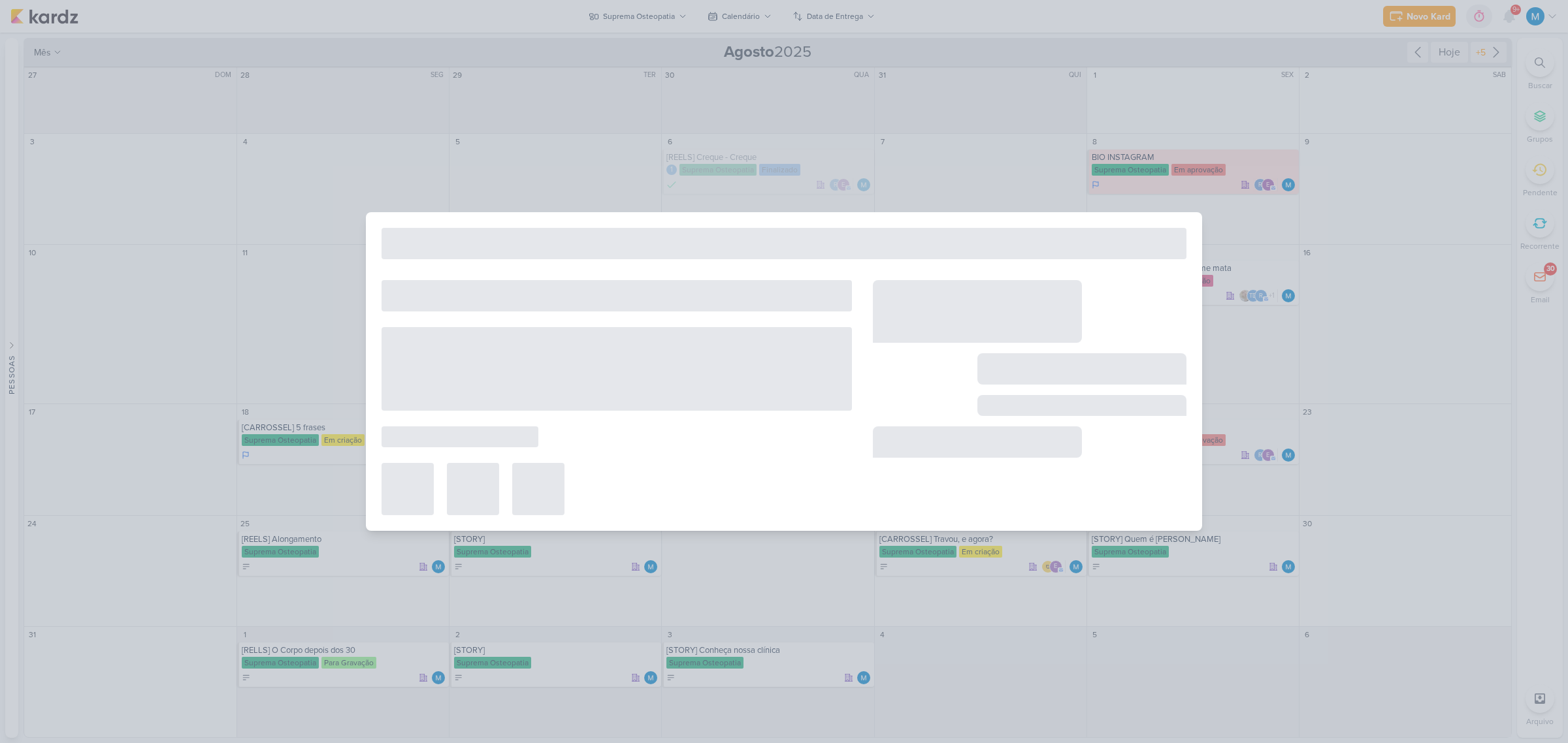
type input "[REELS] Creque - Assim você me mata"
type input "15 de agosto de 2025 às 23:59"
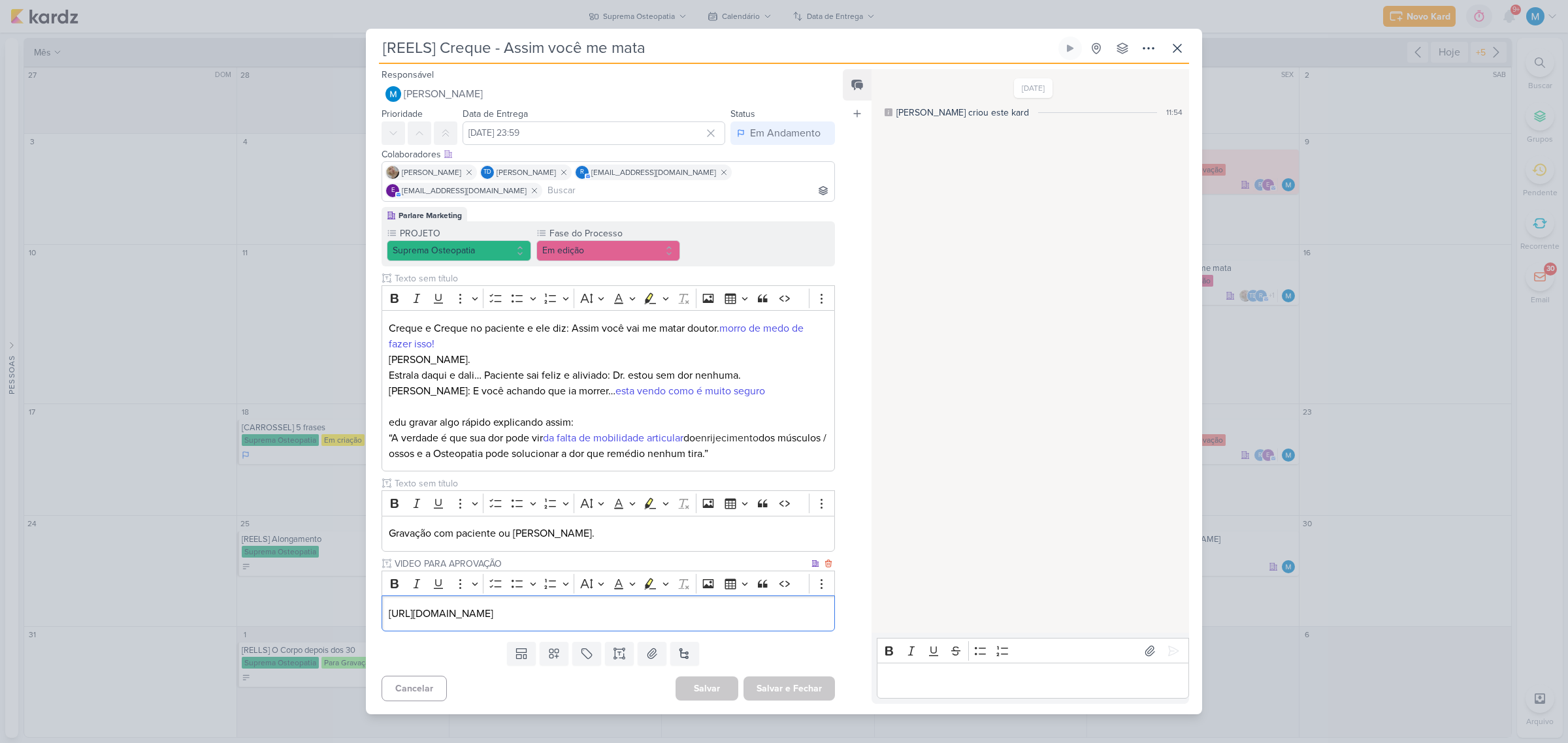
click at [804, 617] on p "https://drive.google.com/drive/folders/1vY_jcvlA03jPkKfEQiA0l8-89qzyzIqU" at bounding box center [608, 613] width 439 height 15
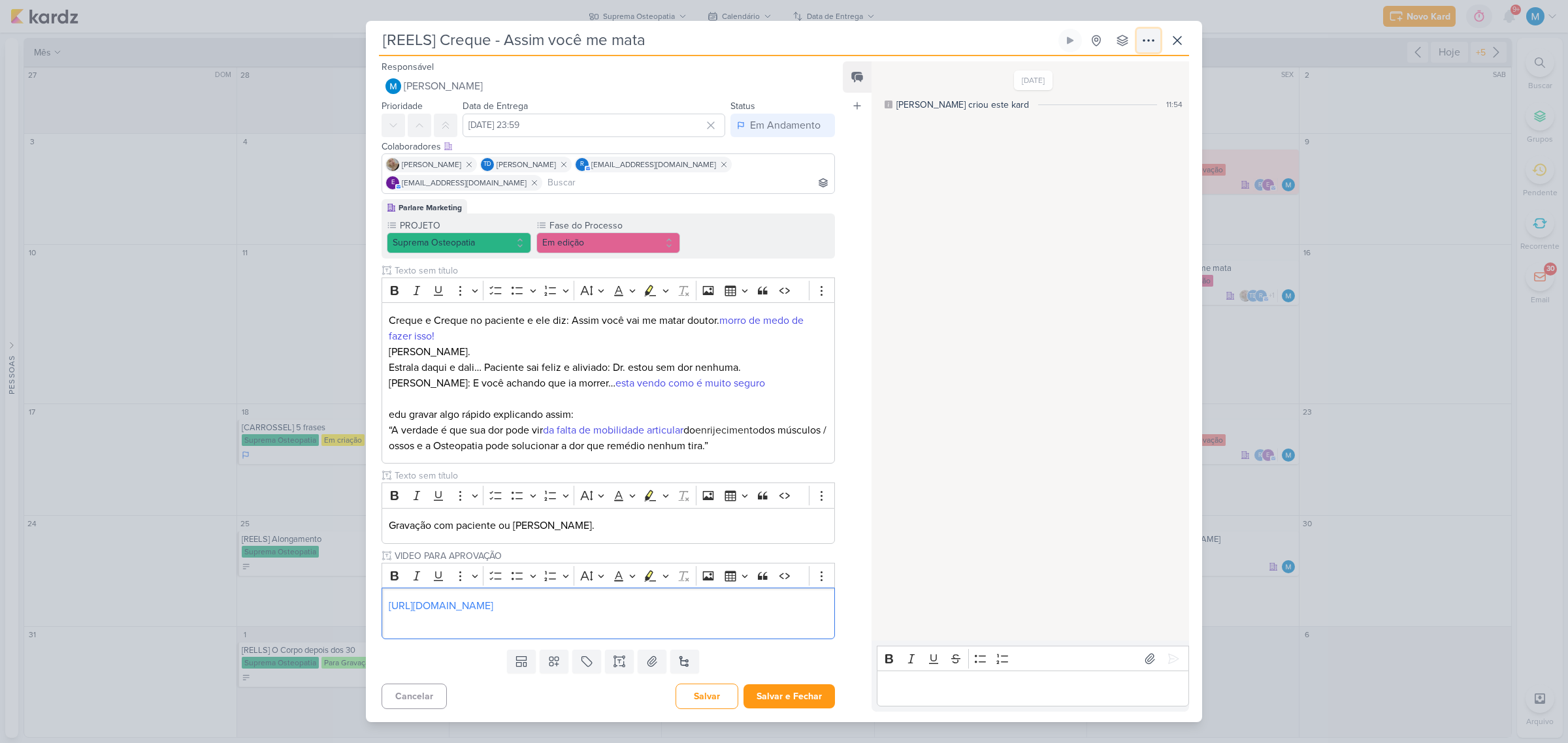
click at [1147, 39] on icon at bounding box center [1148, 40] width 15 height 15
click at [1090, 70] on div "Copiar Link" at bounding box center [1067, 70] width 45 height 14
drag, startPoint x: 778, startPoint y: 703, endPoint x: 713, endPoint y: 690, distance: 66.3
click at [778, 702] on button "Salvar e Fechar" at bounding box center [788, 696] width 91 height 24
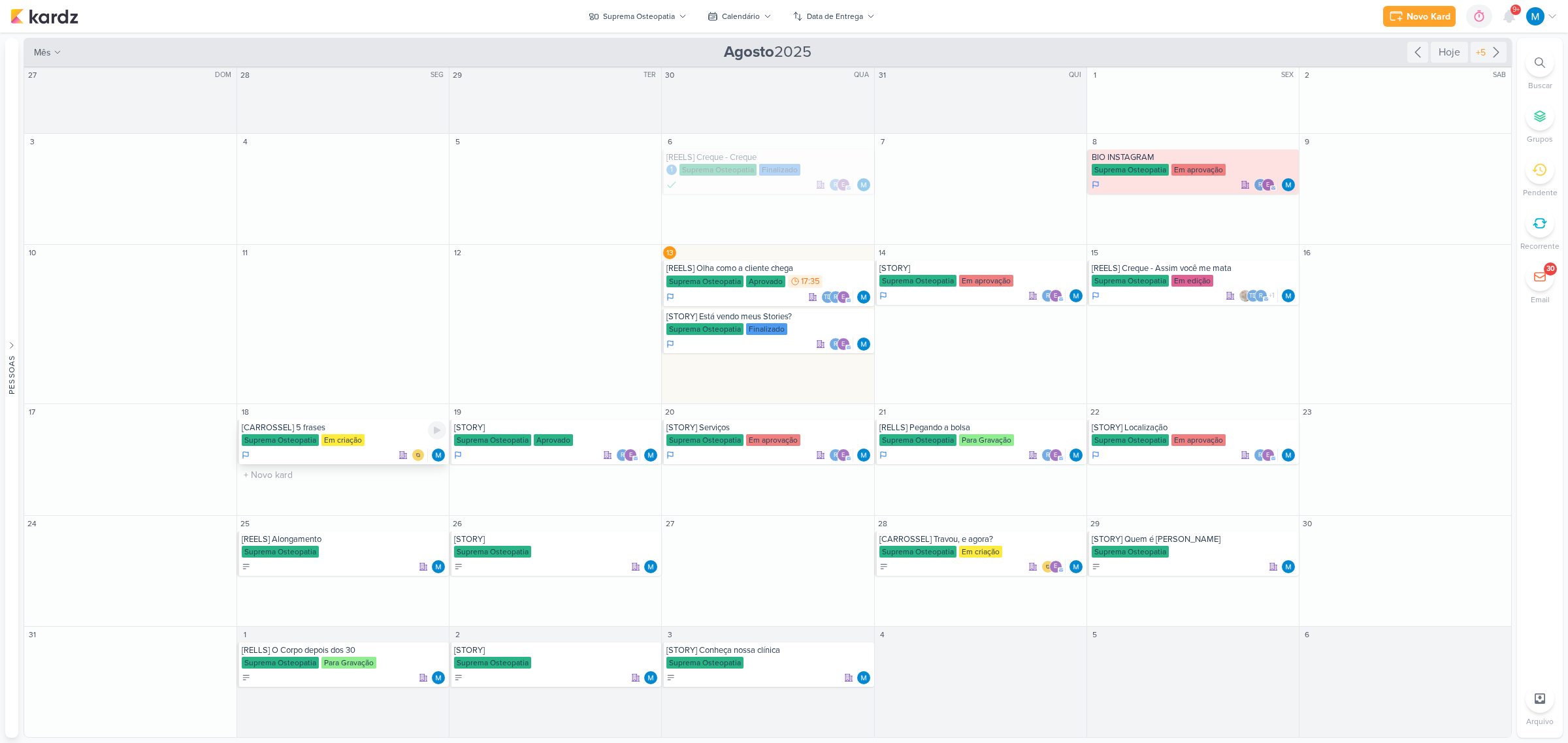
click at [311, 430] on div "[CARROSSEL] 5 frases" at bounding box center [344, 427] width 205 height 10
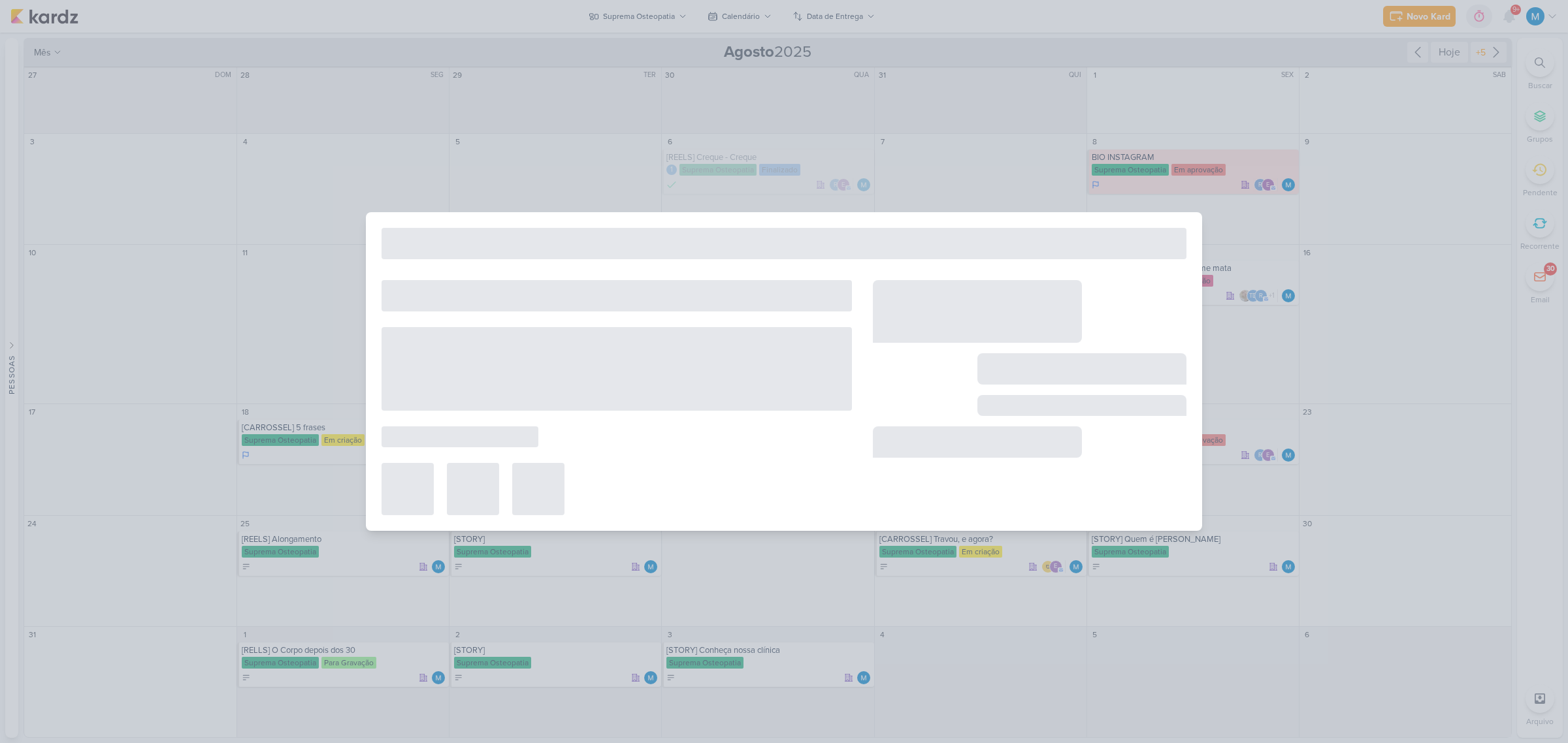
type input "[CARROSSEL] 5 frases"
type input "18 de agosto de 2025 às 23:59"
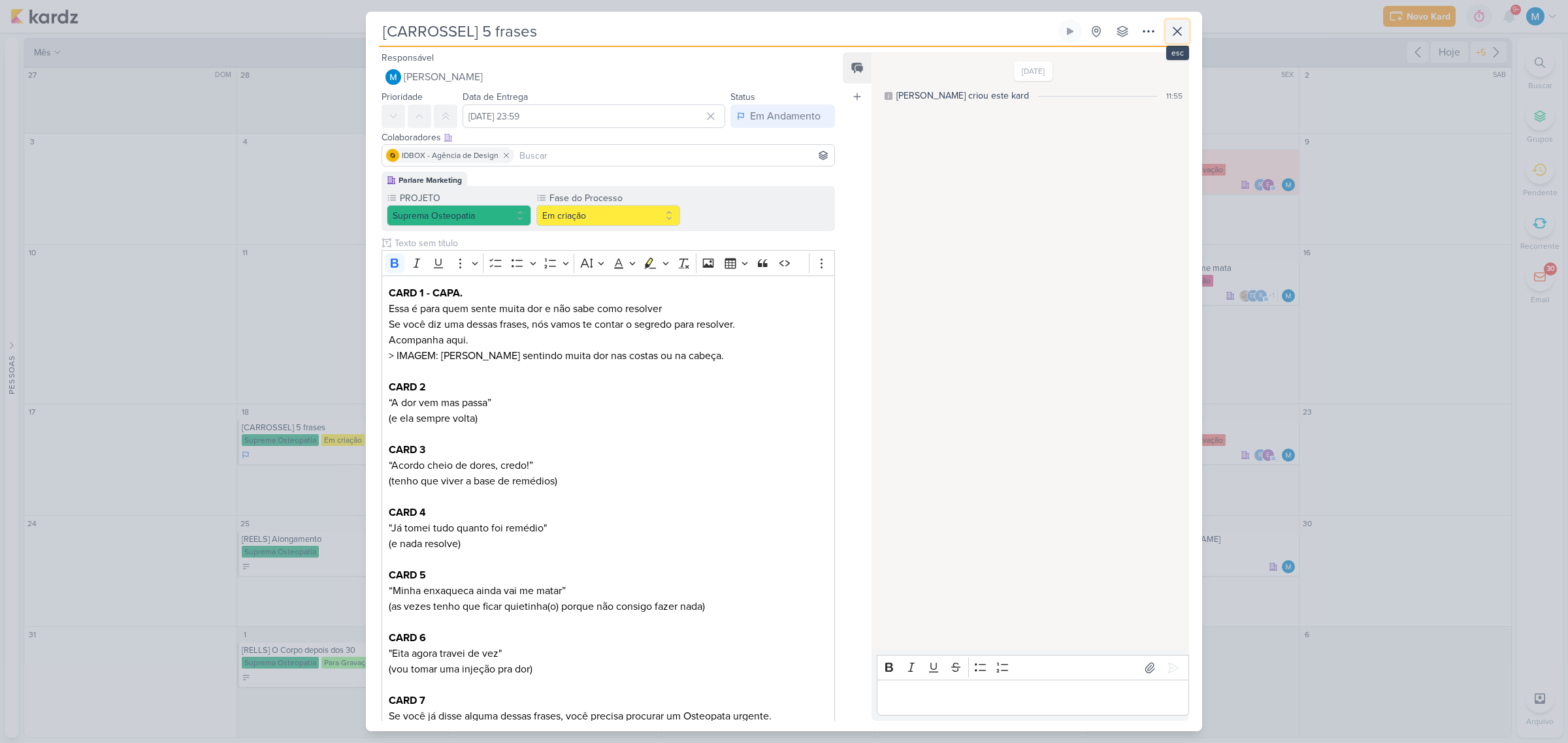
click at [1183, 33] on icon at bounding box center [1176, 31] width 15 height 15
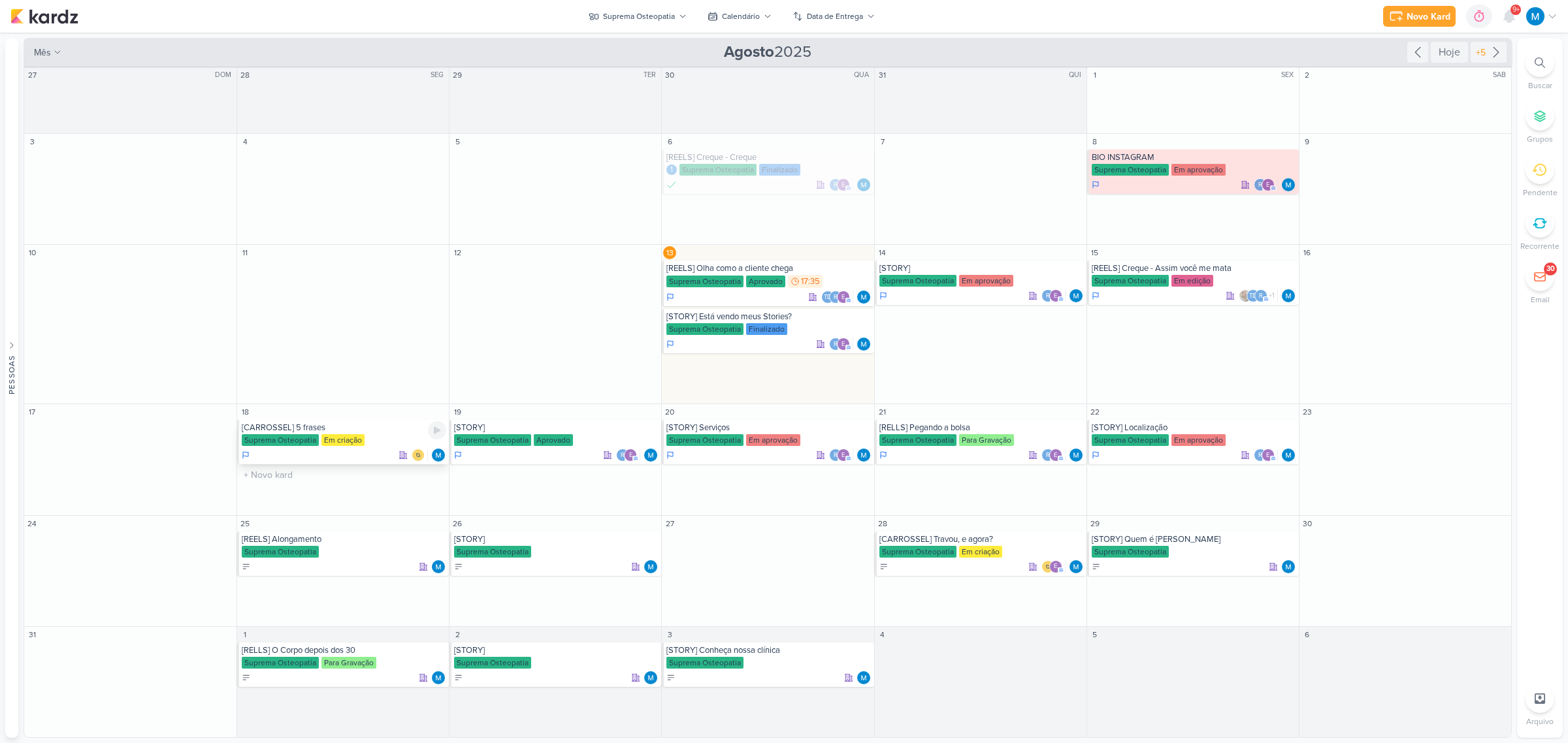
click at [336, 432] on div "[CARROSSEL] 5 frases" at bounding box center [344, 427] width 205 height 10
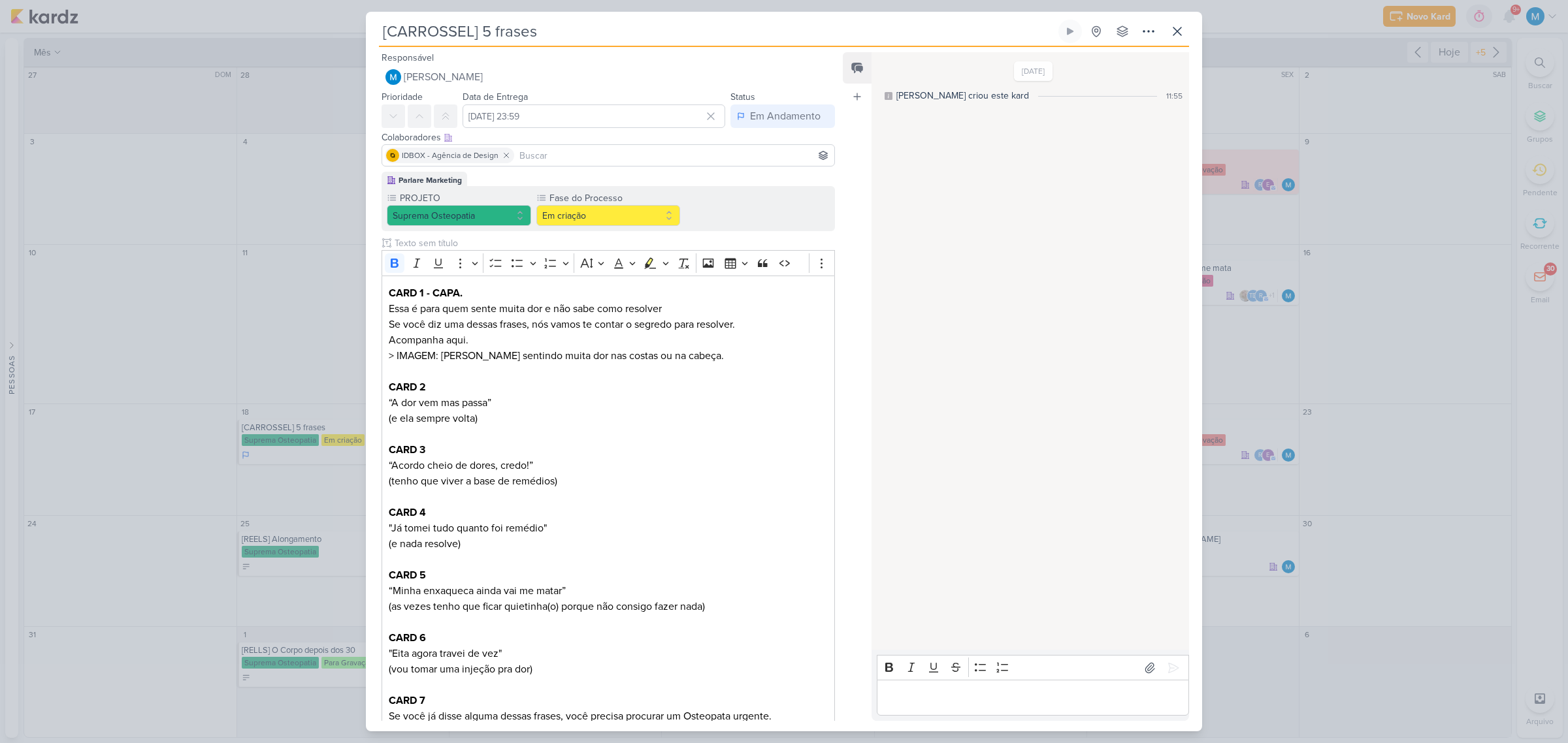
click at [570, 151] on input at bounding box center [674, 155] width 315 height 15
type input "tha"
click at [494, 175] on button "Td Thais de carvalho" at bounding box center [608, 180] width 452 height 23
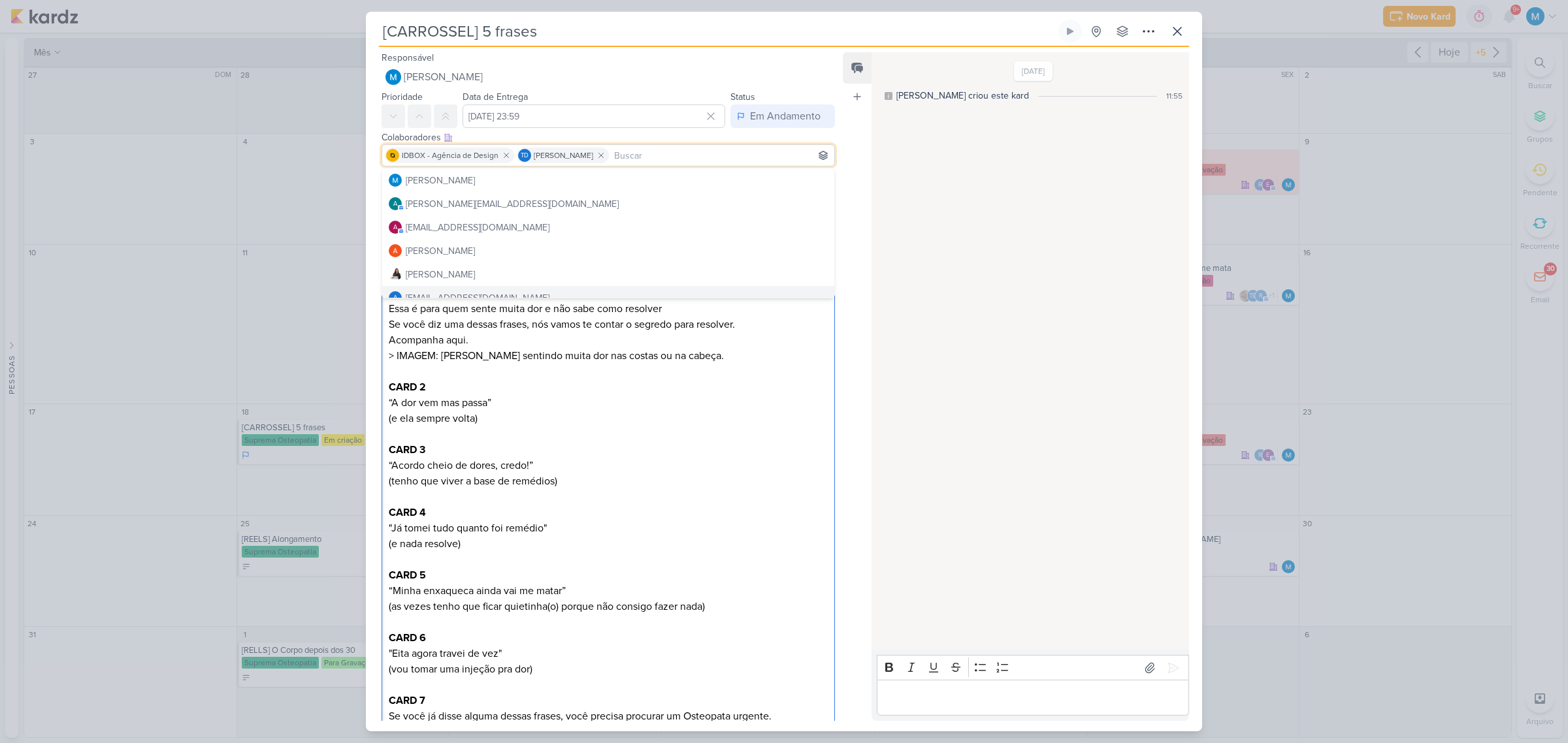
click at [722, 446] on p "CARD 3" at bounding box center [608, 450] width 439 height 15
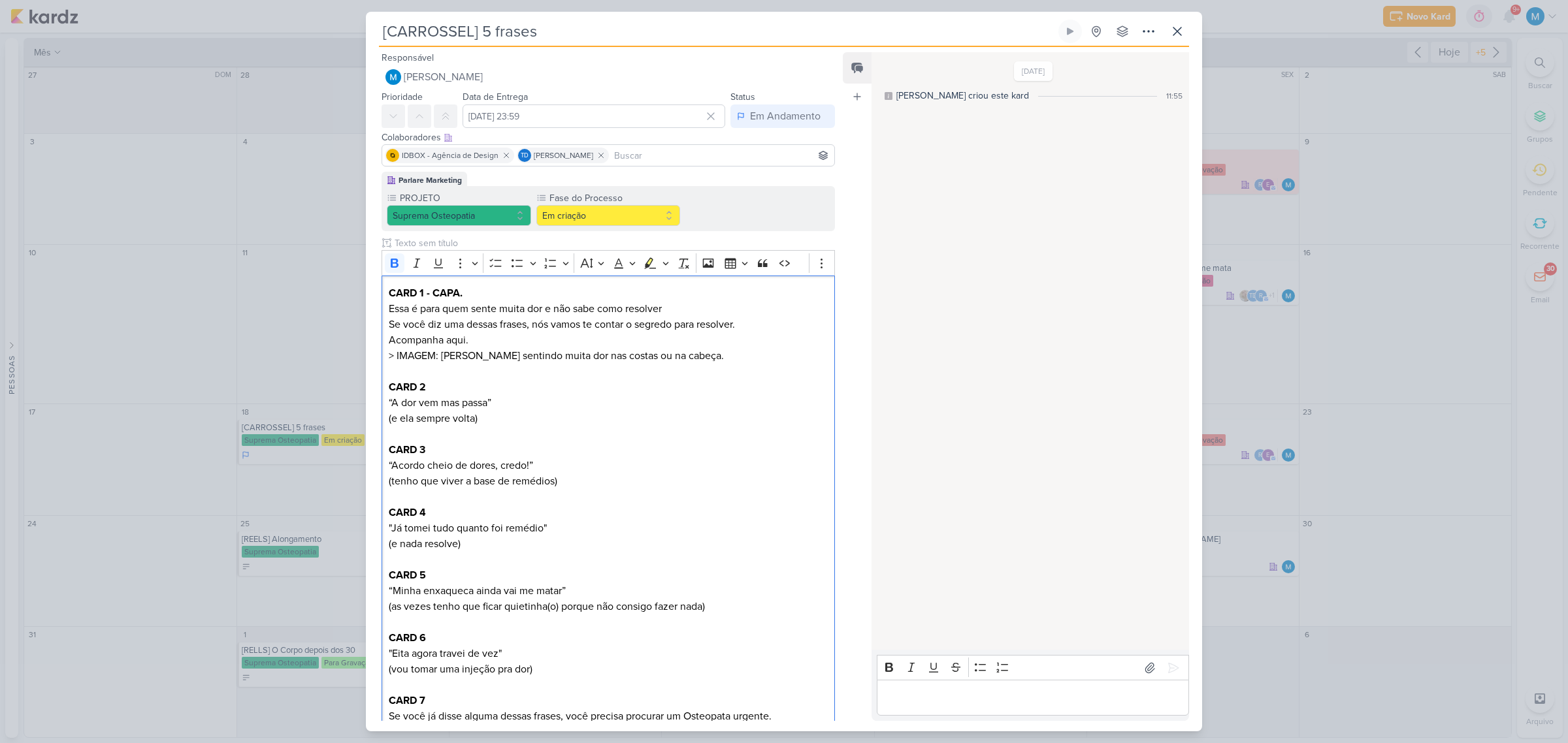
click at [913, 687] on div "Editor editing area: main" at bounding box center [1032, 697] width 312 height 36
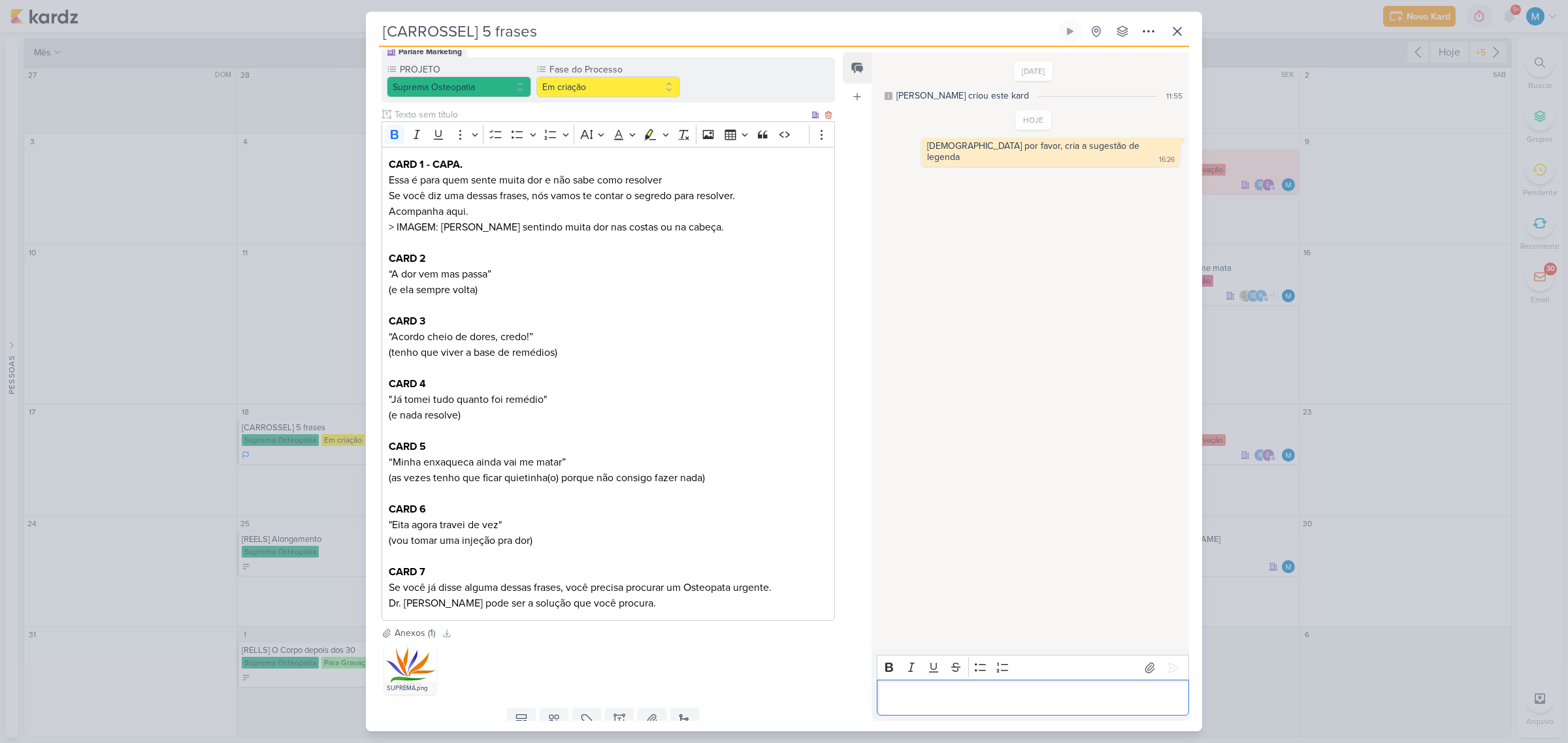
scroll to position [177, 0]
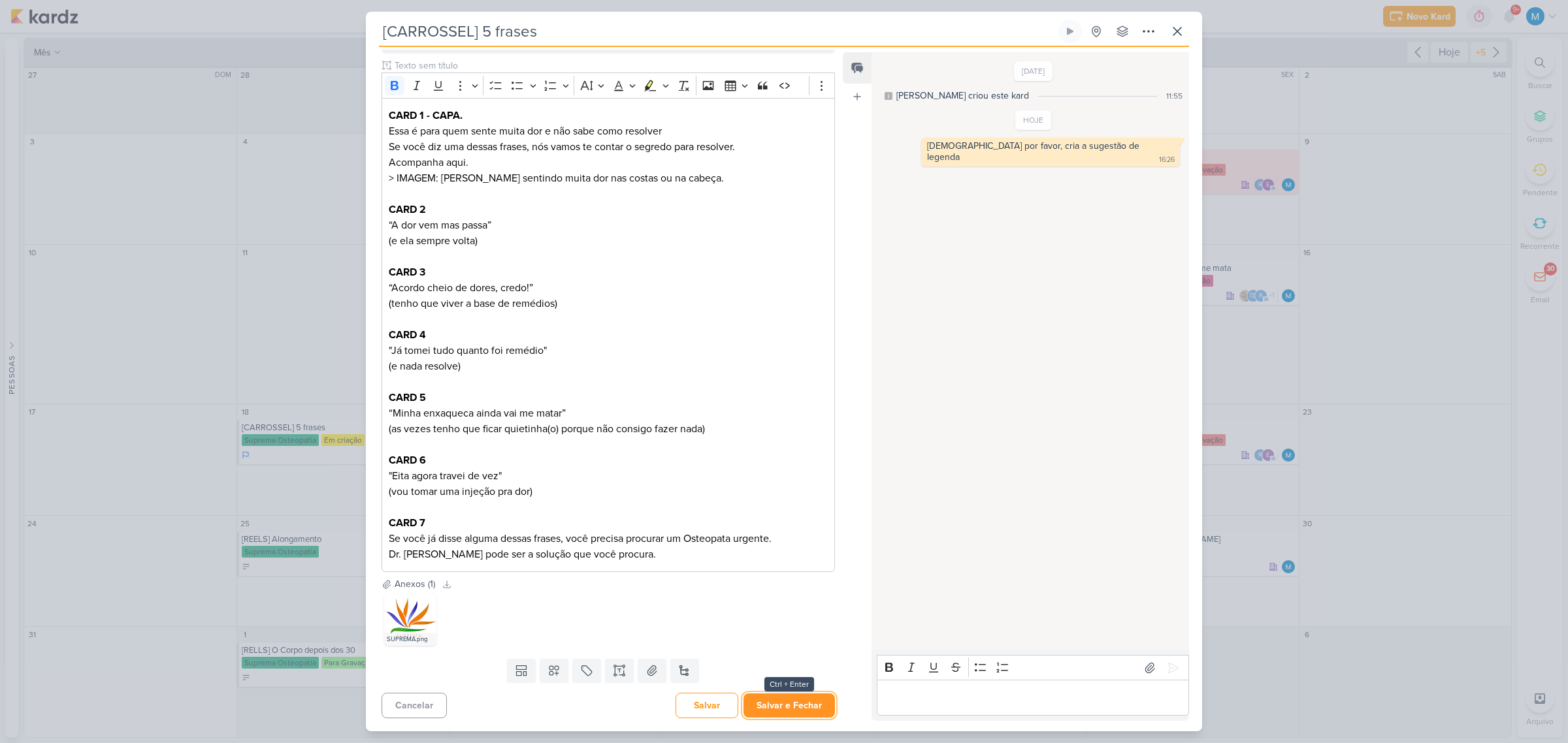
click at [801, 705] on button "Salvar e Fechar" at bounding box center [788, 705] width 91 height 24
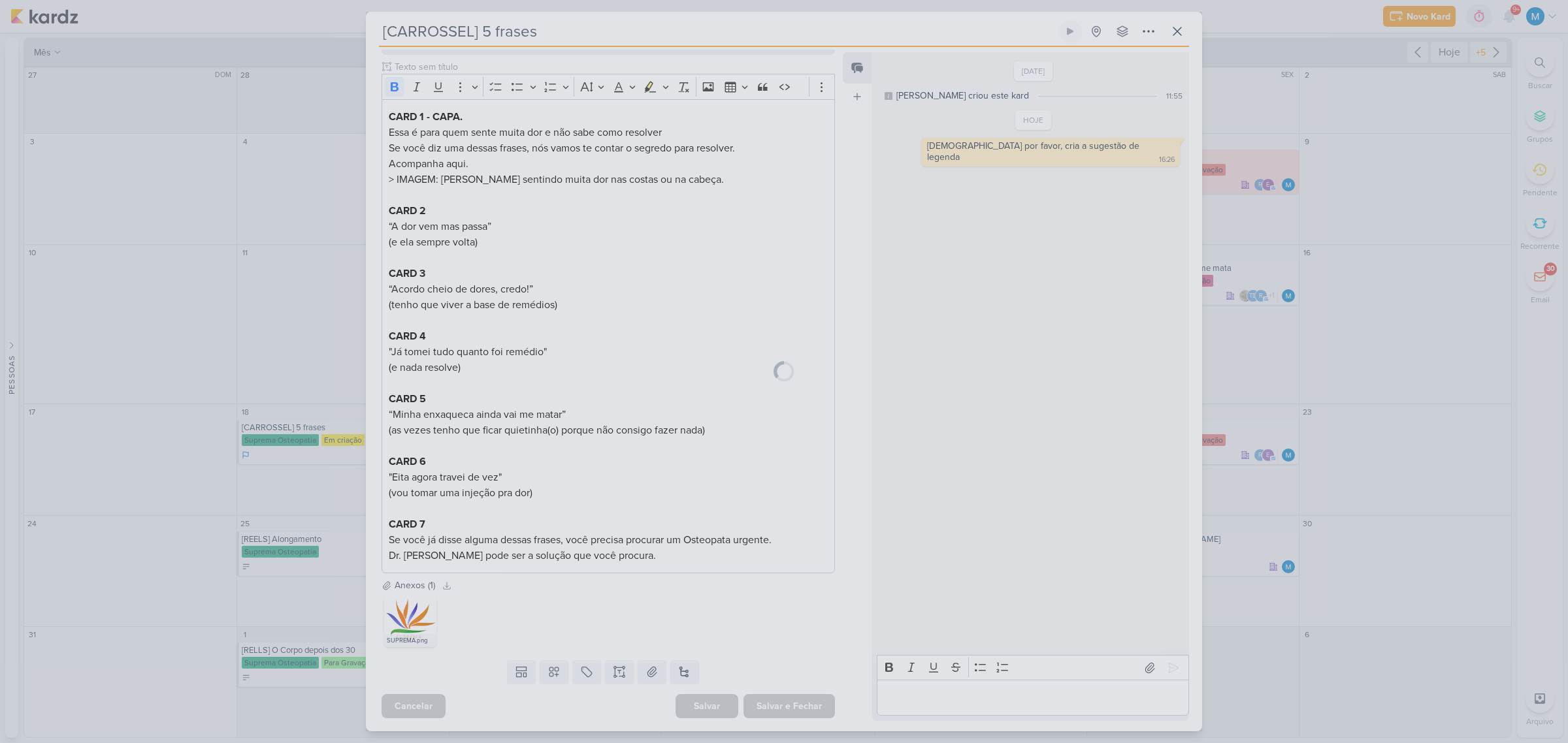
scroll to position [176, 0]
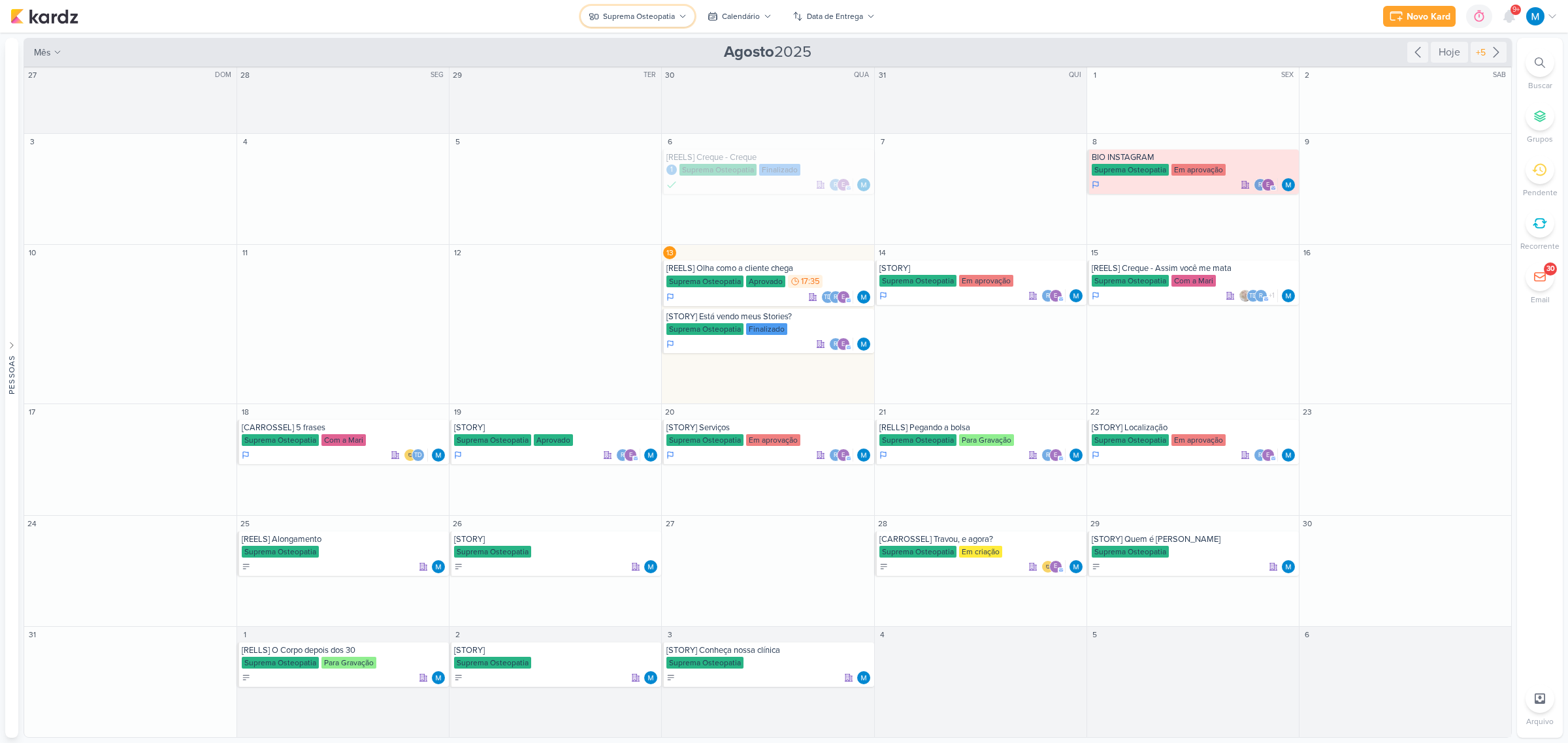
click at [678, 10] on button "Suprema Osteopatia" at bounding box center [637, 16] width 114 height 21
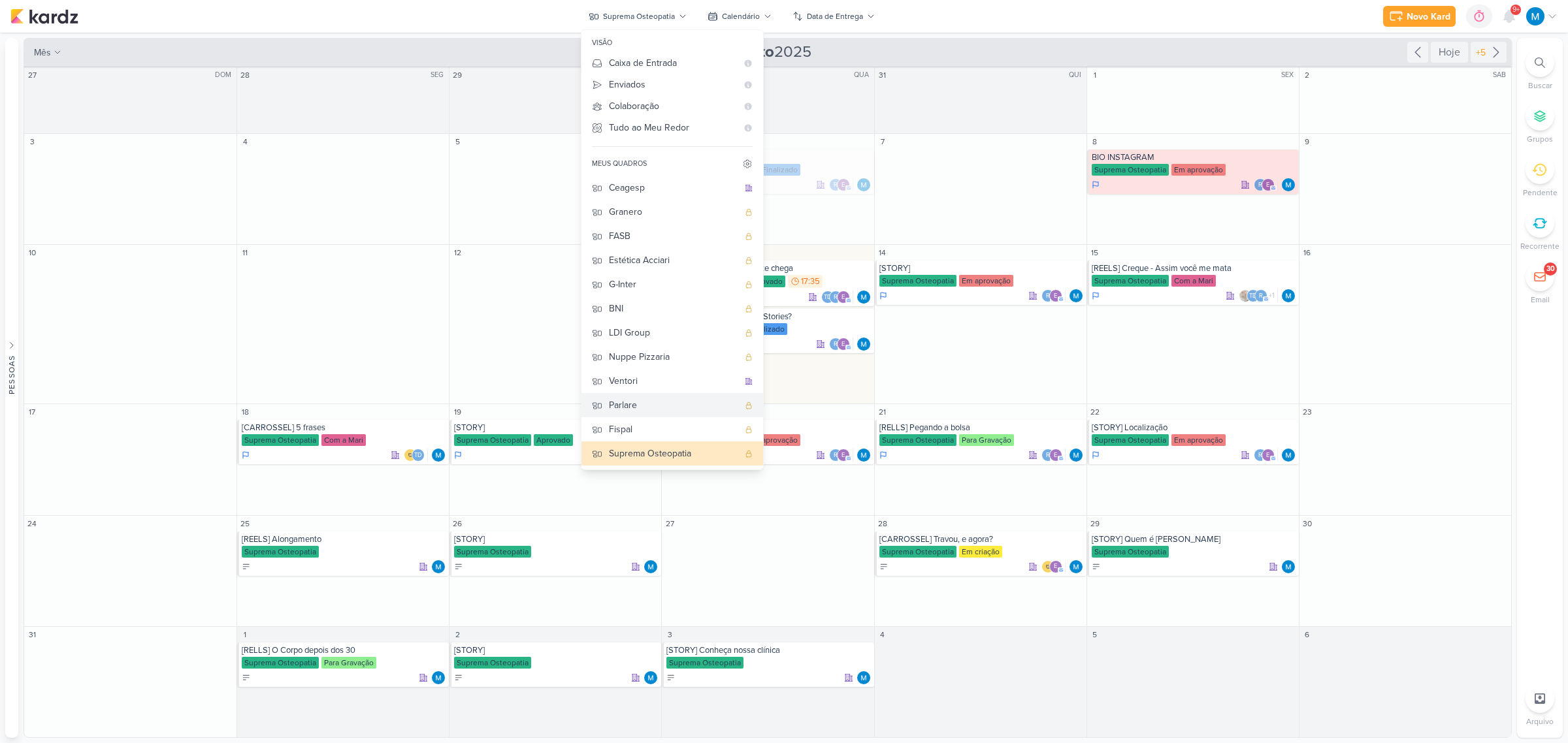
click at [640, 404] on div "Parlare" at bounding box center [673, 405] width 129 height 14
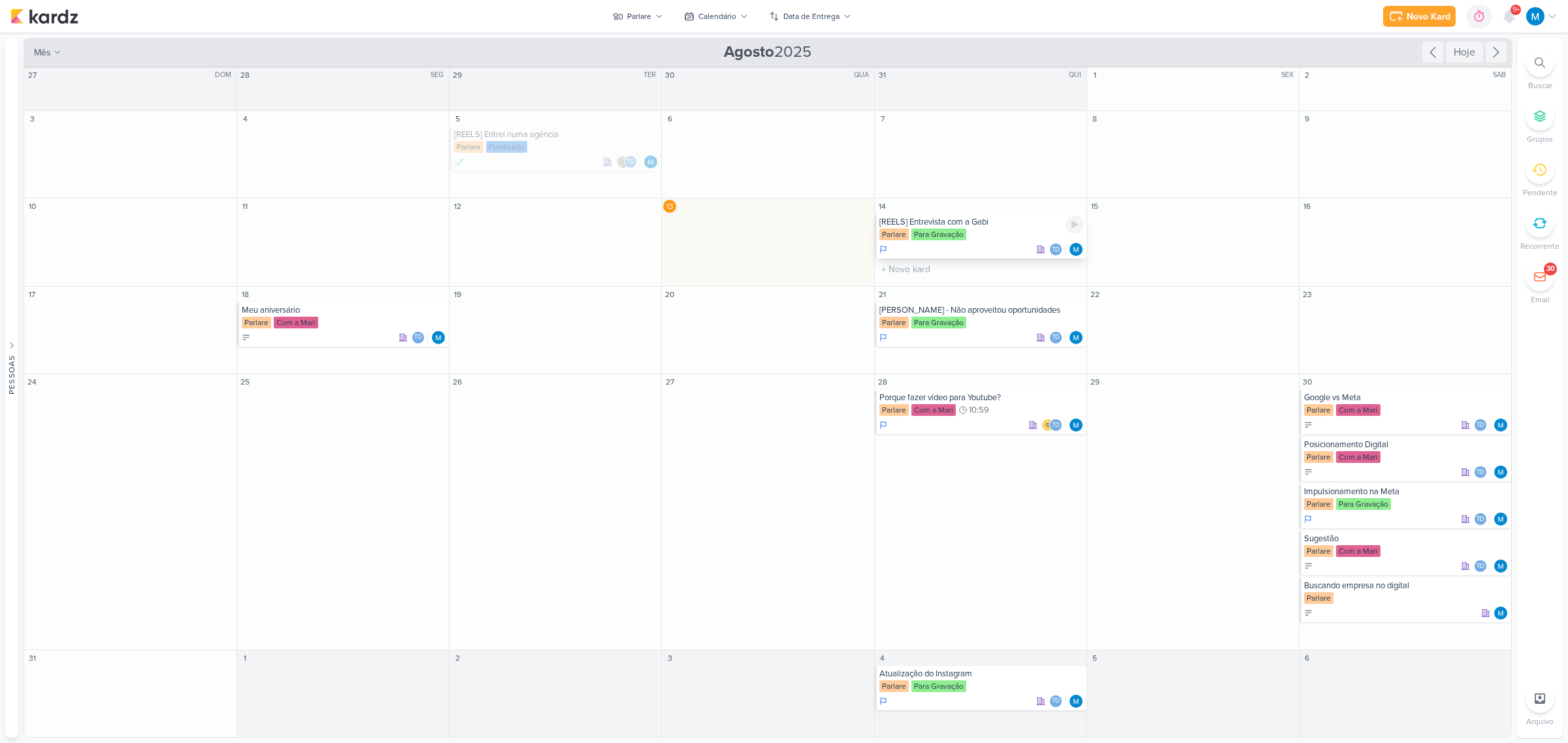
click at [987, 220] on div "[REELS] Entrevista com a Gabi" at bounding box center [982, 222] width 205 height 10
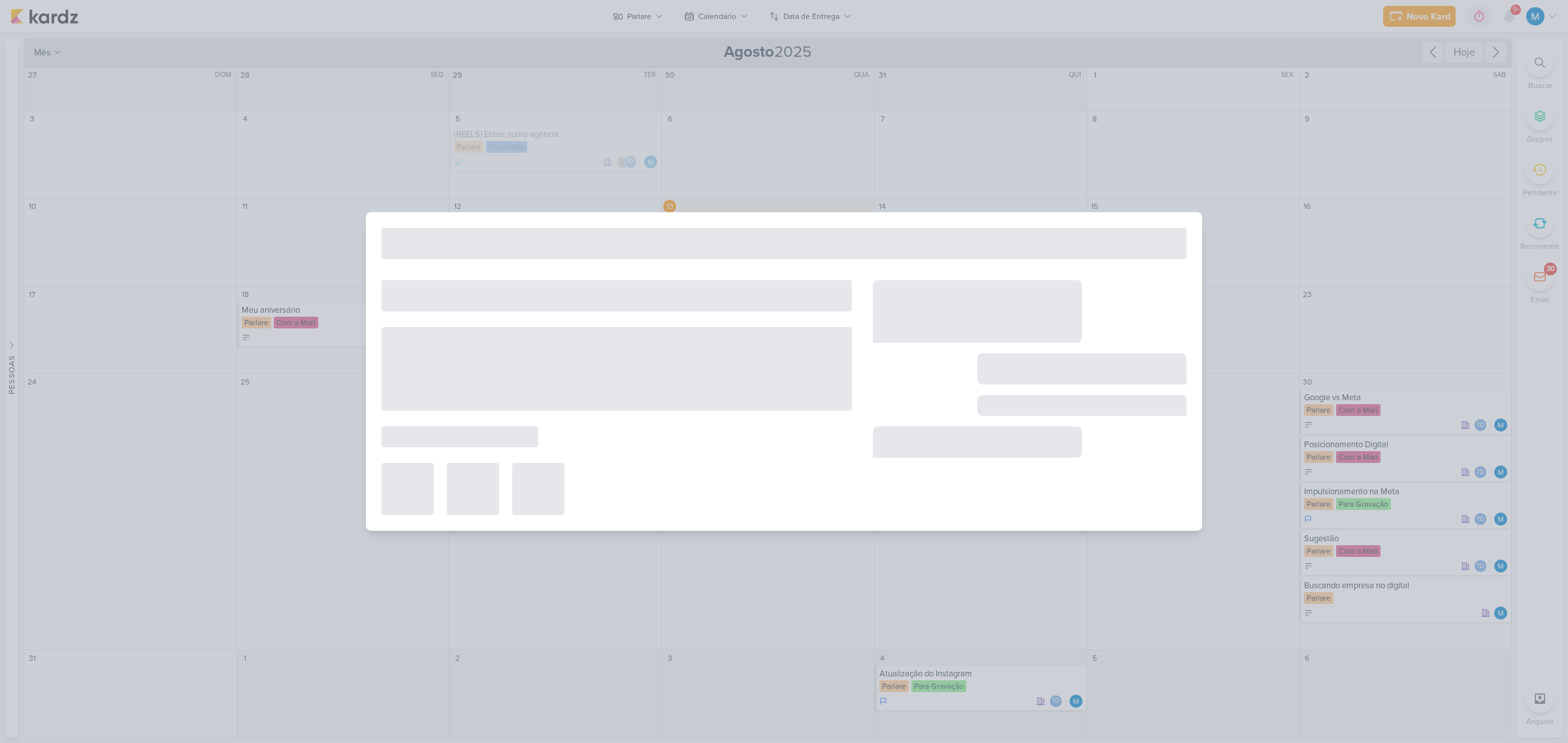
type input "[REELS] Entrevista com a Gabi"
type input "14 de agosto de 2025 às 23:59"
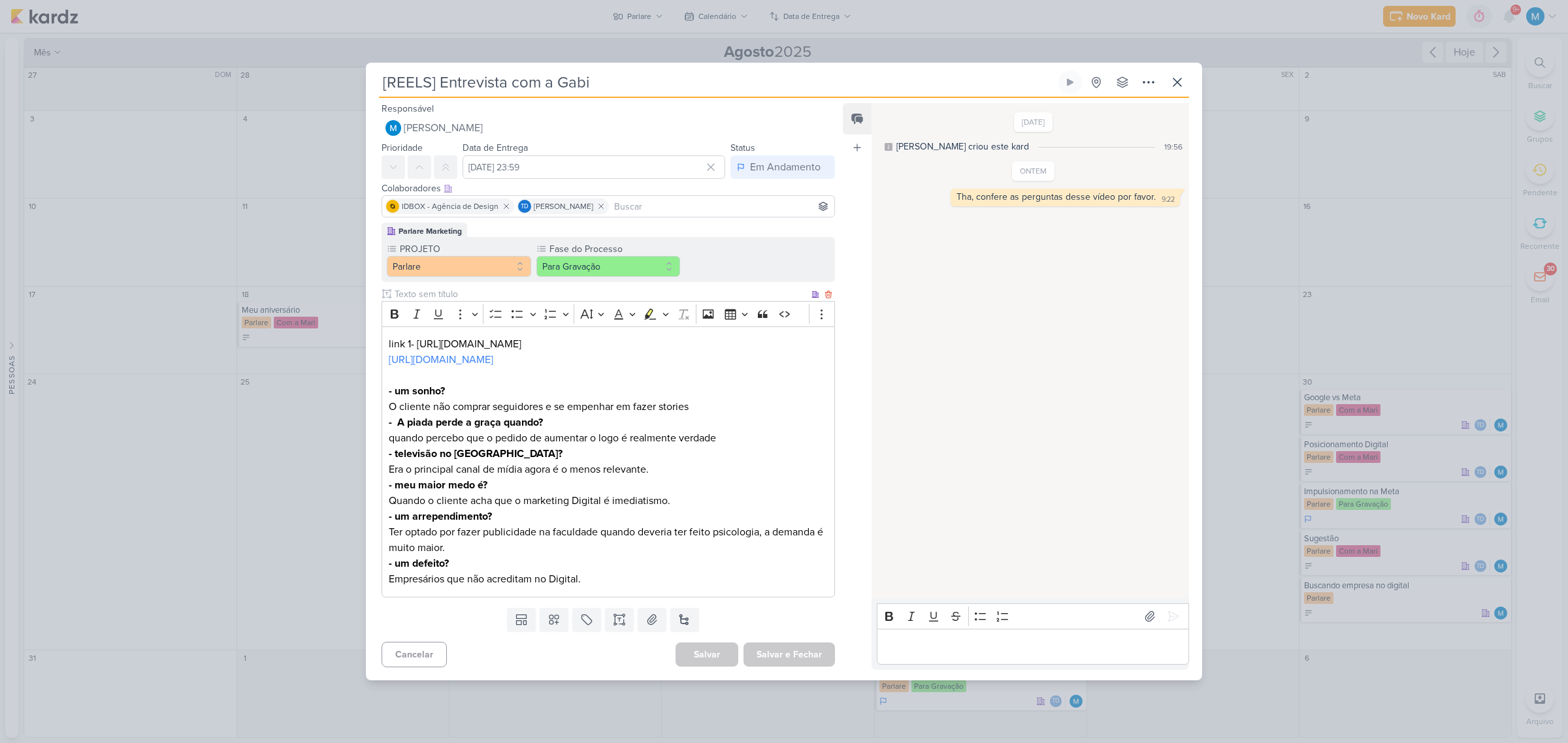
scroll to position [0, 0]
drag, startPoint x: 400, startPoint y: 404, endPoint x: 742, endPoint y: 404, distance: 342.0
click at [742, 404] on p "- um sonho? O cliente não comprar seguidores e se empenhar em fazer stories" at bounding box center [608, 399] width 439 height 31
click at [674, 338] on p "link 1- https://youtu.be/4I2Oz0YTkQI?si=mezvTPMum1KbSUsE https://vm.tiktok.com/…" at bounding box center [608, 351] width 439 height 31
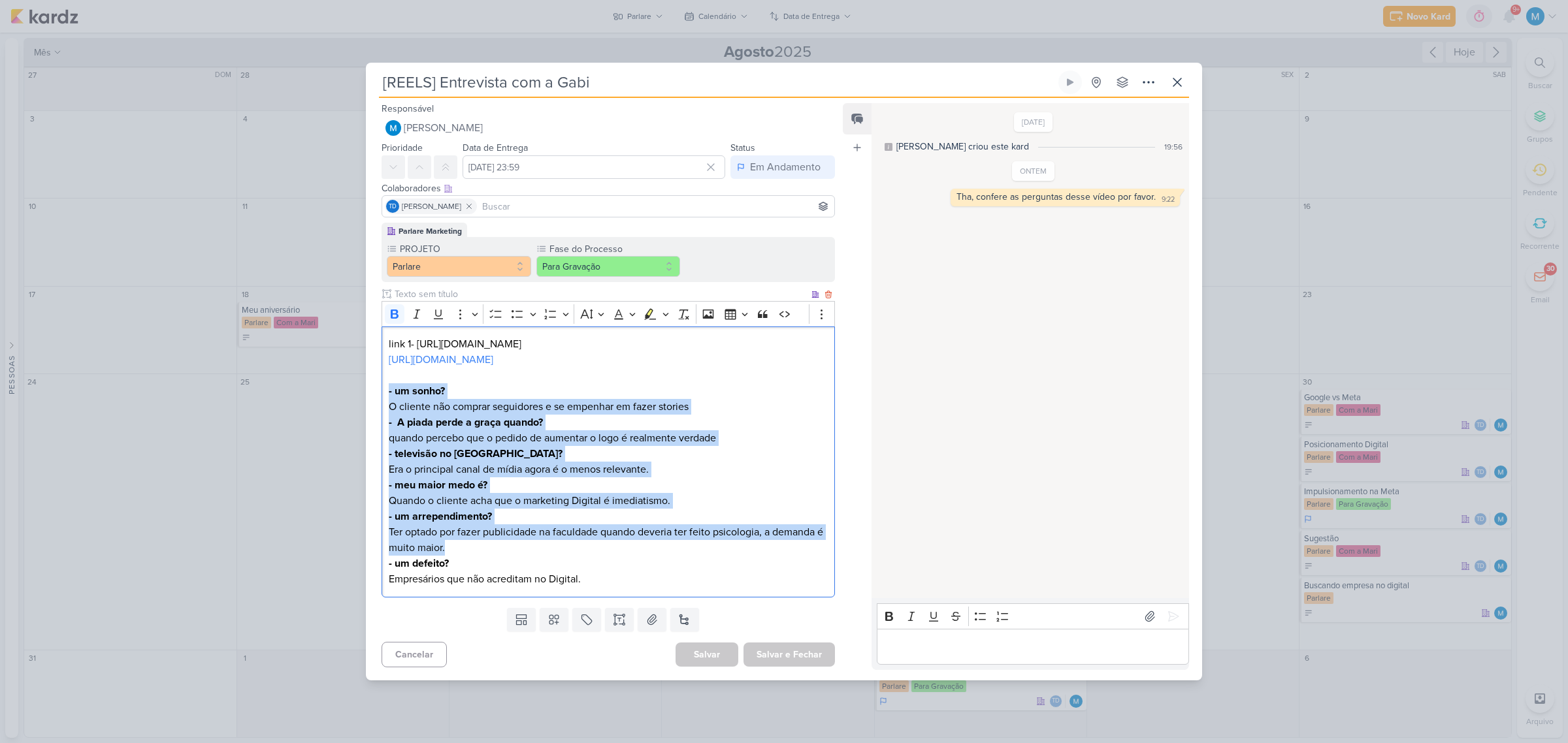
drag, startPoint x: 385, startPoint y: 387, endPoint x: 763, endPoint y: 550, distance: 411.6
click at [763, 550] on div "link 1- https://youtu.be/4I2Oz0YTkQI?si=mezvTPMum1KbSUsE https://vm.tiktok.com/…" at bounding box center [608, 462] width 453 height 271
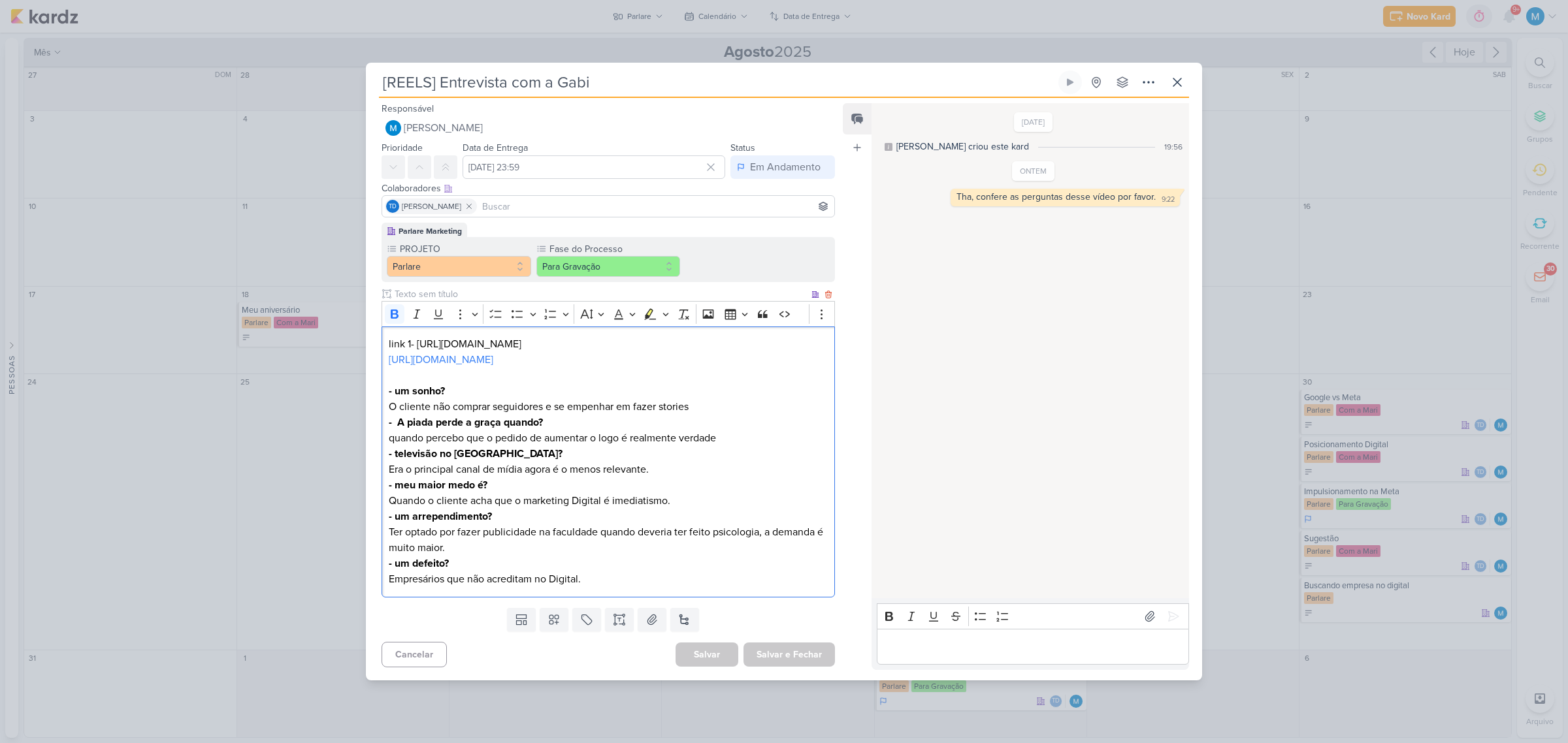
click at [528, 562] on p "- um defeito?" at bounding box center [608, 563] width 439 height 15
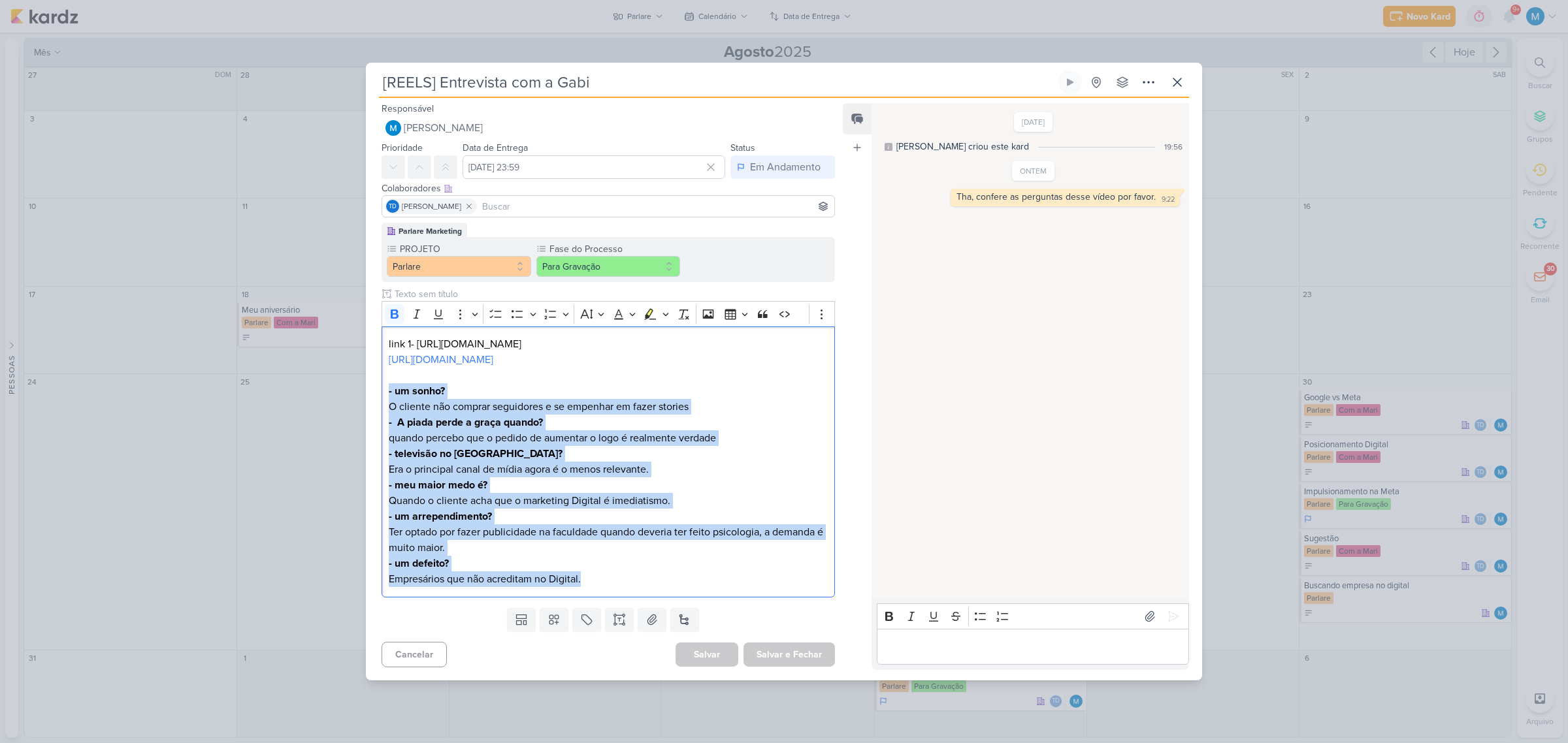
drag, startPoint x: 498, startPoint y: 542, endPoint x: 372, endPoint y: 387, distance: 199.8
click at [372, 387] on div "Parlare Marketing PROJETO Parlare Fase do Processo" at bounding box center [603, 412] width 474 height 380
copy div "- um sonho? O cliente não comprar seguidores e se empenhar em fazer stories - A…"
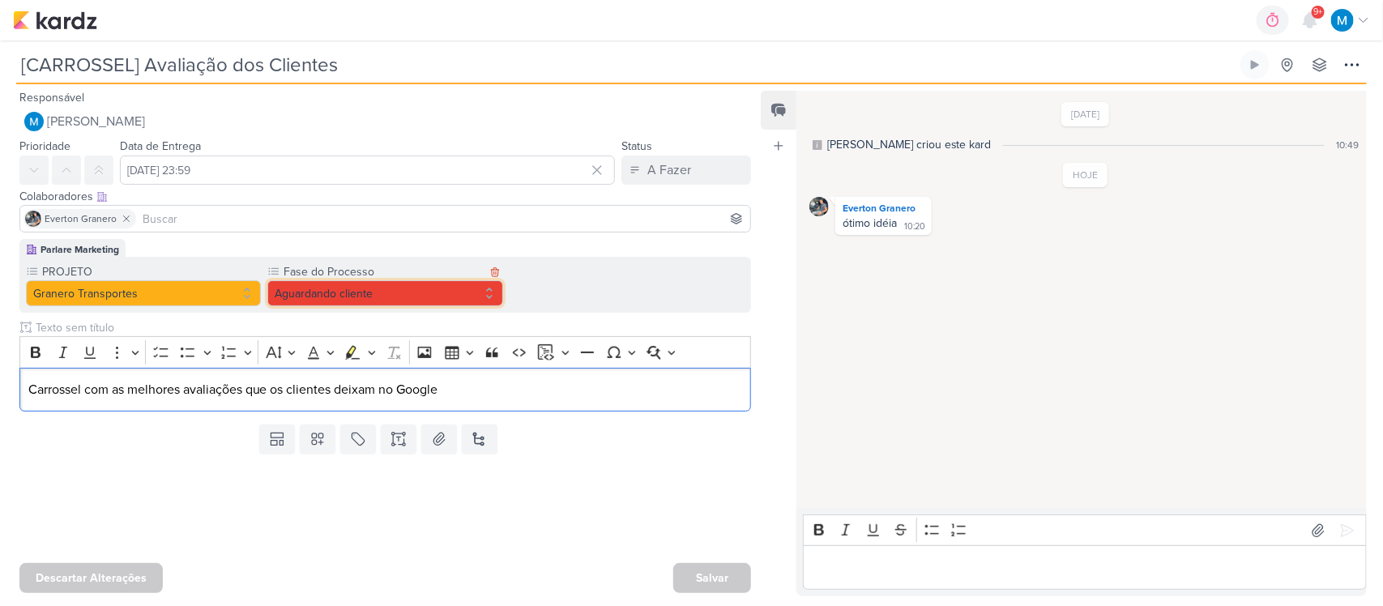
click at [318, 294] on button "Aguardando cliente" at bounding box center [384, 293] width 235 height 26
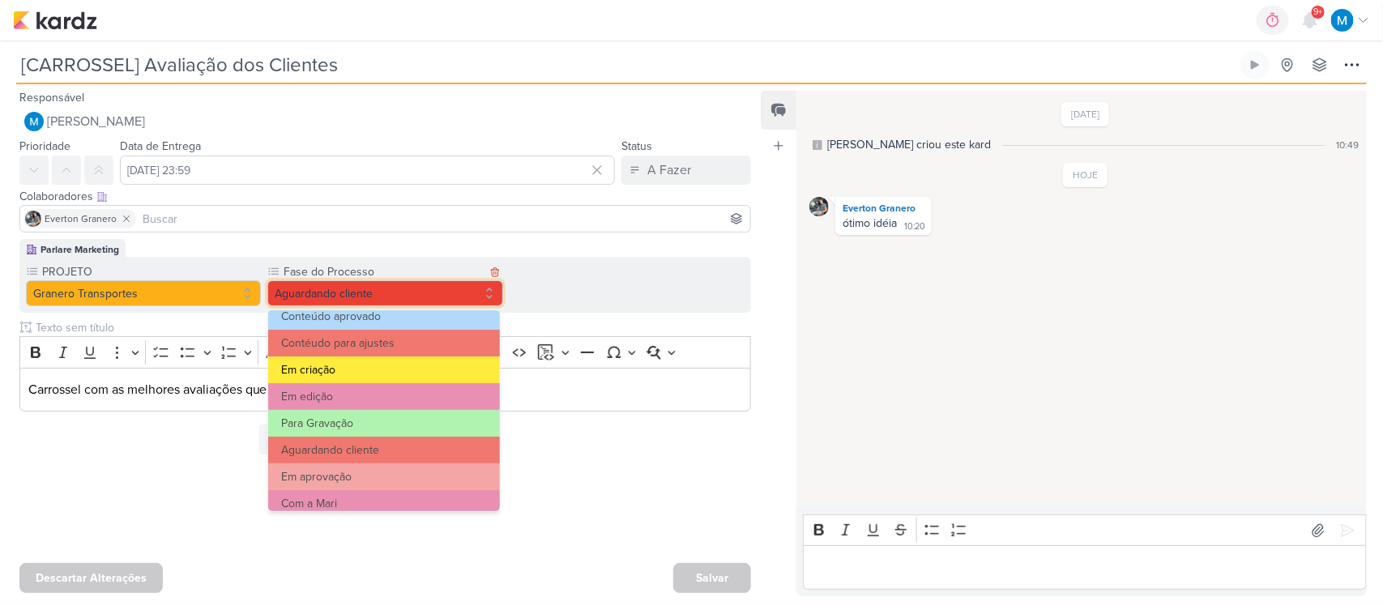
scroll to position [101, 0]
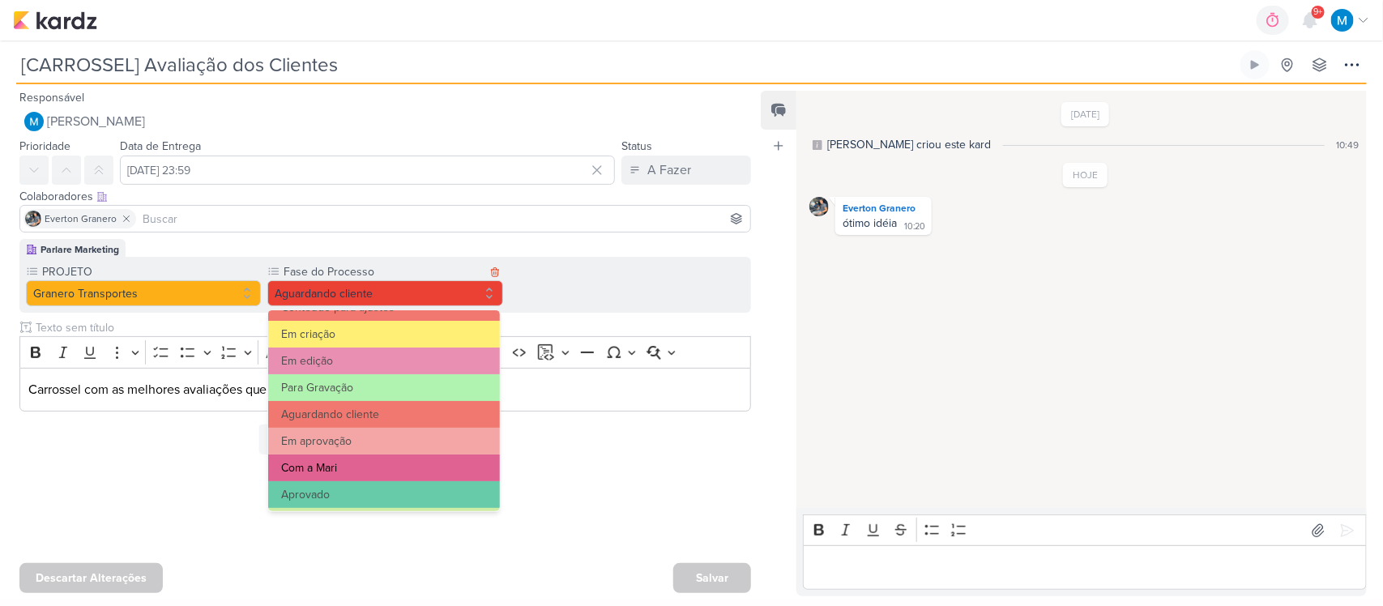
click at [305, 466] on button "Com a Mari" at bounding box center [384, 468] width 232 height 27
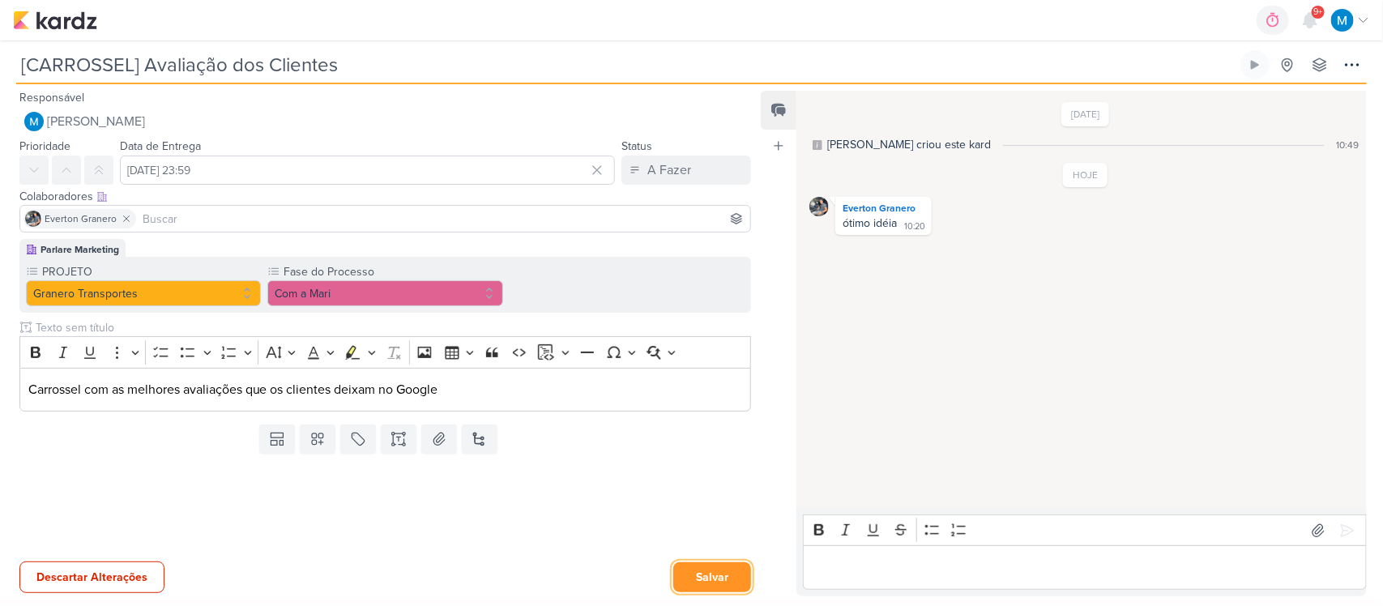
click at [711, 573] on button "Salvar" at bounding box center [712, 577] width 78 height 30
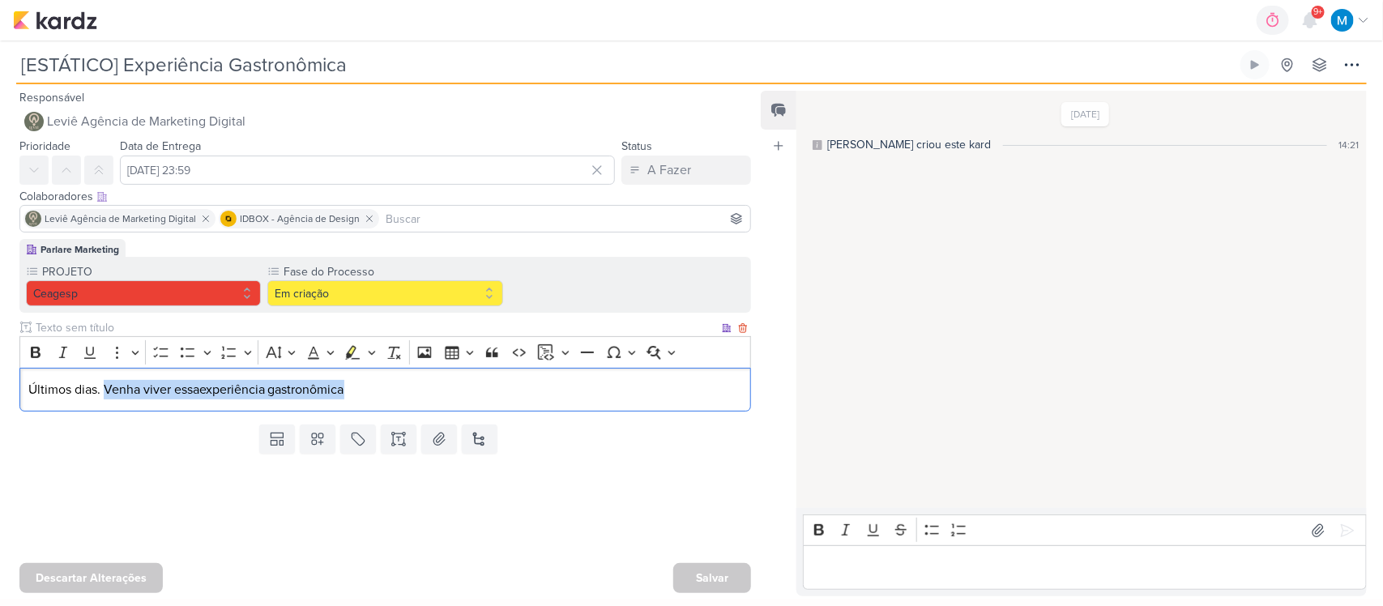
drag, startPoint x: 107, startPoint y: 391, endPoint x: 442, endPoint y: 393, distance: 334.6
click at [420, 391] on p "Últimos dias. Venha viver essa experiência gastronômica" at bounding box center [385, 389] width 715 height 19
click at [447, 393] on p "Últimos dias. Venha viver essa experiência gastronômica" at bounding box center [385, 389] width 715 height 19
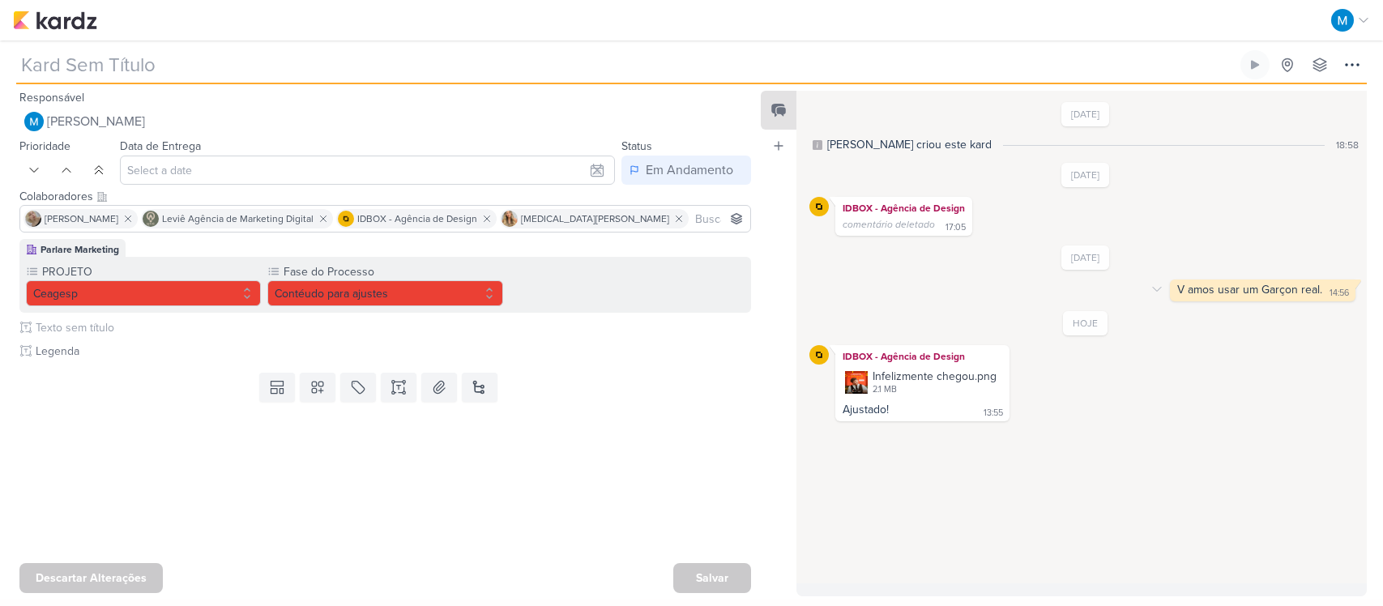
type input "[ESTÁTICO] Último fds"
type input "[DATE] 23:59"
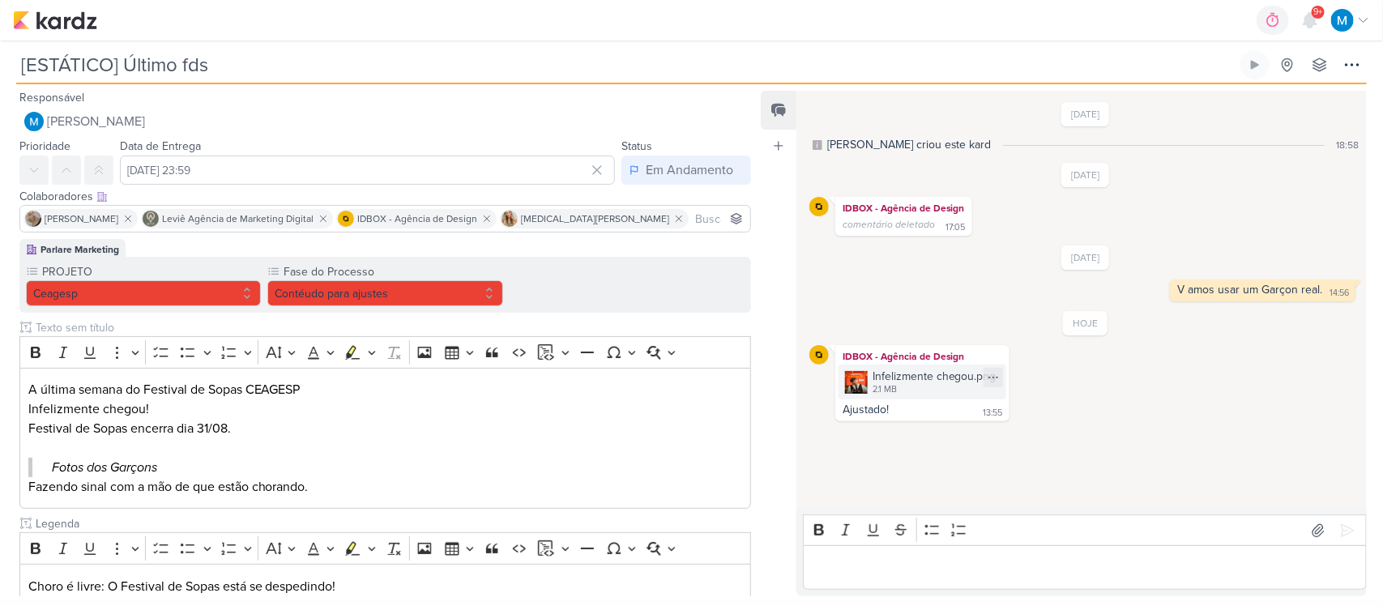
click at [855, 379] on img at bounding box center [856, 382] width 23 height 23
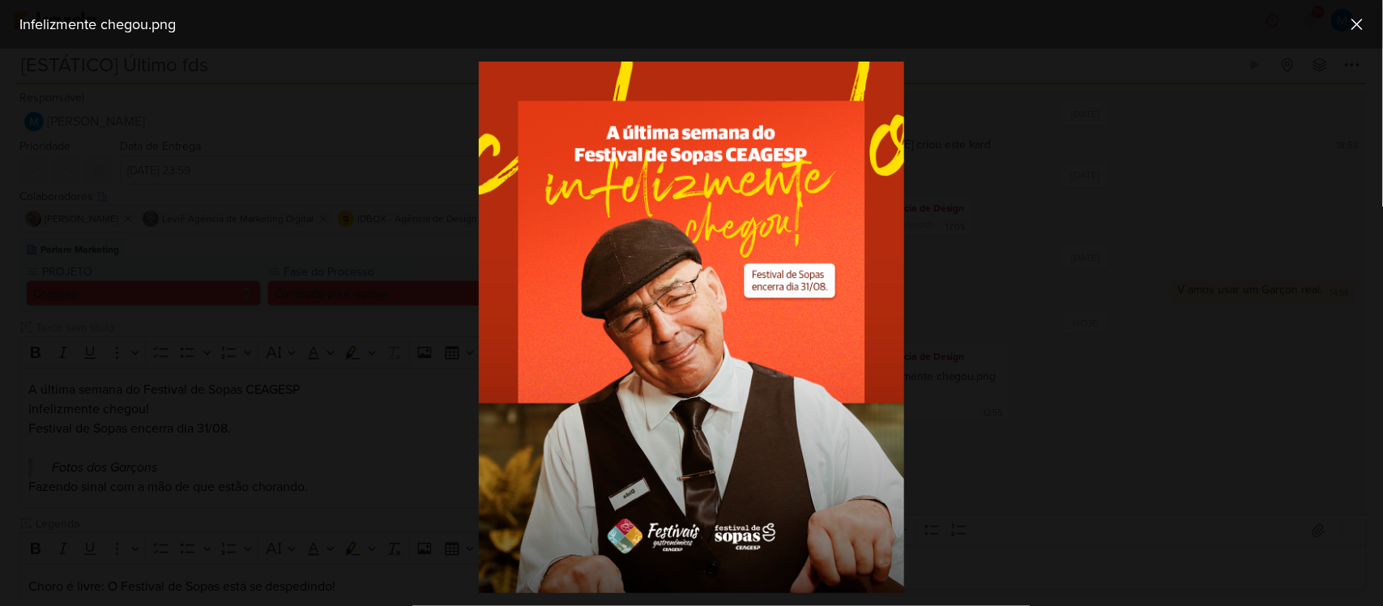
click at [1096, 340] on div at bounding box center [691, 327] width 1383 height 557
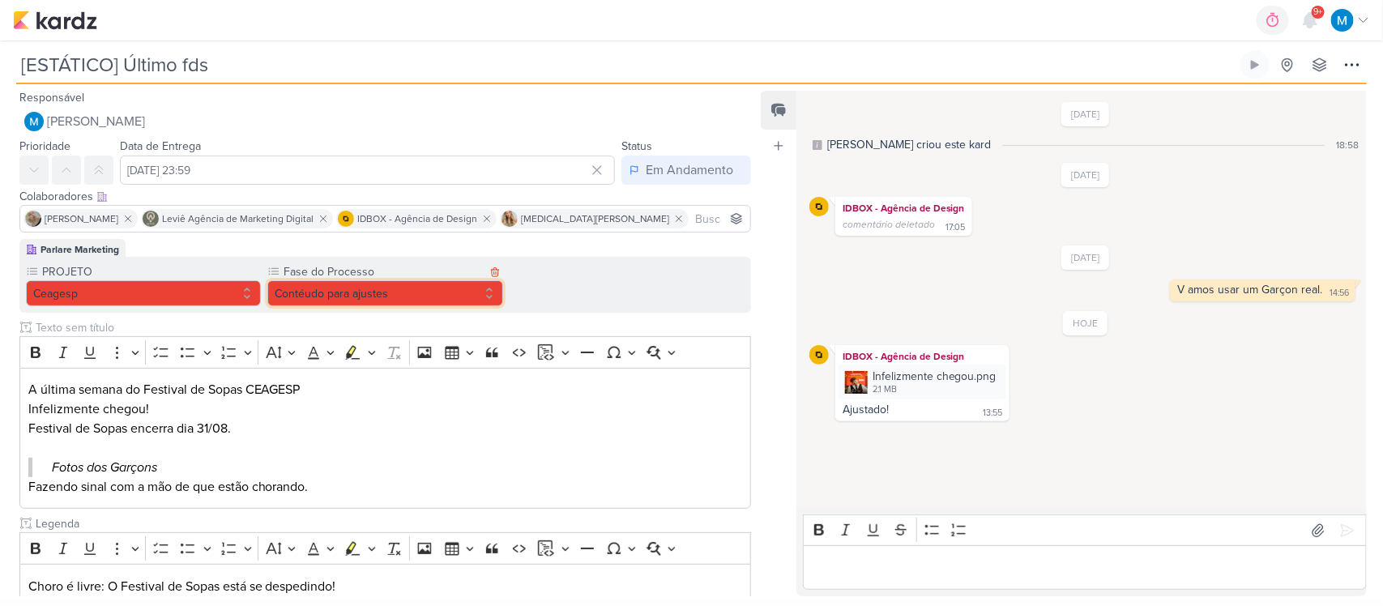
click at [451, 281] on button "Contéudo para ajustes" at bounding box center [384, 293] width 235 height 26
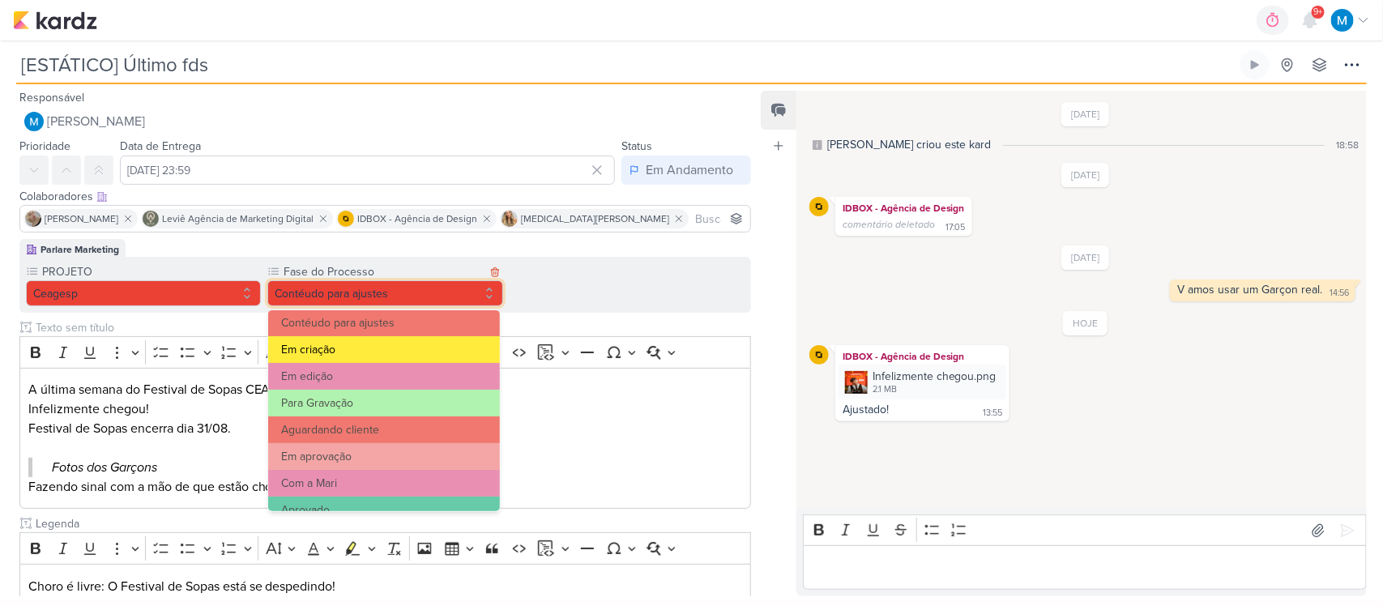
scroll to position [156, 0]
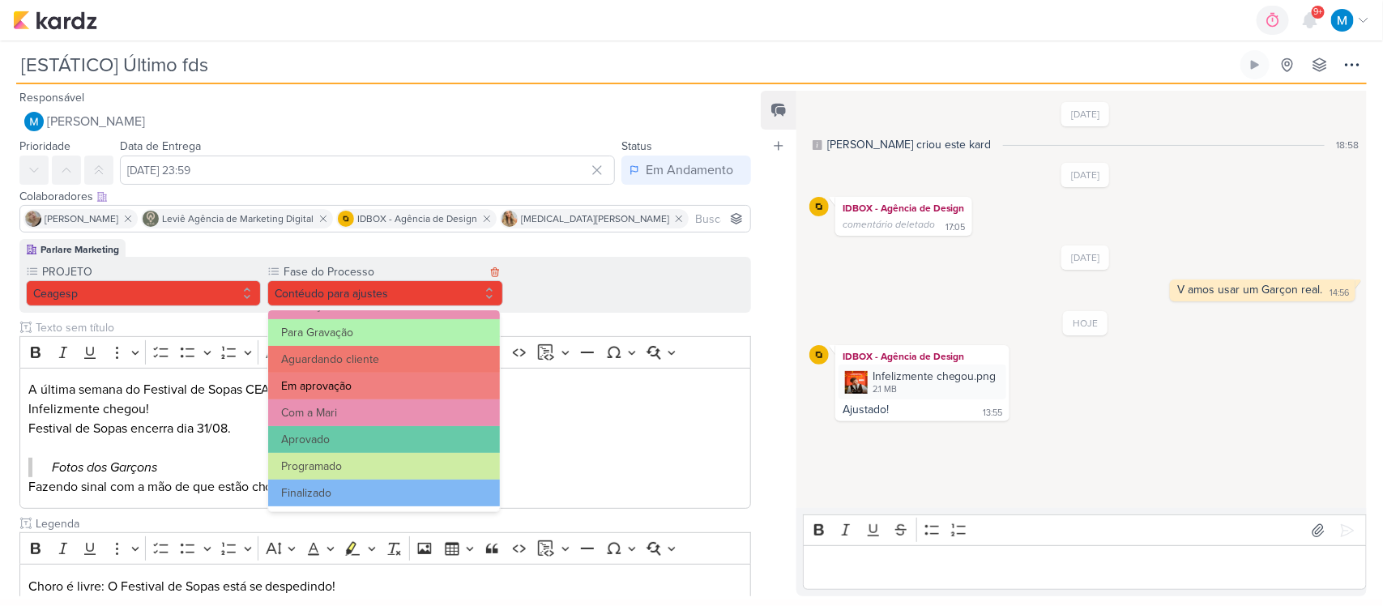
click at [351, 386] on button "Em aprovação" at bounding box center [384, 386] width 232 height 27
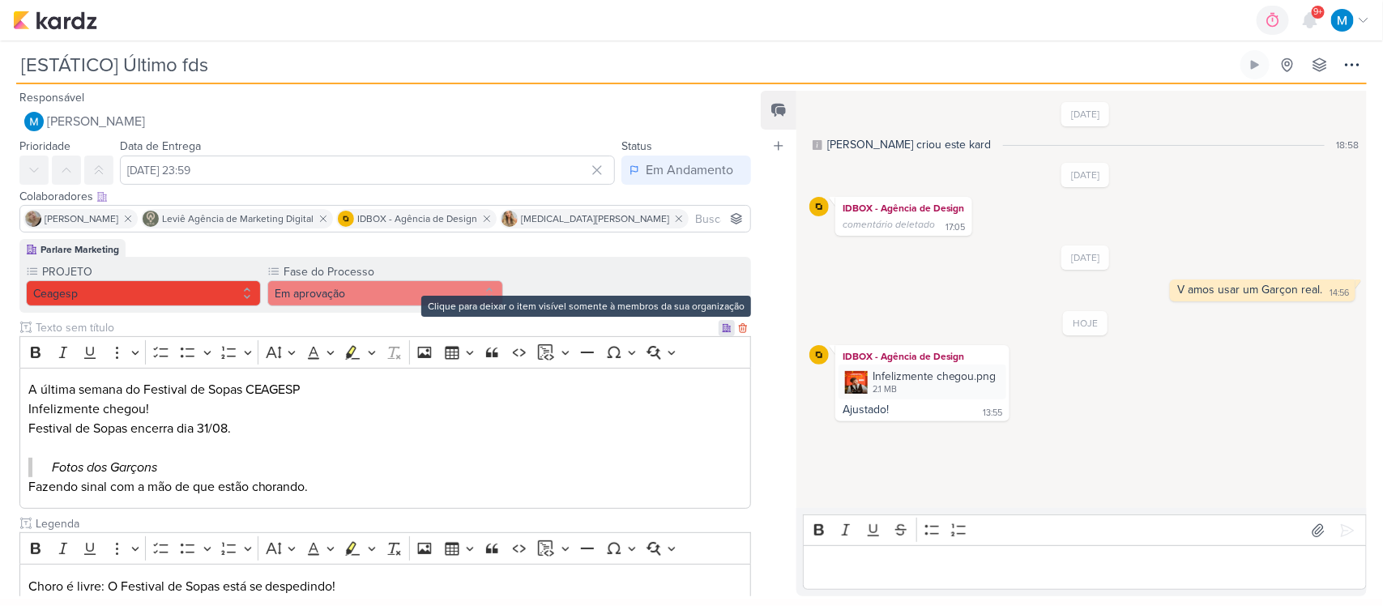
click at [723, 326] on icon at bounding box center [727, 327] width 8 height 7
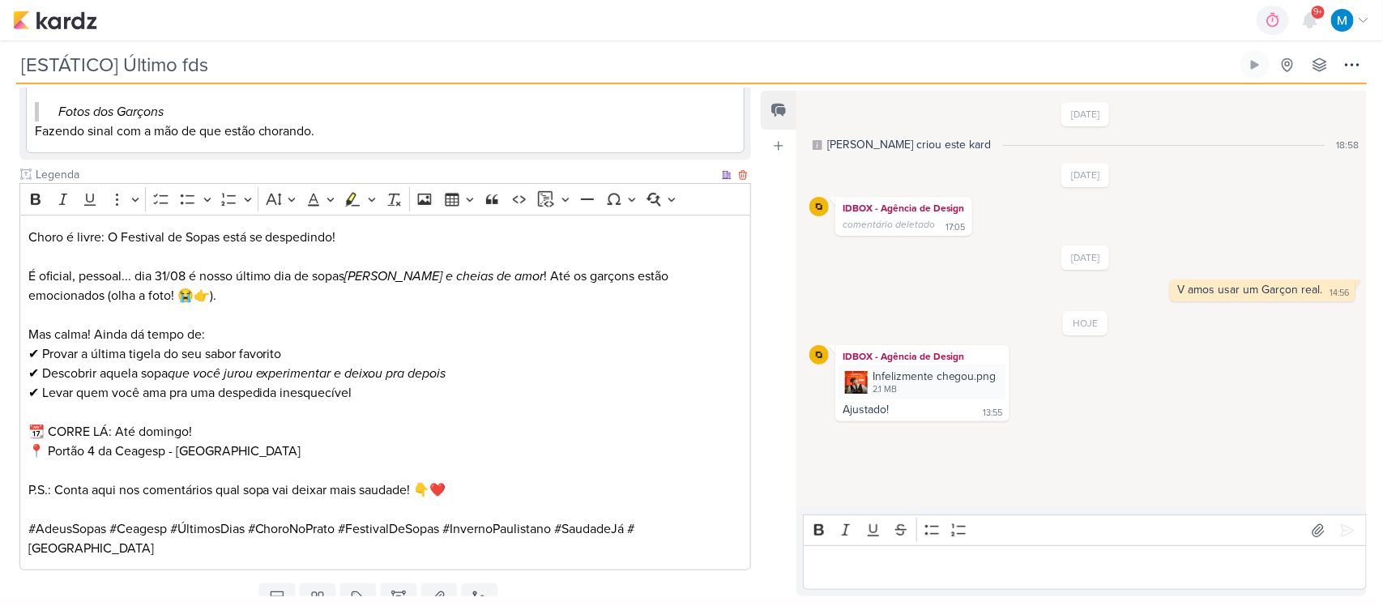
scroll to position [394, 0]
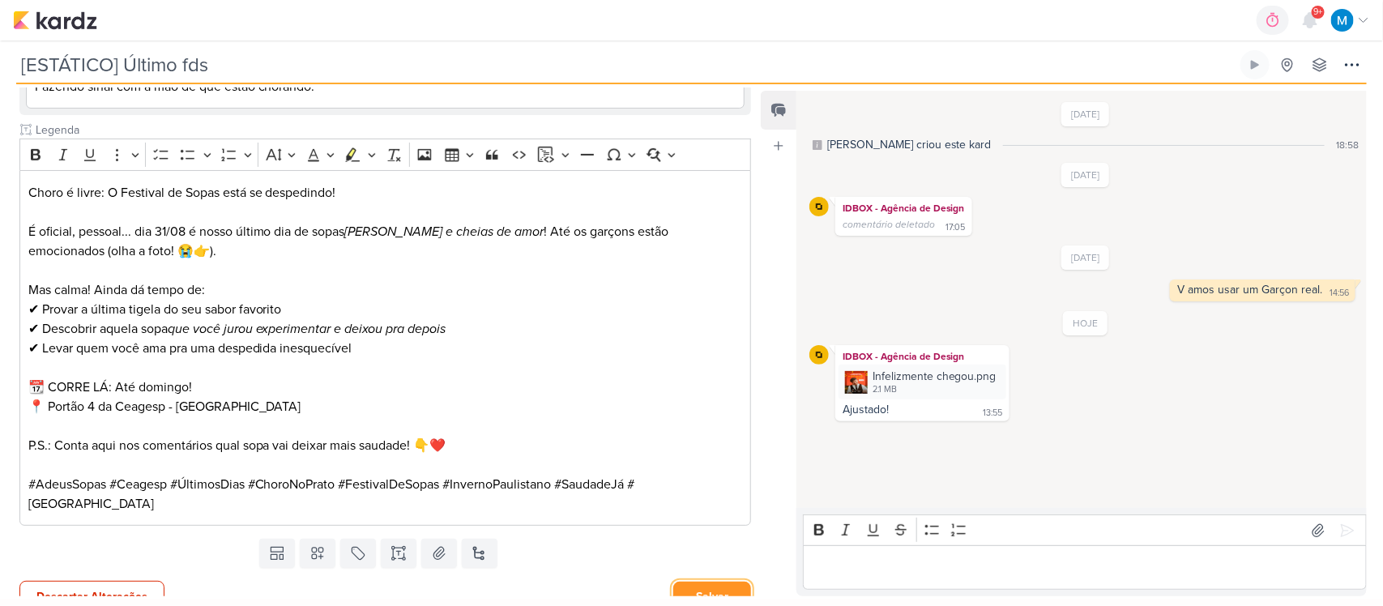
click at [698, 582] on button "Salvar" at bounding box center [712, 597] width 78 height 30
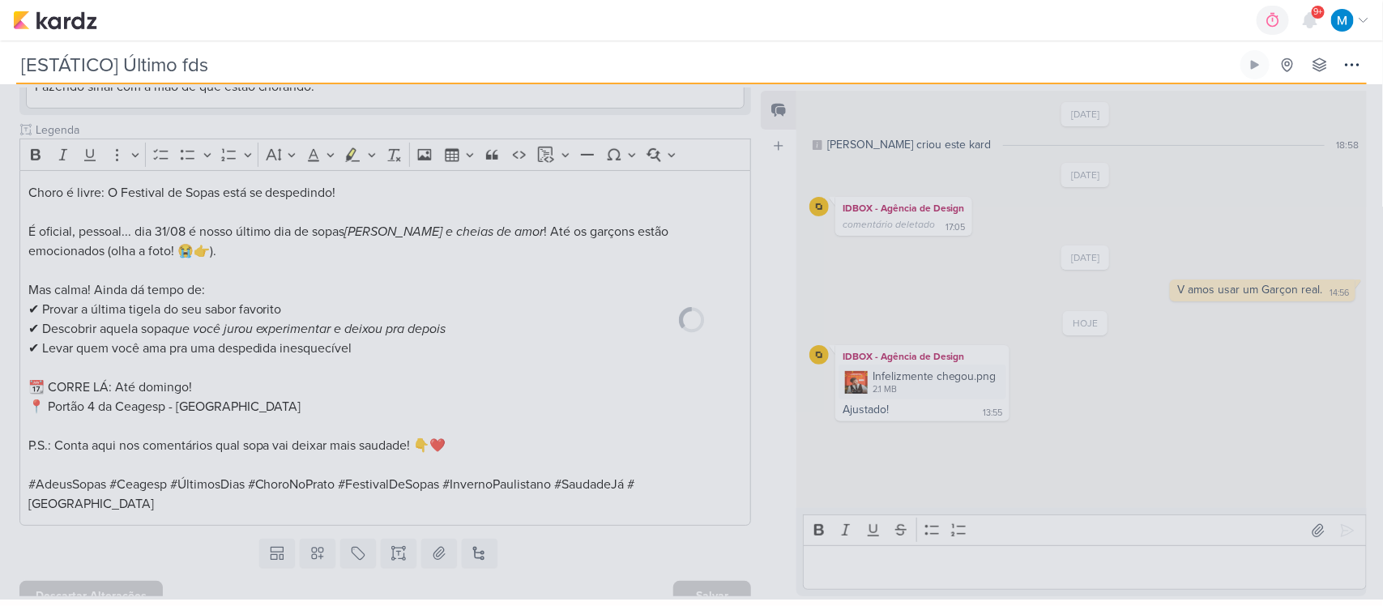
scroll to position [393, 0]
